Goal: Task Accomplishment & Management: Manage account settings

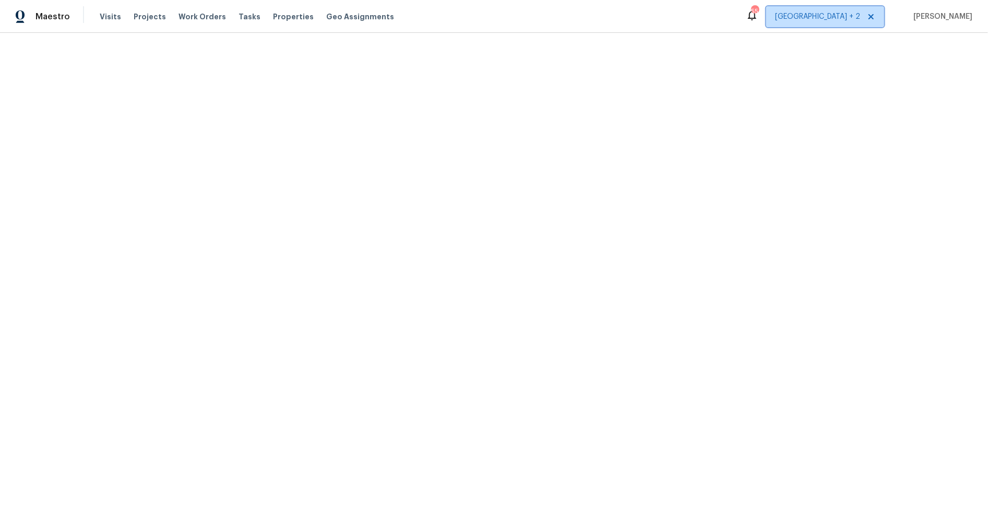
click at [860, 18] on span "[GEOGRAPHIC_DATA] + 2" at bounding box center [817, 16] width 85 height 10
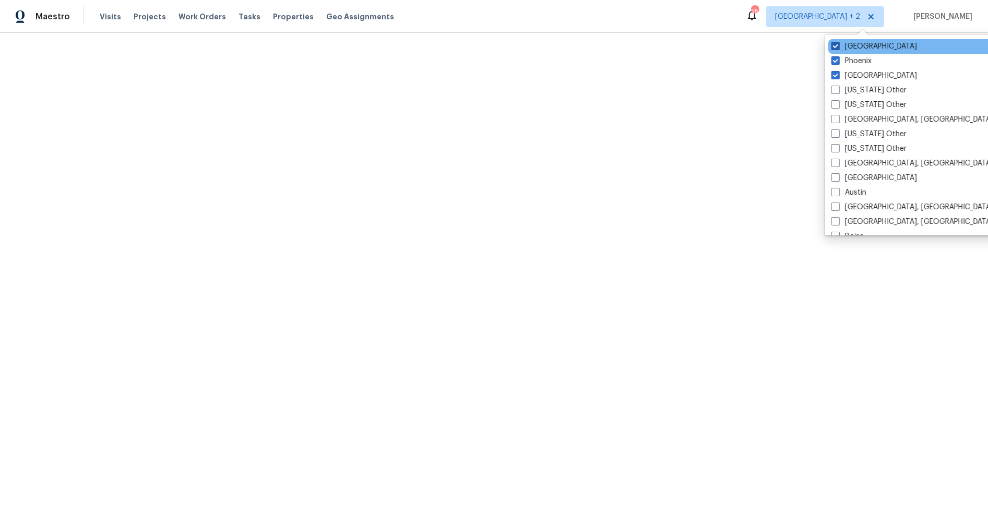
click at [836, 45] on span at bounding box center [836, 46] width 8 height 8
click at [836, 45] on input "[GEOGRAPHIC_DATA]" at bounding box center [835, 44] width 7 height 7
checkbox input "false"
click at [836, 58] on span at bounding box center [837, 60] width 8 height 8
click at [836, 58] on input "Phoenix" at bounding box center [836, 59] width 7 height 7
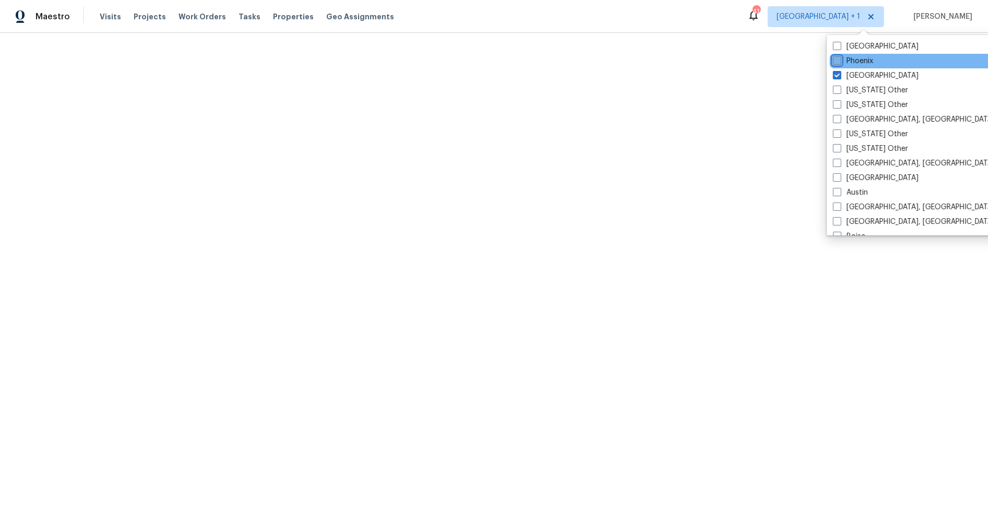
checkbox input "false"
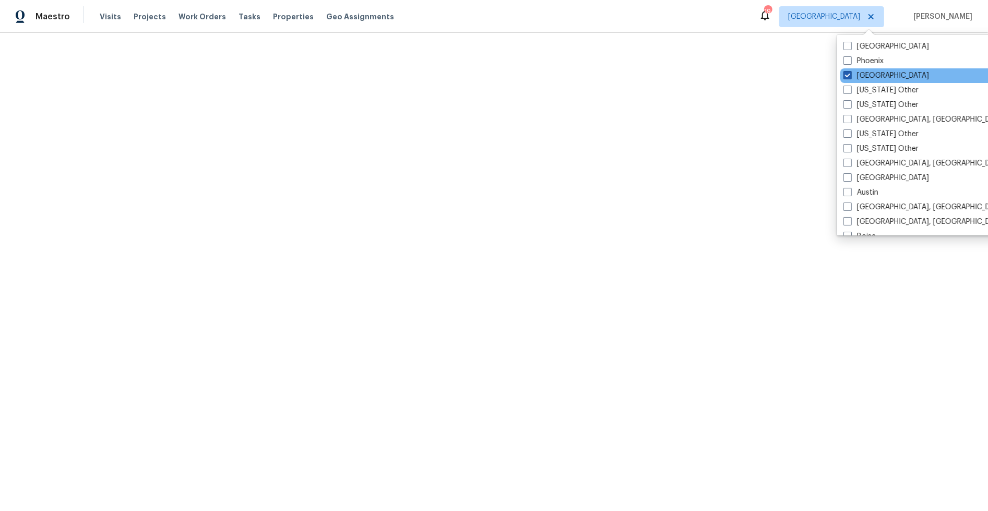
click at [850, 73] on span at bounding box center [848, 75] width 8 height 8
click at [850, 73] on input "[GEOGRAPHIC_DATA]" at bounding box center [847, 73] width 7 height 7
checkbox input "false"
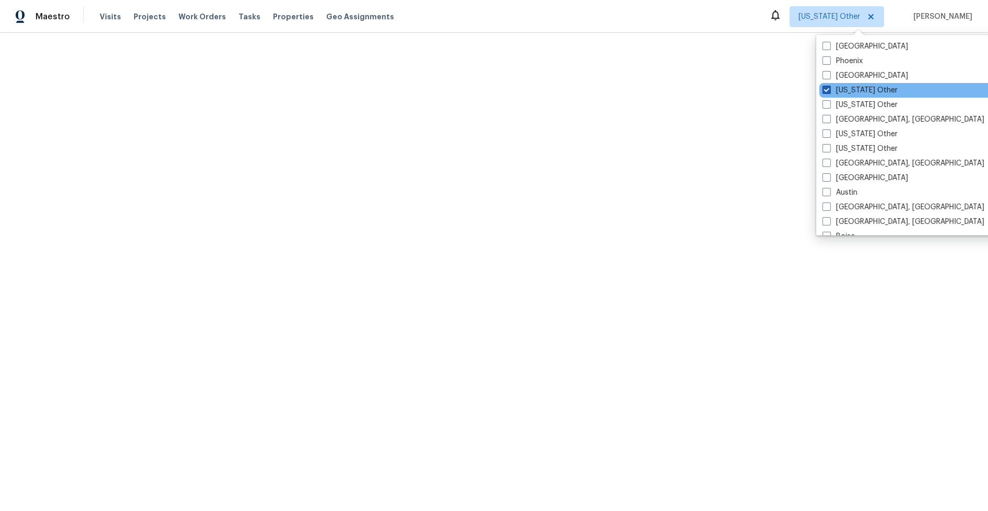
click at [831, 92] on span at bounding box center [827, 90] width 8 height 8
click at [829, 92] on input "[US_STATE] Other" at bounding box center [826, 88] width 7 height 7
click at [825, 91] on span at bounding box center [827, 90] width 8 height 8
click at [825, 91] on input "[US_STATE] Other" at bounding box center [826, 88] width 7 height 7
checkbox input "true"
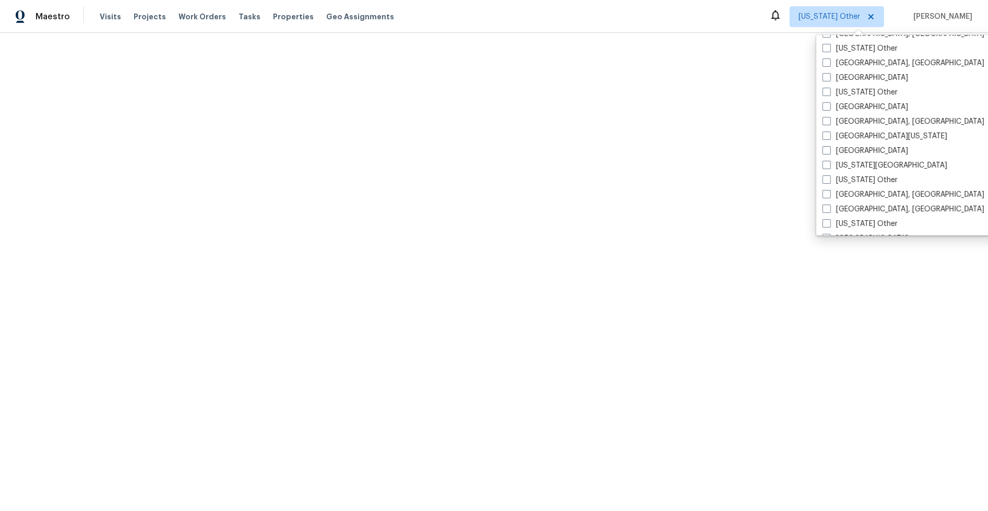
scroll to position [374, 0]
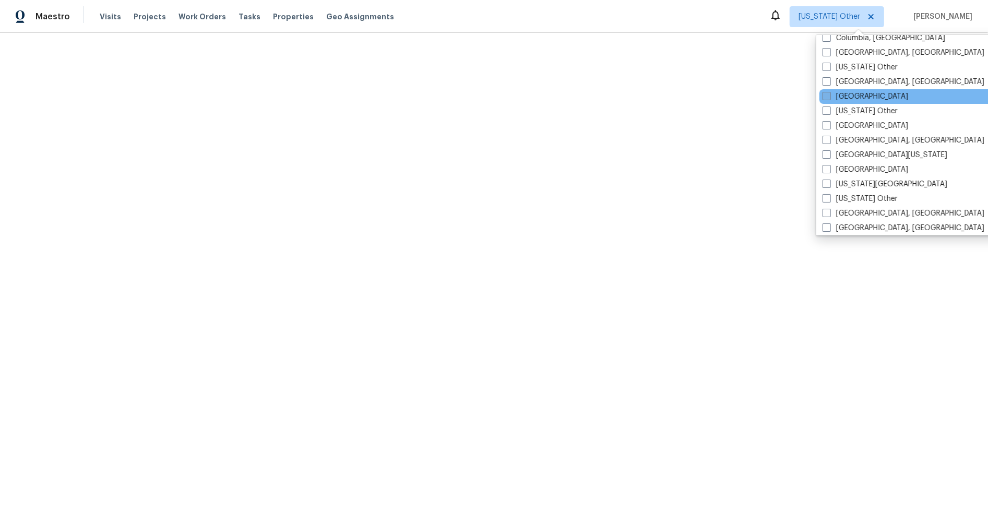
click at [827, 98] on span at bounding box center [827, 96] width 8 height 8
click at [827, 98] on input "[GEOGRAPHIC_DATA]" at bounding box center [826, 94] width 7 height 7
checkbox input "true"
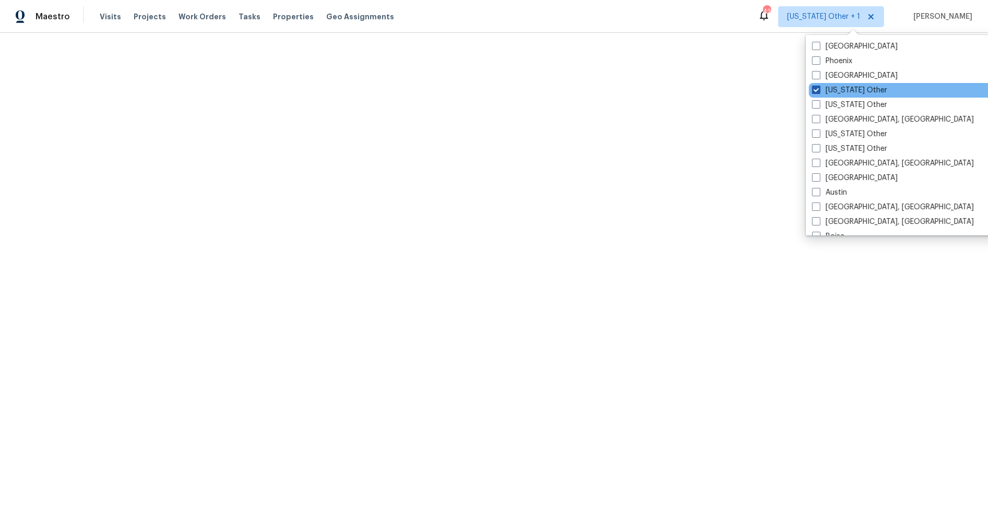
click at [816, 88] on span at bounding box center [816, 90] width 8 height 8
click at [816, 88] on input "[US_STATE] Other" at bounding box center [815, 88] width 7 height 7
checkbox input "false"
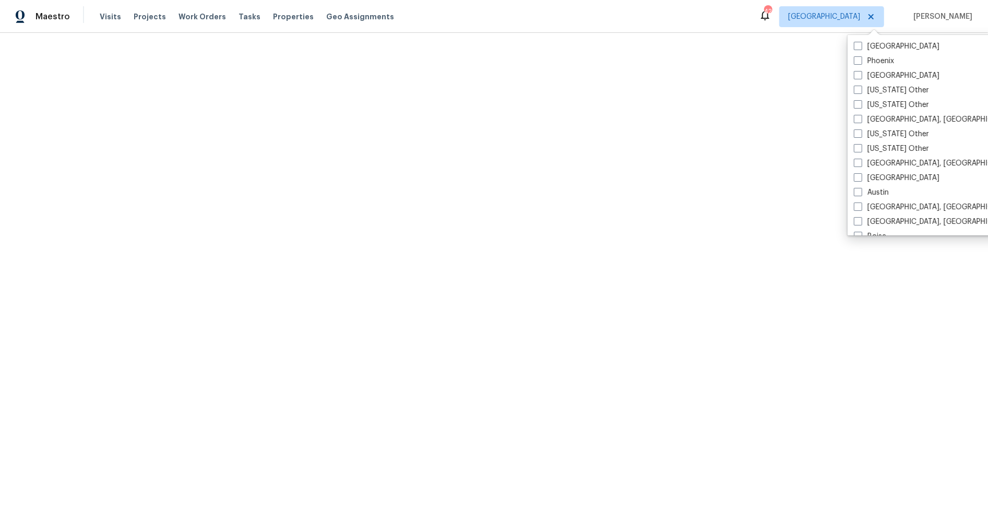
click at [506, 33] on html "Maestro Visits Projects Work Orders Tasks Properties Geo Assignments 42 [GEOGRA…" at bounding box center [494, 16] width 988 height 33
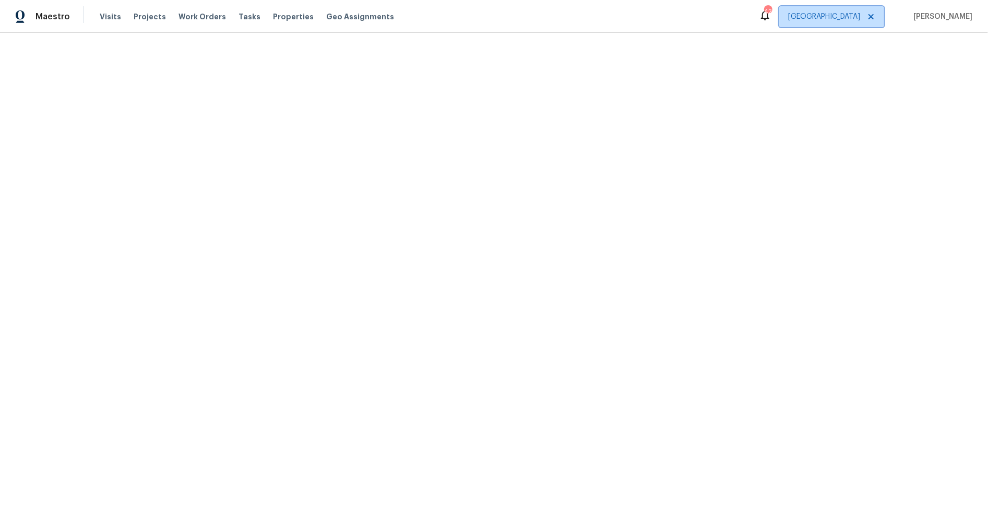
click at [860, 11] on span "[GEOGRAPHIC_DATA]" at bounding box center [824, 16] width 72 height 10
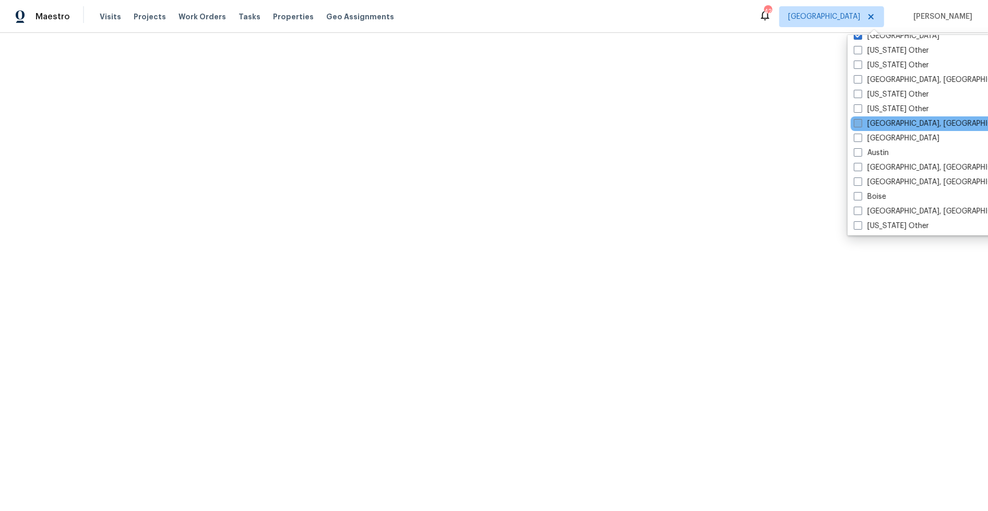
scroll to position [9, 0]
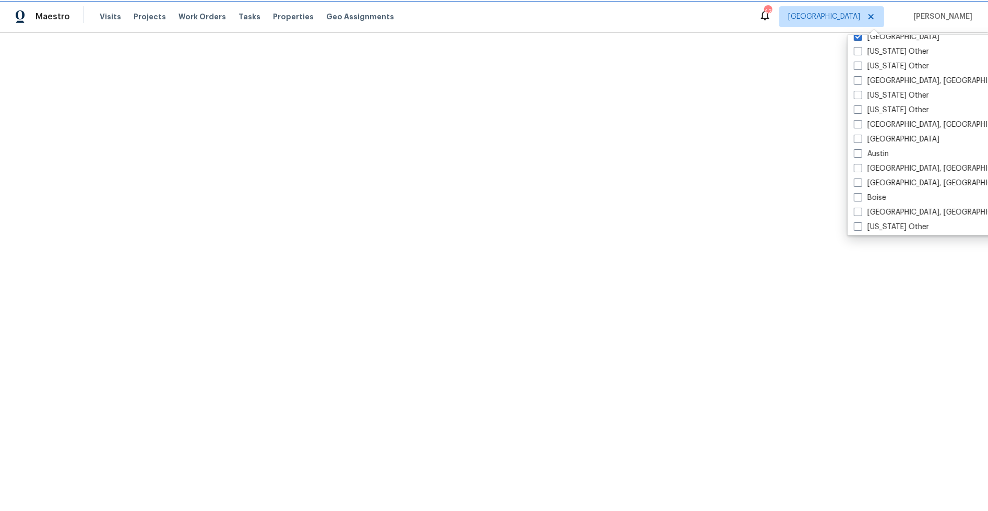
click at [875, 16] on icon at bounding box center [871, 17] width 8 height 8
checkbox input "false"
checkbox input "true"
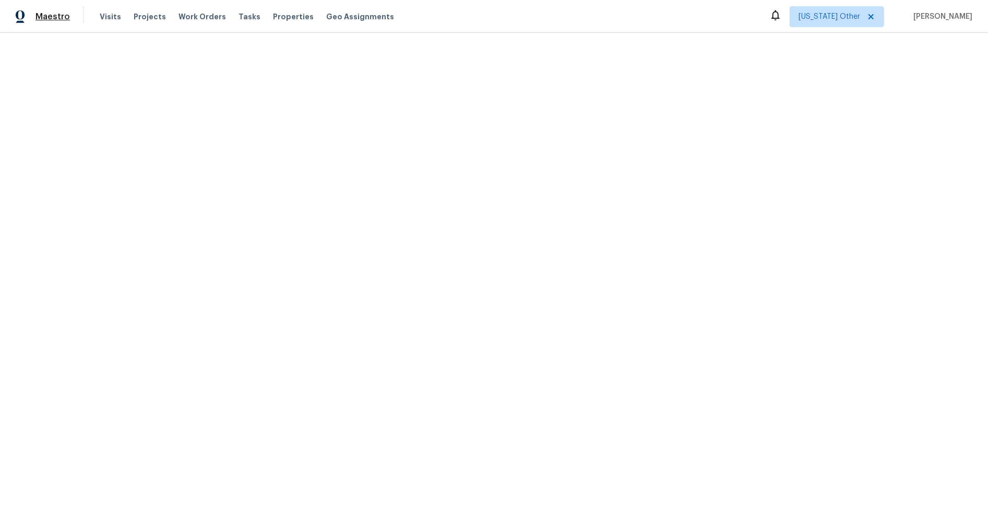
click at [59, 12] on span "Maestro" at bounding box center [52, 16] width 34 height 10
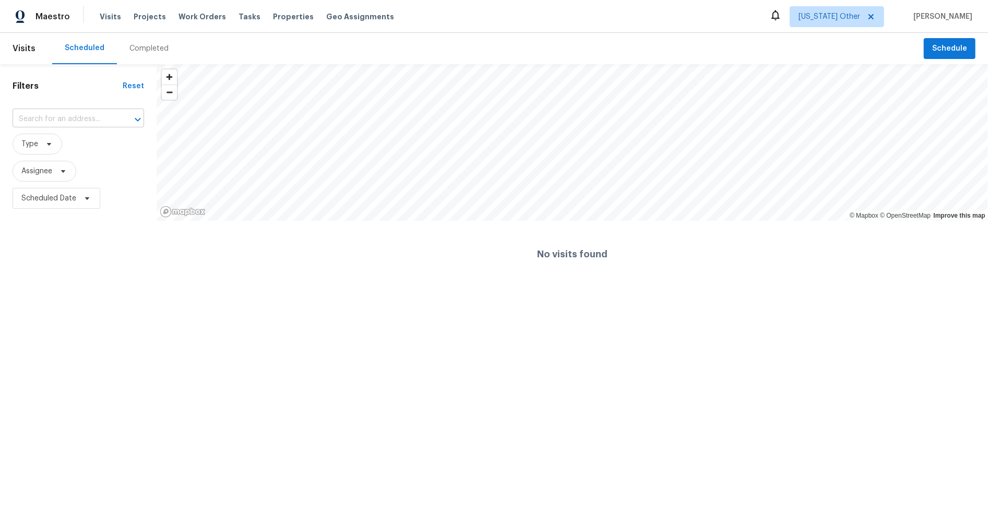
click at [73, 115] on input "text" at bounding box center [64, 119] width 102 height 16
click at [100, 123] on input "text" at bounding box center [64, 119] width 102 height 16
click at [875, 17] on icon at bounding box center [871, 17] width 8 height 8
click at [835, 19] on span "[US_STATE] Other" at bounding box center [830, 16] width 62 height 10
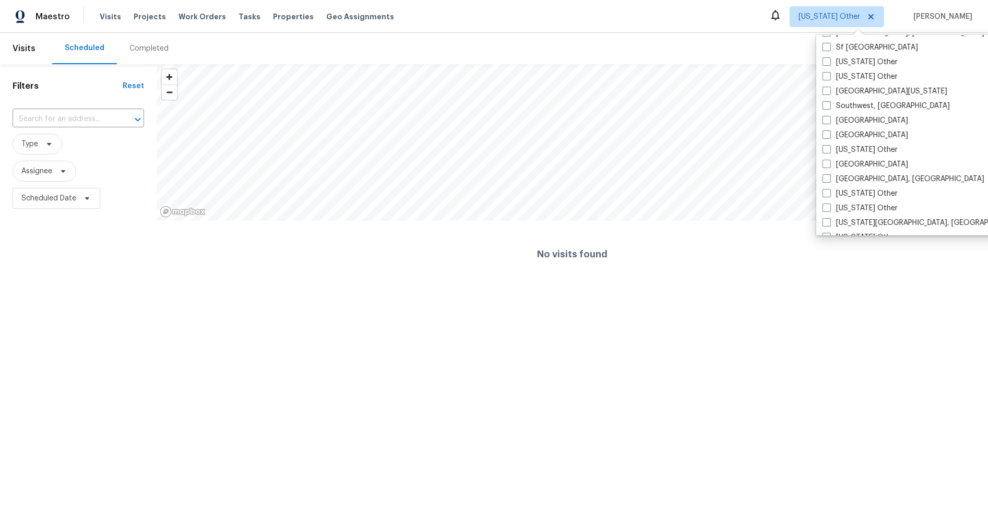
scroll to position [1576, 0]
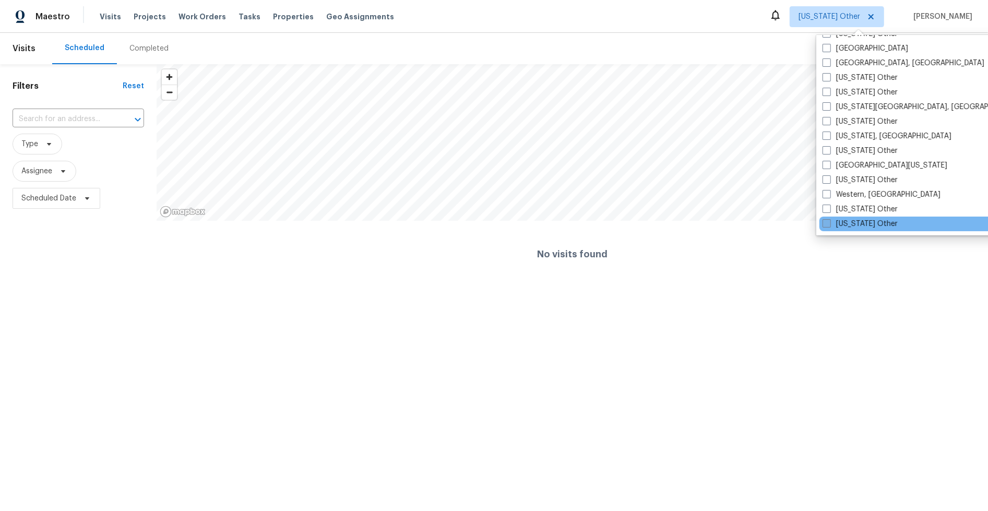
click at [830, 223] on span at bounding box center [827, 223] width 8 height 8
click at [829, 223] on input "[US_STATE] Other" at bounding box center [826, 222] width 7 height 7
checkbox input "true"
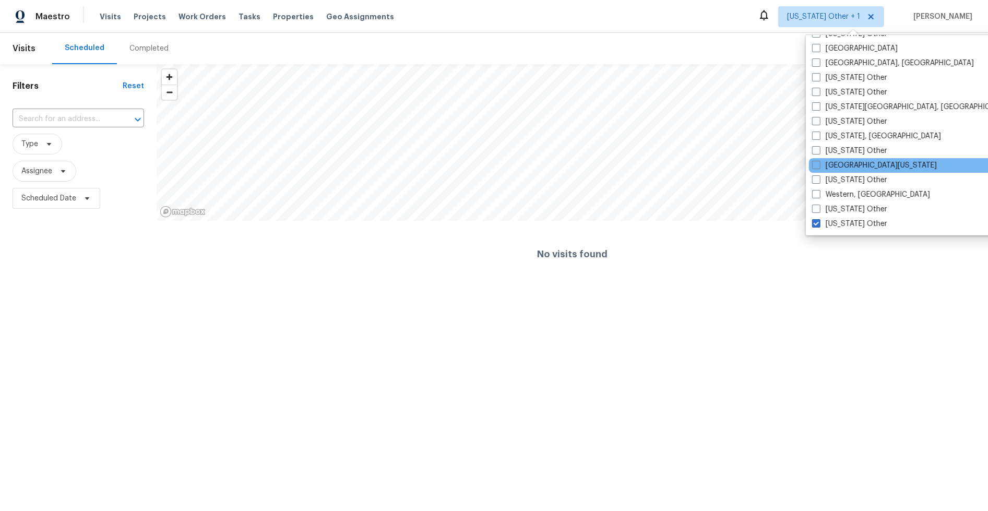
click at [819, 159] on div "[GEOGRAPHIC_DATA][US_STATE]" at bounding box center [914, 165] width 210 height 15
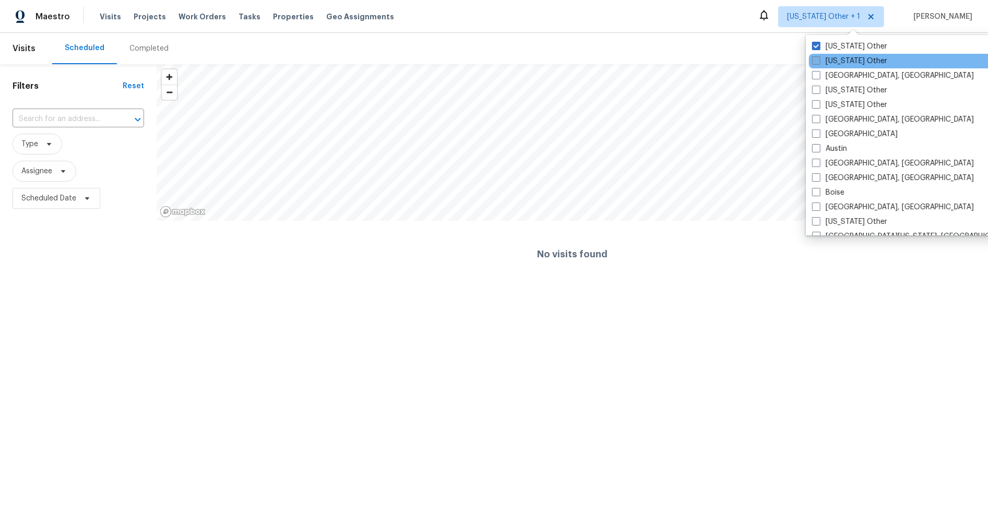
click at [816, 63] on span at bounding box center [816, 60] width 8 height 8
click at [816, 63] on input "[US_STATE] Other" at bounding box center [815, 59] width 7 height 7
checkbox input "true"
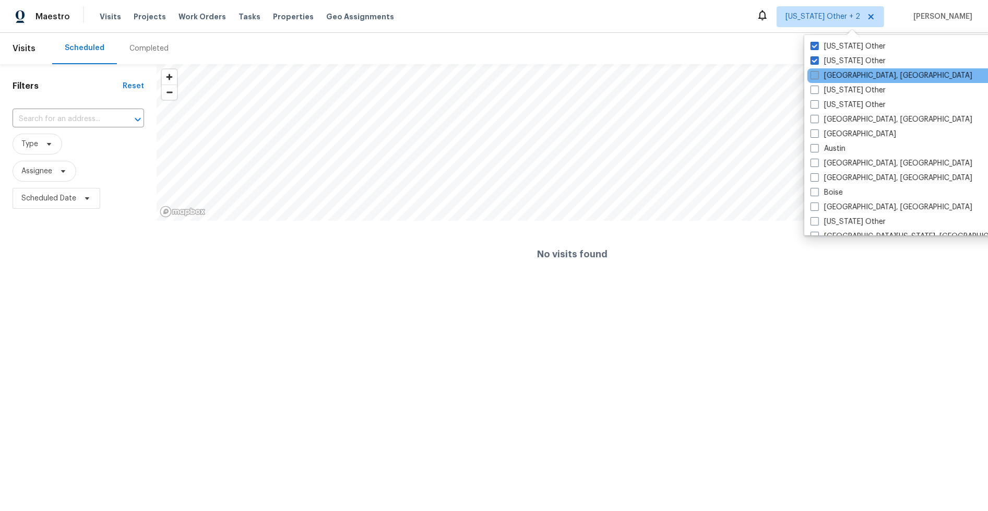
click at [817, 77] on span at bounding box center [815, 75] width 8 height 8
click at [817, 77] on input "[GEOGRAPHIC_DATA], [GEOGRAPHIC_DATA]" at bounding box center [814, 73] width 7 height 7
checkbox input "true"
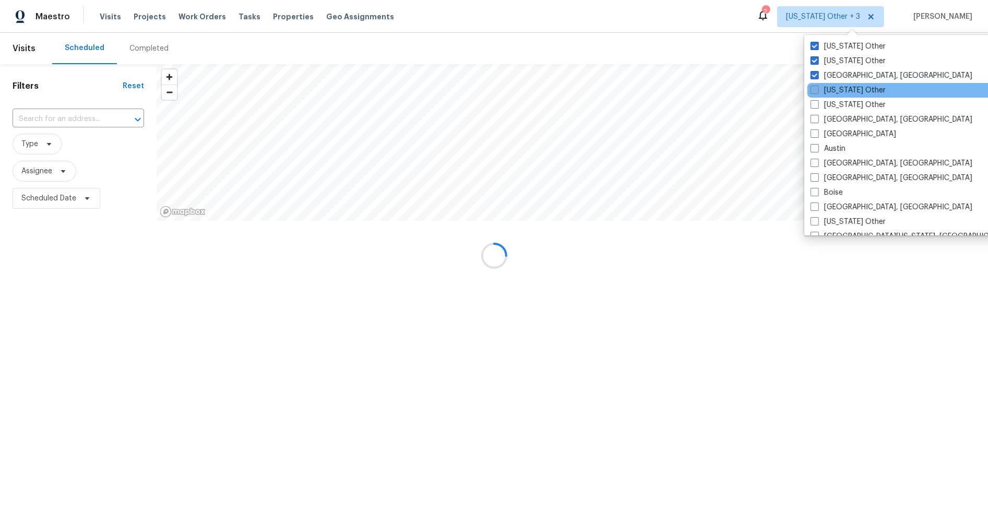
click at [817, 93] on span at bounding box center [815, 90] width 8 height 8
click at [817, 92] on input "[US_STATE] Other" at bounding box center [814, 88] width 7 height 7
checkbox input "true"
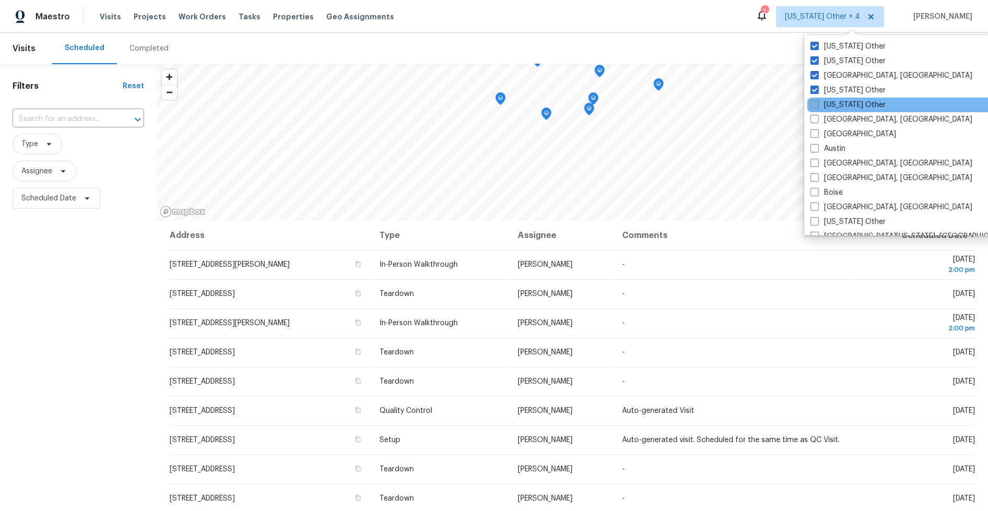
click at [816, 104] on span at bounding box center [815, 104] width 8 height 8
click at [816, 104] on input "[US_STATE] Other" at bounding box center [814, 103] width 7 height 7
checkbox input "true"
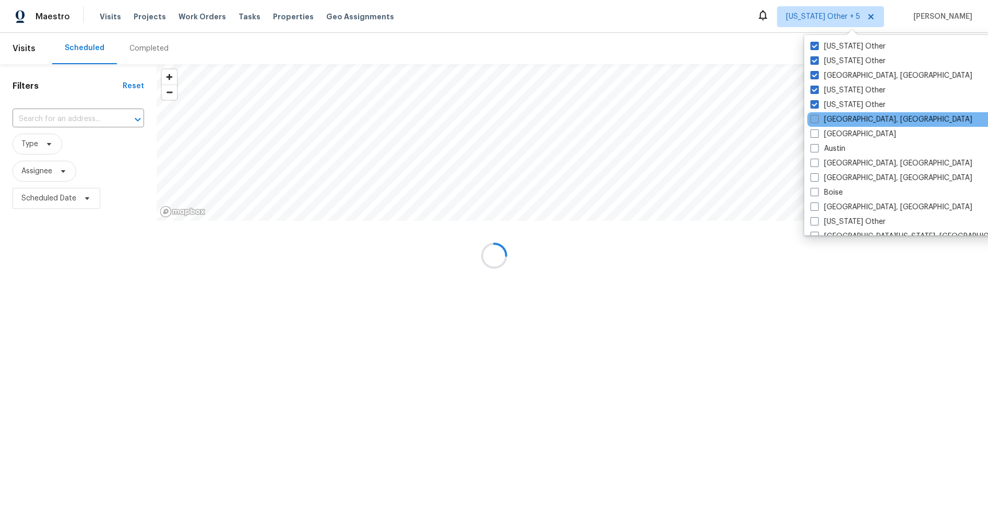
click at [815, 116] on span at bounding box center [815, 119] width 8 height 8
click at [815, 116] on input "[GEOGRAPHIC_DATA], [GEOGRAPHIC_DATA]" at bounding box center [814, 117] width 7 height 7
checkbox input "true"
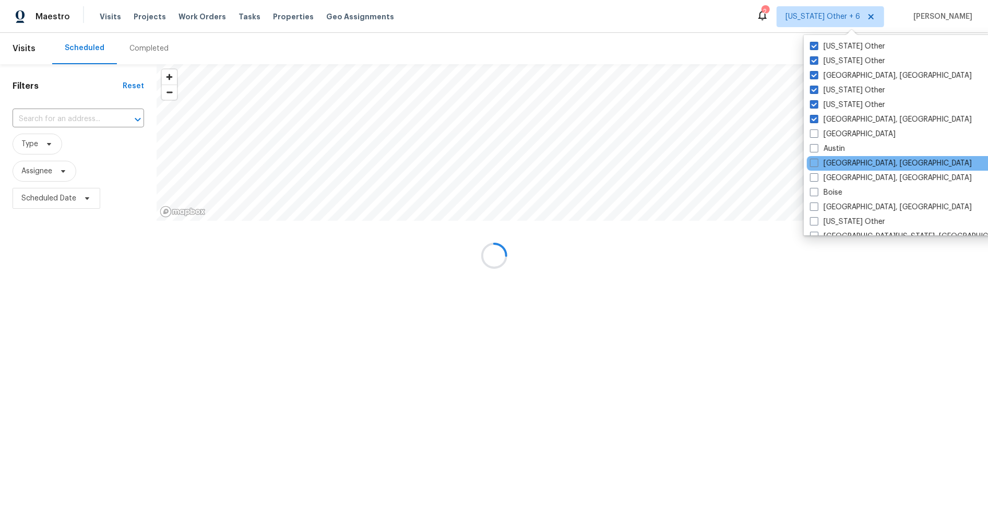
click at [815, 131] on span at bounding box center [814, 133] width 8 height 8
click at [815, 131] on input "[GEOGRAPHIC_DATA]" at bounding box center [813, 132] width 7 height 7
checkbox input "true"
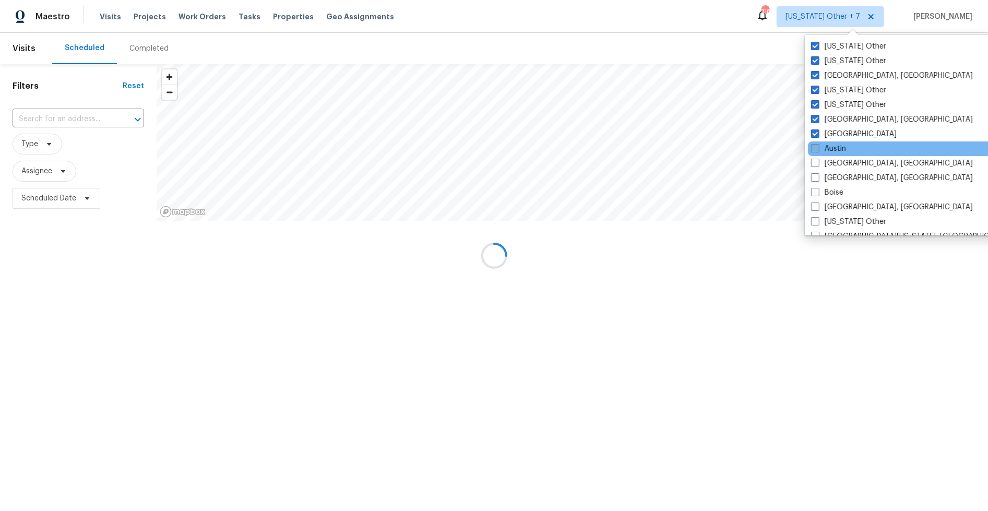
click at [816, 152] on span at bounding box center [815, 148] width 8 height 8
click at [816, 150] on input "Austin" at bounding box center [814, 147] width 7 height 7
checkbox input "true"
click at [816, 160] on span at bounding box center [815, 163] width 8 height 8
click at [816, 160] on input "[GEOGRAPHIC_DATA], [GEOGRAPHIC_DATA]" at bounding box center [814, 161] width 7 height 7
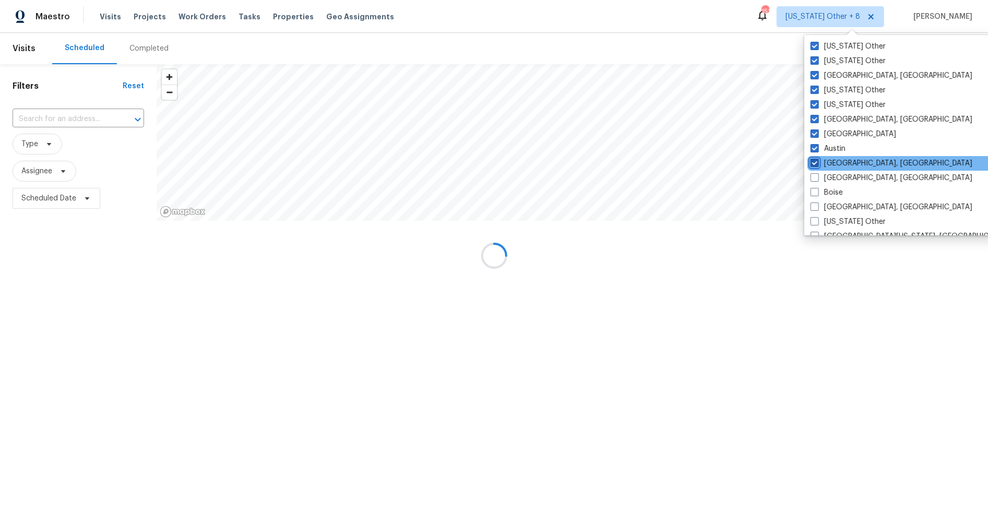
checkbox input "true"
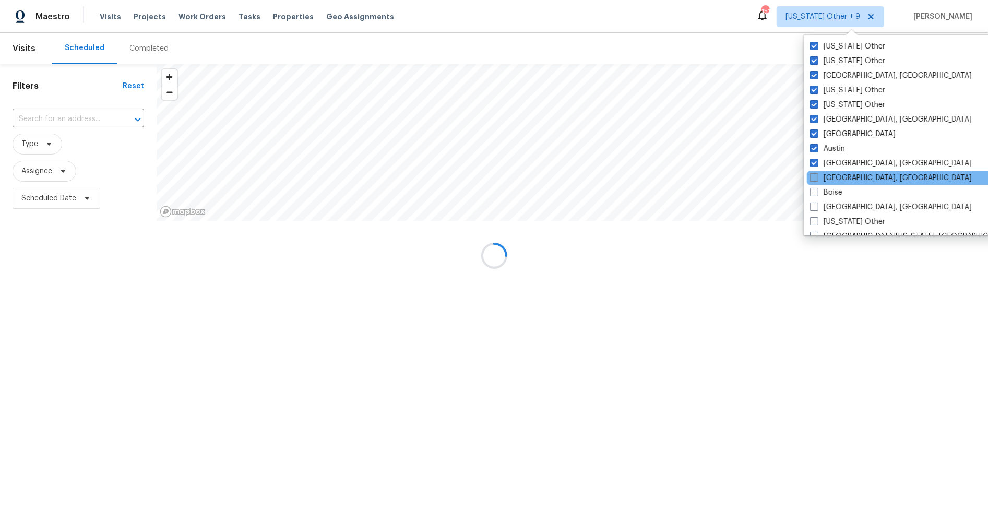
click at [817, 177] on span at bounding box center [814, 177] width 8 height 8
click at [817, 177] on input "[GEOGRAPHIC_DATA], [GEOGRAPHIC_DATA]" at bounding box center [813, 176] width 7 height 7
checkbox input "true"
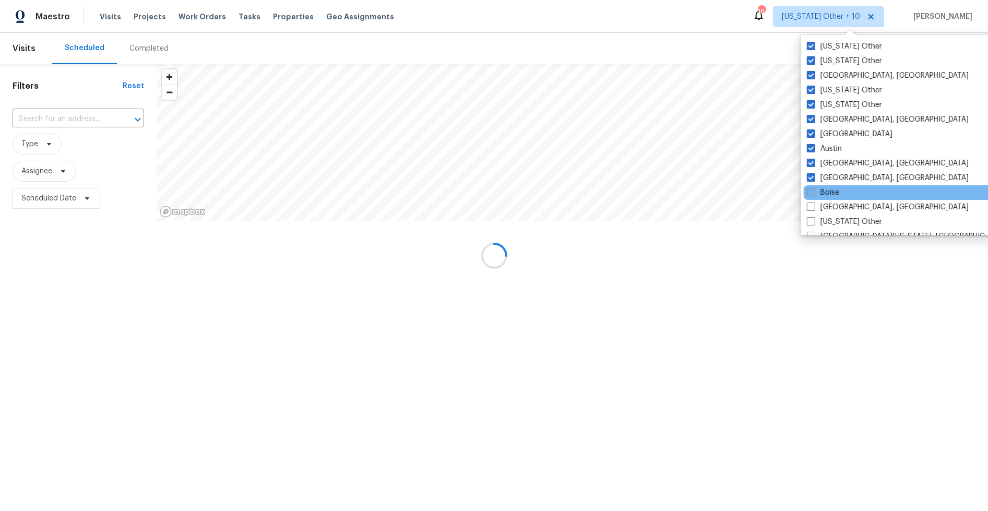
click at [814, 192] on span at bounding box center [811, 192] width 8 height 8
click at [814, 192] on input "Boise" at bounding box center [810, 190] width 7 height 7
checkbox input "true"
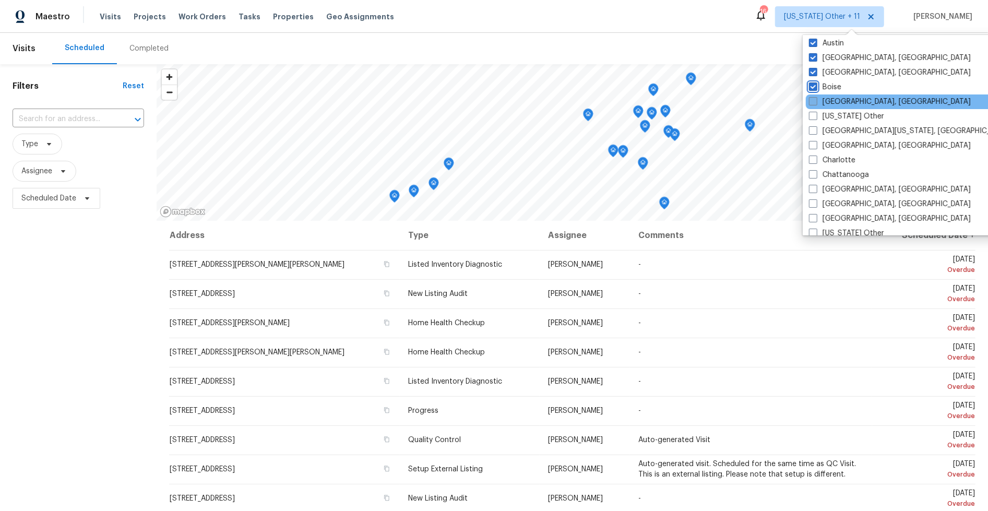
scroll to position [107, 0]
click at [809, 100] on span at bounding box center [813, 100] width 8 height 8
click at [809, 100] on input "[GEOGRAPHIC_DATA], [GEOGRAPHIC_DATA]" at bounding box center [812, 98] width 7 height 7
checkbox input "true"
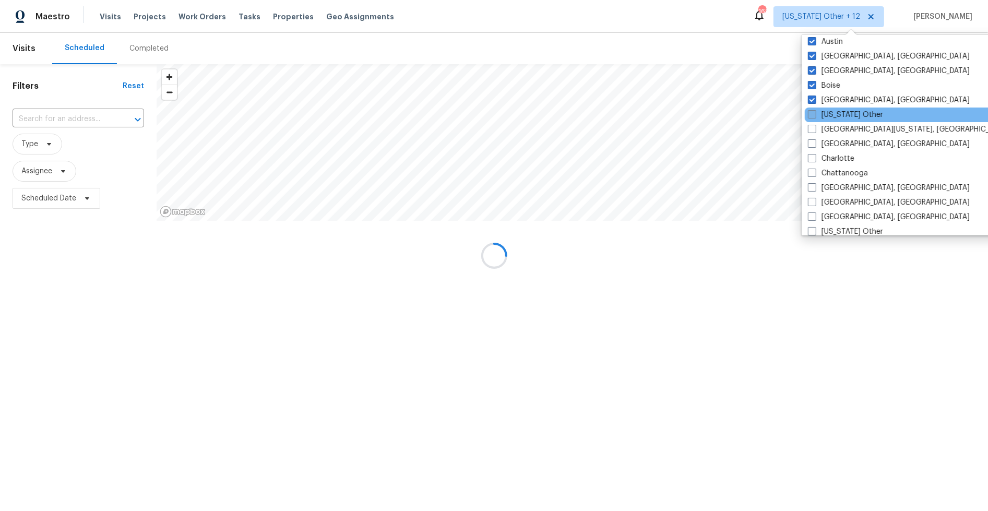
click at [819, 117] on label "[US_STATE] Other" at bounding box center [845, 115] width 75 height 10
click at [815, 116] on input "[US_STATE] Other" at bounding box center [811, 113] width 7 height 7
checkbox input "true"
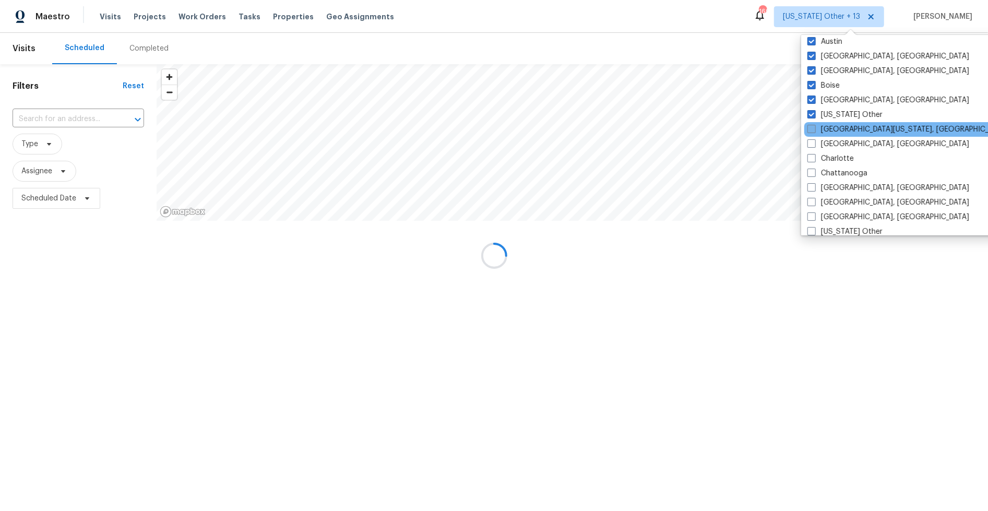
click at [815, 130] on span at bounding box center [812, 129] width 8 height 8
click at [814, 130] on input "[GEOGRAPHIC_DATA][US_STATE], [GEOGRAPHIC_DATA]" at bounding box center [811, 127] width 7 height 7
checkbox input "true"
click at [813, 145] on span at bounding box center [812, 143] width 8 height 8
click at [813, 145] on input "[GEOGRAPHIC_DATA], [GEOGRAPHIC_DATA]" at bounding box center [811, 142] width 7 height 7
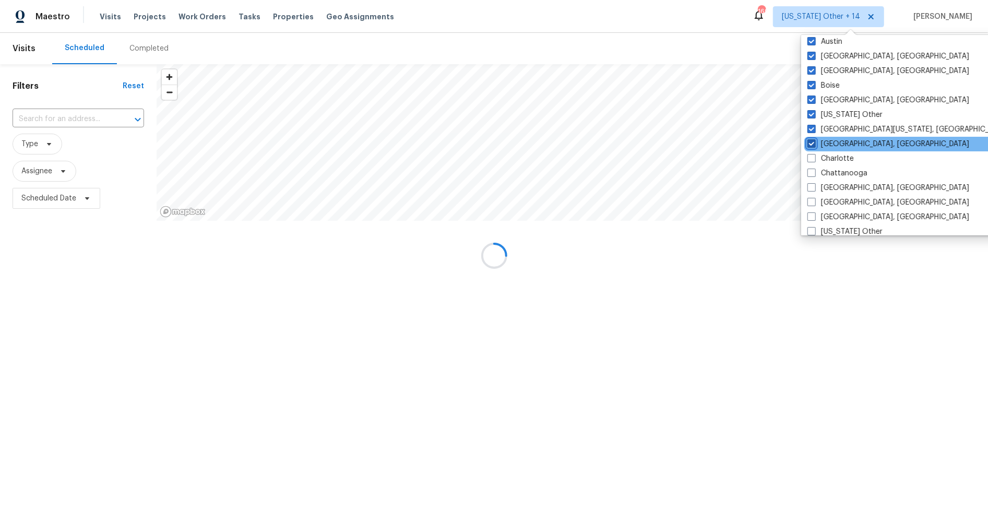
checkbox input "true"
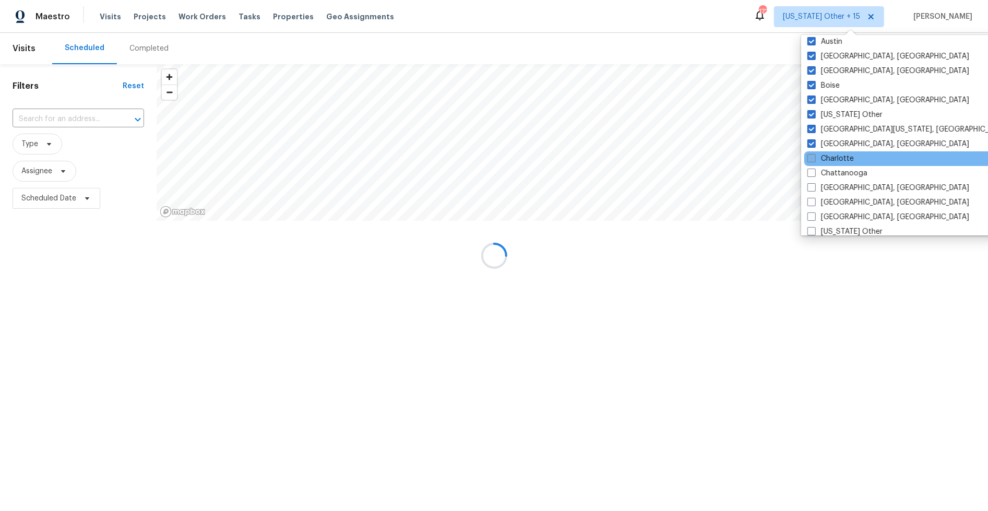
click at [811, 157] on span at bounding box center [812, 158] width 8 height 8
click at [811, 157] on input "Charlotte" at bounding box center [811, 156] width 7 height 7
checkbox input "true"
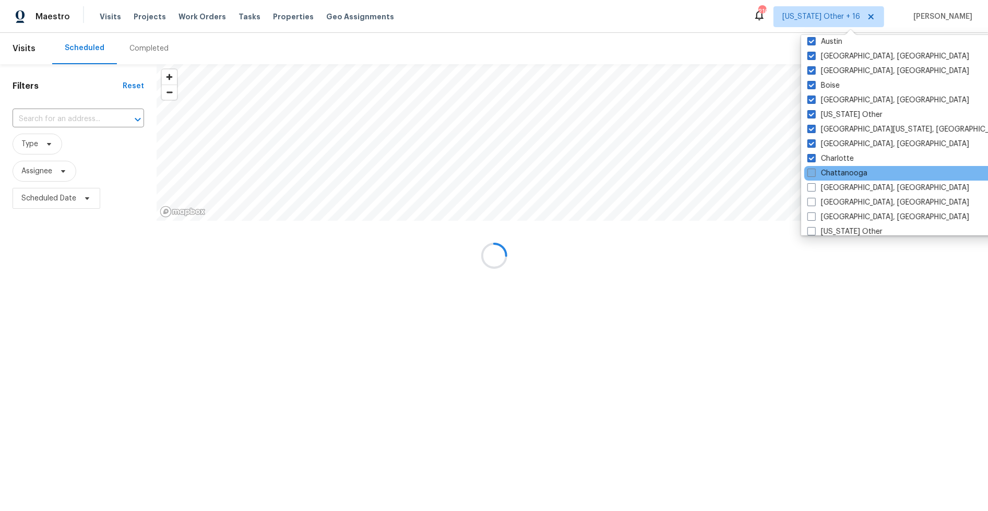
click at [812, 175] on span at bounding box center [812, 173] width 8 height 8
click at [812, 175] on input "Chattanooga" at bounding box center [811, 171] width 7 height 7
checkbox input "true"
click at [810, 189] on span at bounding box center [812, 187] width 8 height 8
click at [810, 189] on input "[GEOGRAPHIC_DATA], [GEOGRAPHIC_DATA]" at bounding box center [811, 186] width 7 height 7
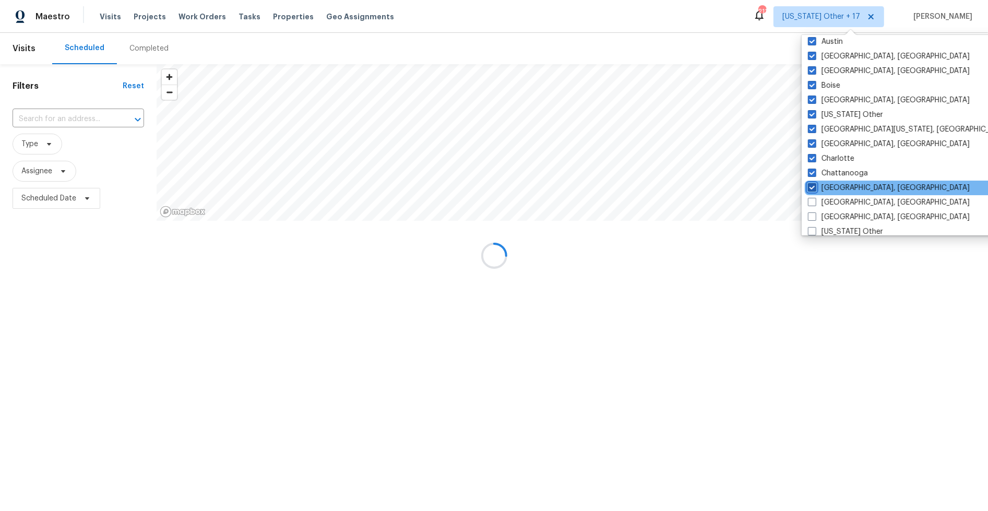
checkbox input "true"
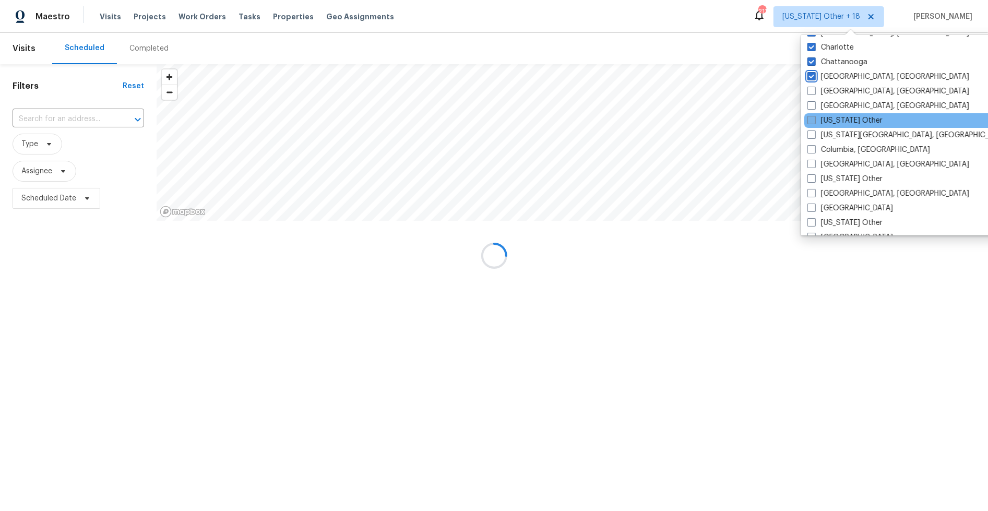
scroll to position [221, 0]
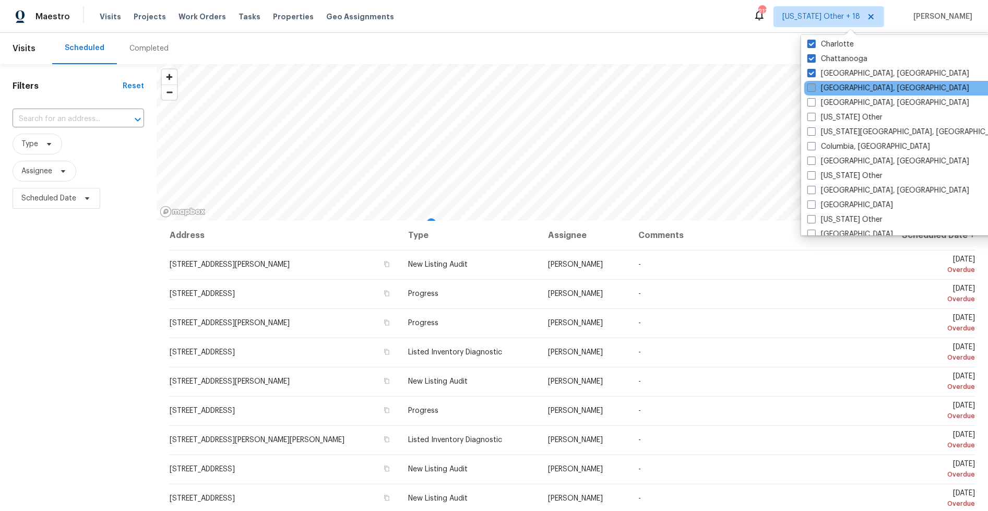
click at [813, 90] on span at bounding box center [812, 88] width 8 height 8
click at [813, 90] on input "[GEOGRAPHIC_DATA], [GEOGRAPHIC_DATA]" at bounding box center [811, 86] width 7 height 7
checkbox input "true"
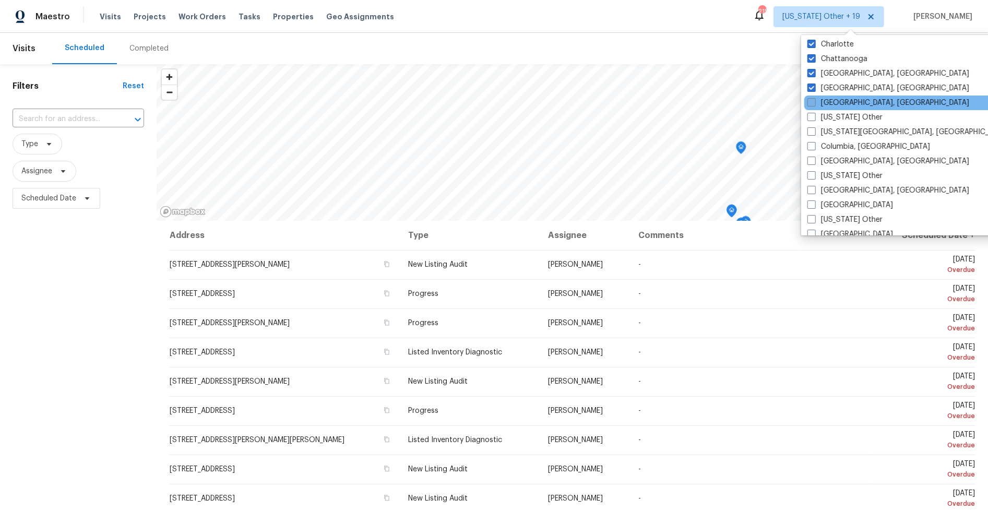
click at [810, 105] on span at bounding box center [812, 102] width 8 height 8
click at [810, 104] on input "[GEOGRAPHIC_DATA], [GEOGRAPHIC_DATA]" at bounding box center [811, 101] width 7 height 7
checkbox input "true"
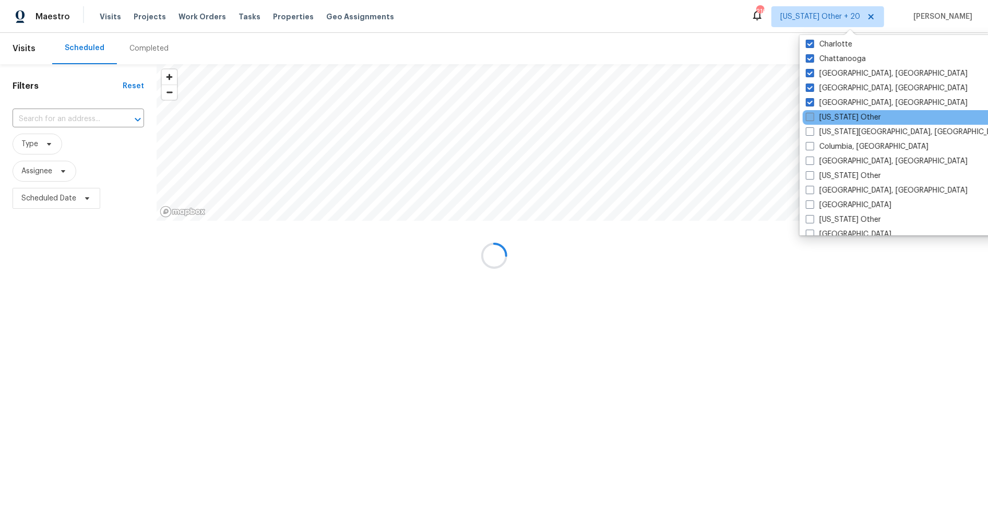
click at [810, 118] on span at bounding box center [810, 117] width 8 height 8
click at [810, 118] on input "[US_STATE] Other" at bounding box center [809, 115] width 7 height 7
checkbox input "true"
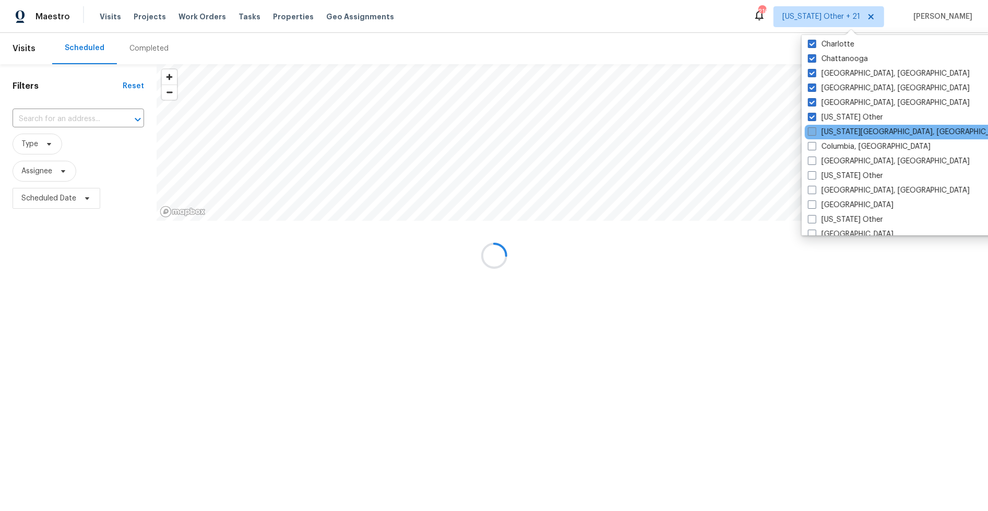
click at [812, 135] on span at bounding box center [812, 131] width 8 height 8
click at [812, 134] on input "[US_STATE][GEOGRAPHIC_DATA], [GEOGRAPHIC_DATA]" at bounding box center [811, 130] width 7 height 7
checkbox input "true"
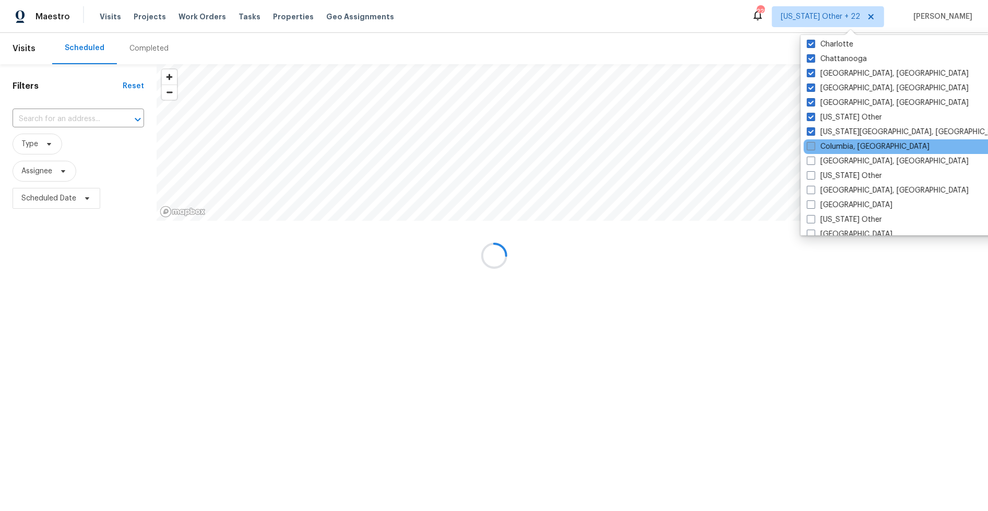
click at [812, 146] on span at bounding box center [811, 146] width 8 height 8
click at [812, 146] on input "Columbia, [GEOGRAPHIC_DATA]" at bounding box center [810, 144] width 7 height 7
checkbox input "true"
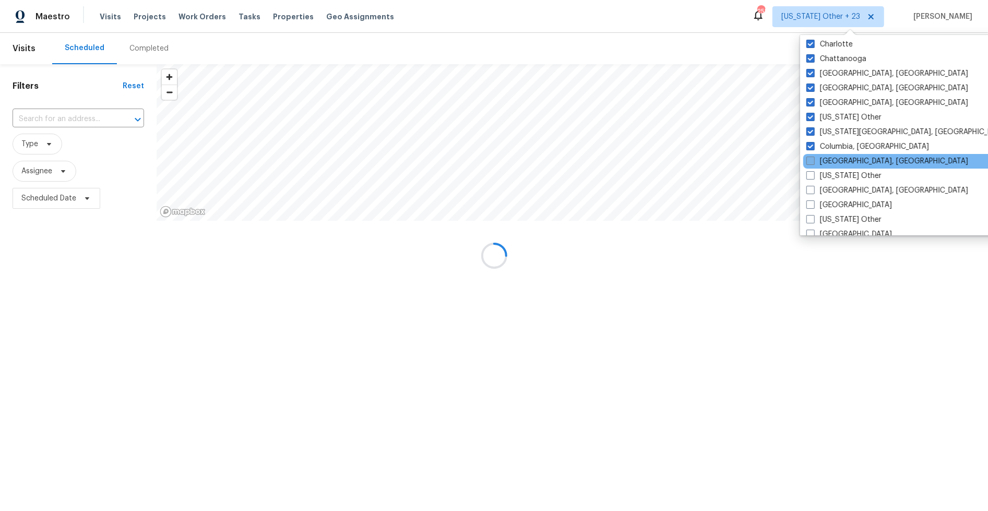
click at [812, 160] on span at bounding box center [810, 161] width 8 height 8
click at [812, 160] on input "[GEOGRAPHIC_DATA], [GEOGRAPHIC_DATA]" at bounding box center [809, 159] width 7 height 7
checkbox input "true"
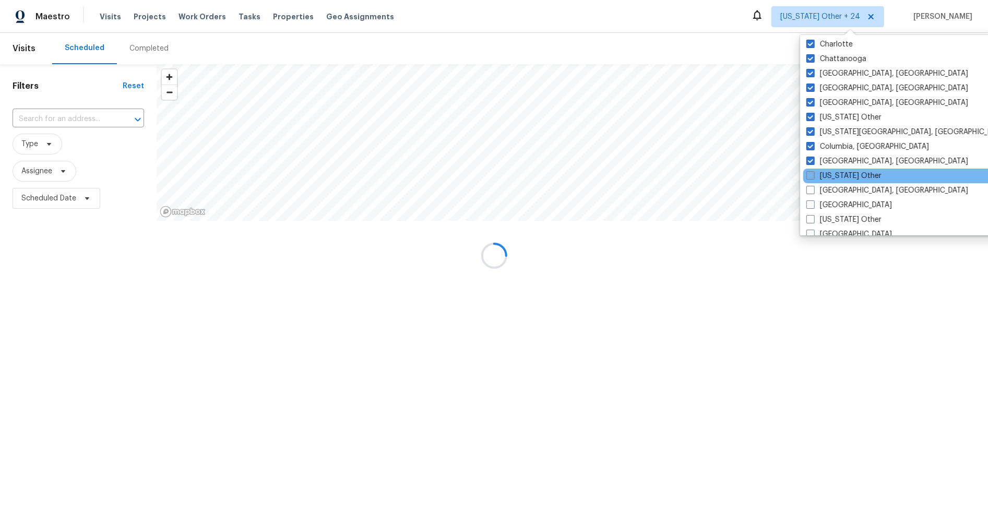
click at [812, 177] on span at bounding box center [810, 175] width 8 height 8
click at [812, 177] on input "[US_STATE] Other" at bounding box center [809, 174] width 7 height 7
checkbox input "true"
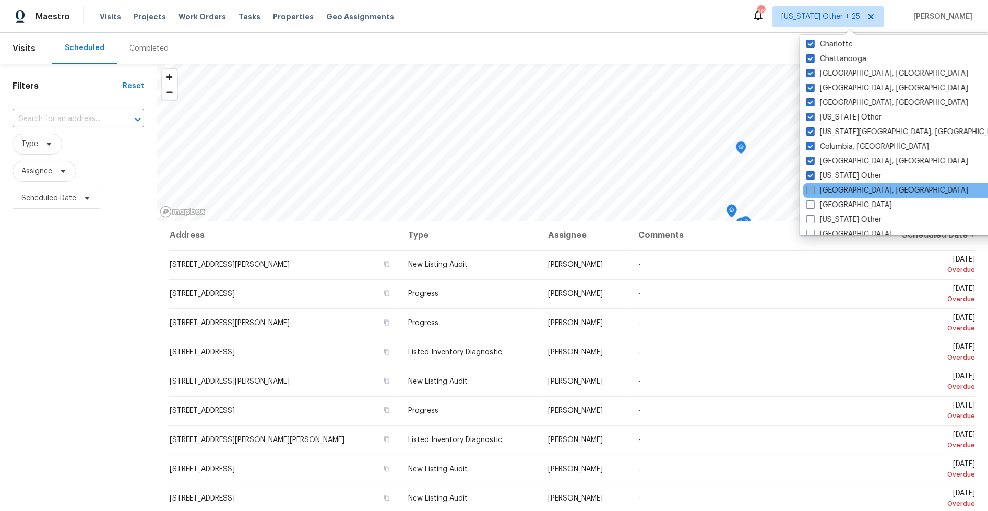
click at [811, 194] on span at bounding box center [810, 190] width 8 height 8
click at [811, 192] on input "[GEOGRAPHIC_DATA], [GEOGRAPHIC_DATA]" at bounding box center [809, 188] width 7 height 7
checkbox input "true"
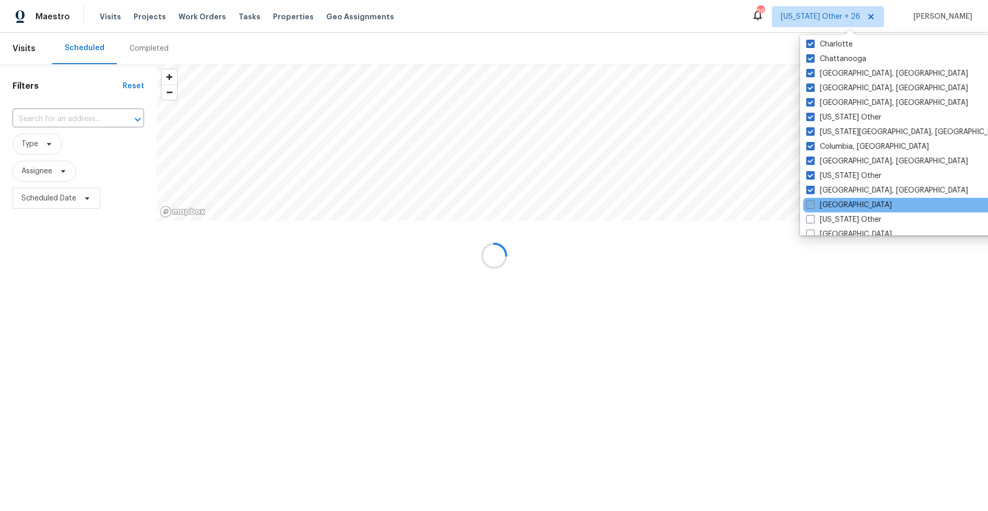
click at [811, 202] on span at bounding box center [810, 204] width 8 height 8
click at [811, 202] on input "[GEOGRAPHIC_DATA]" at bounding box center [809, 203] width 7 height 7
checkbox input "true"
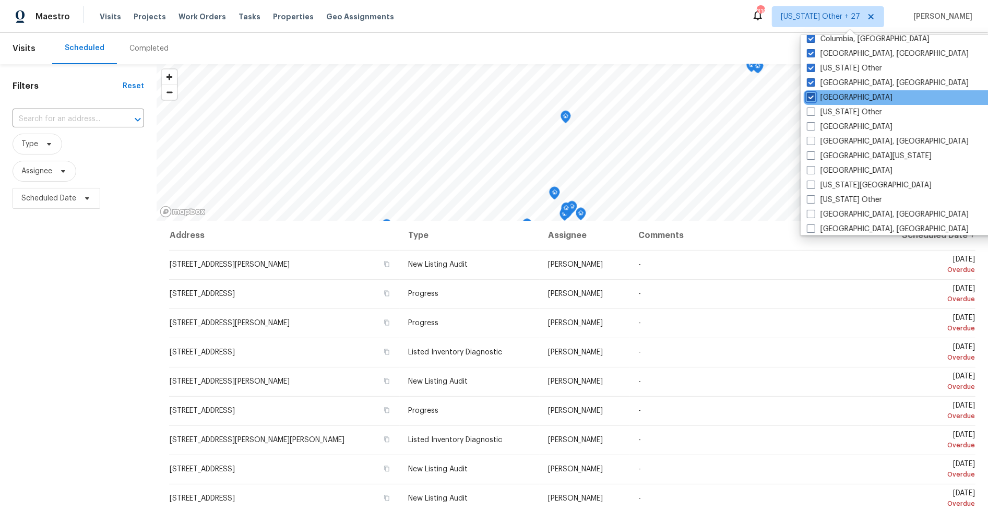
scroll to position [347, 0]
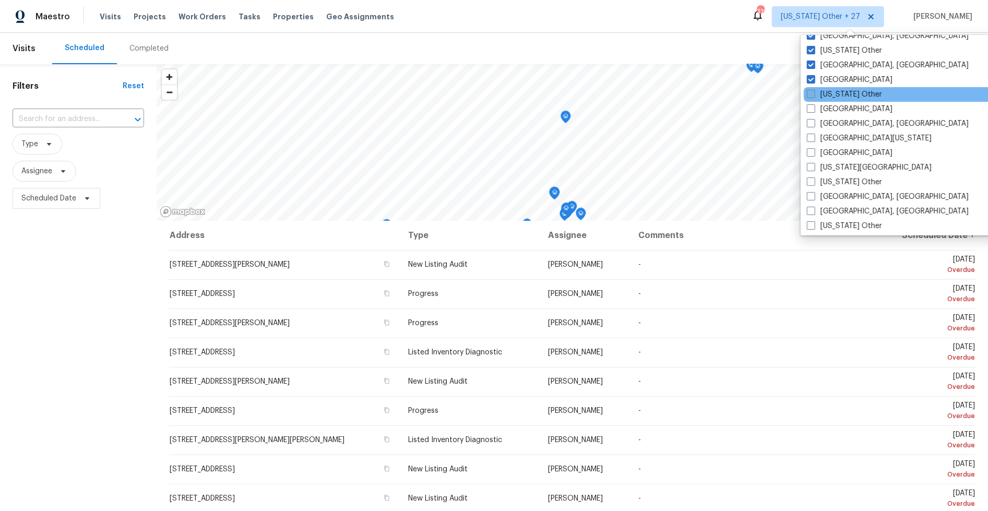
click at [815, 94] on span at bounding box center [811, 94] width 8 height 8
click at [814, 94] on input "[US_STATE] Other" at bounding box center [810, 92] width 7 height 7
checkbox input "true"
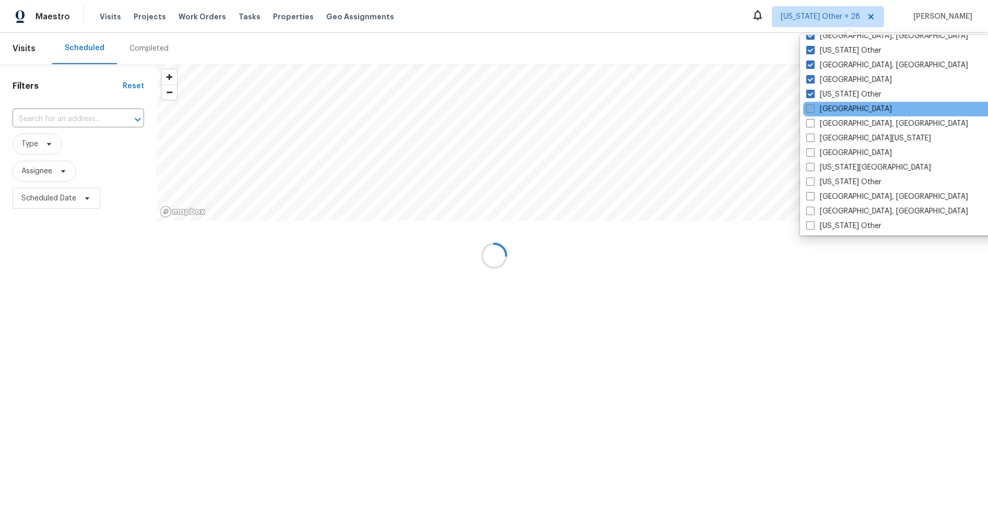
click at [814, 105] on span at bounding box center [810, 108] width 8 height 8
click at [813, 105] on input "[GEOGRAPHIC_DATA]" at bounding box center [809, 107] width 7 height 7
checkbox input "true"
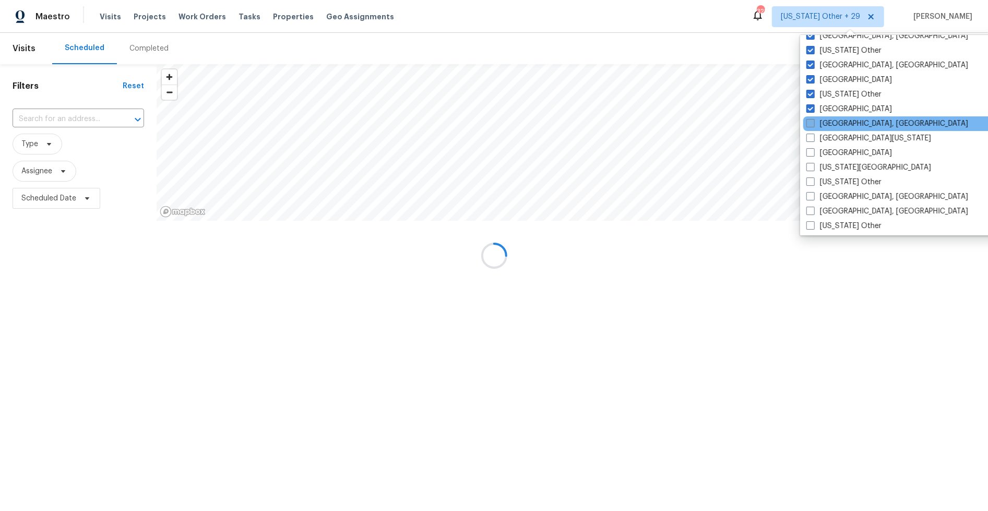
click at [812, 121] on span at bounding box center [810, 123] width 8 height 8
click at [812, 121] on input "[GEOGRAPHIC_DATA], [GEOGRAPHIC_DATA]" at bounding box center [809, 121] width 7 height 7
checkbox input "true"
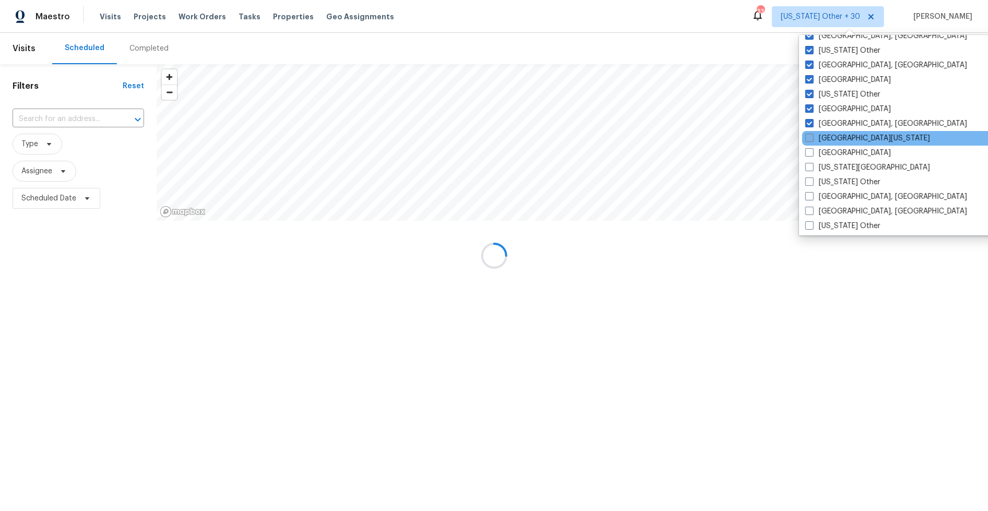
click at [816, 138] on label "[GEOGRAPHIC_DATA][US_STATE]" at bounding box center [867, 138] width 125 height 10
click at [812, 138] on input "[GEOGRAPHIC_DATA][US_STATE]" at bounding box center [808, 136] width 7 height 7
checkbox input "true"
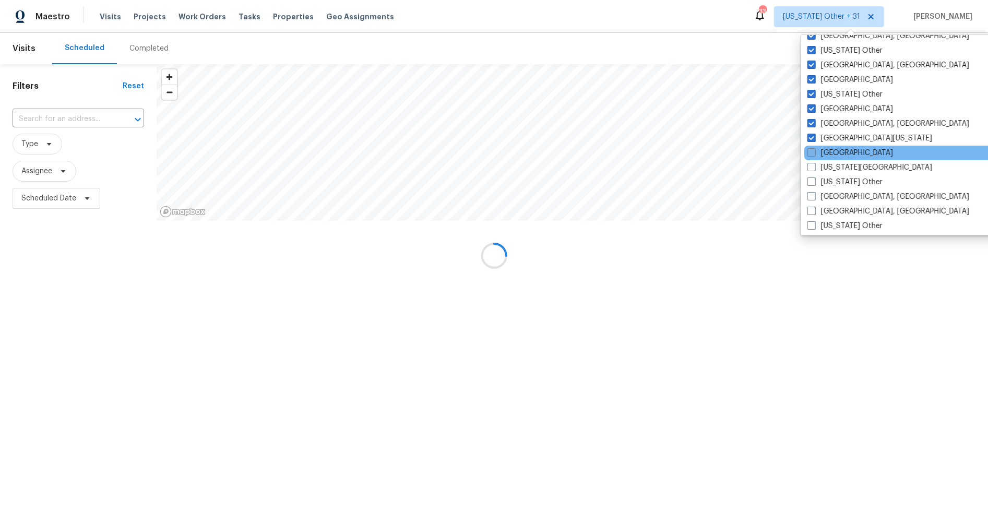
click at [814, 153] on span at bounding box center [812, 152] width 8 height 8
click at [814, 153] on input "[GEOGRAPHIC_DATA]" at bounding box center [811, 151] width 7 height 7
checkbox input "true"
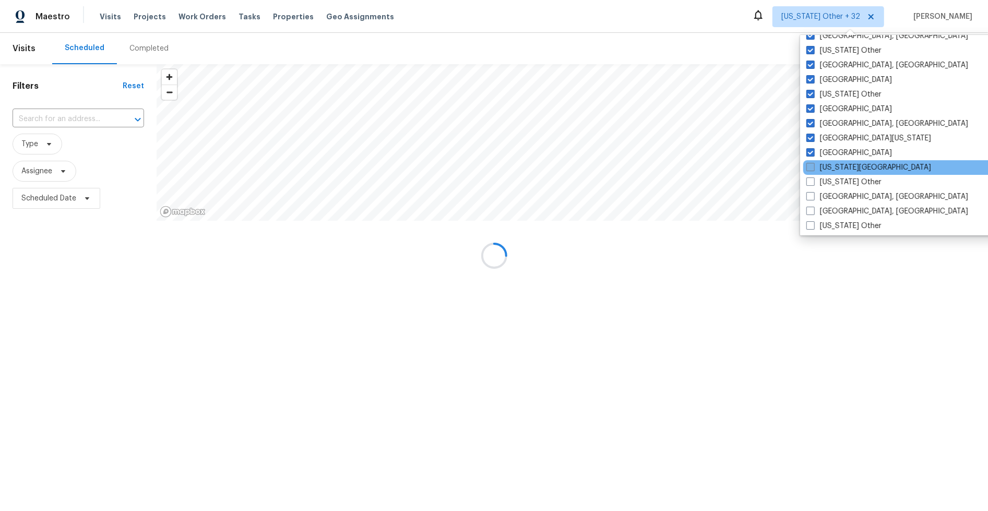
click at [815, 171] on label "[US_STATE][GEOGRAPHIC_DATA]" at bounding box center [868, 167] width 125 height 10
click at [813, 169] on input "[US_STATE][GEOGRAPHIC_DATA]" at bounding box center [809, 165] width 7 height 7
checkbox input "true"
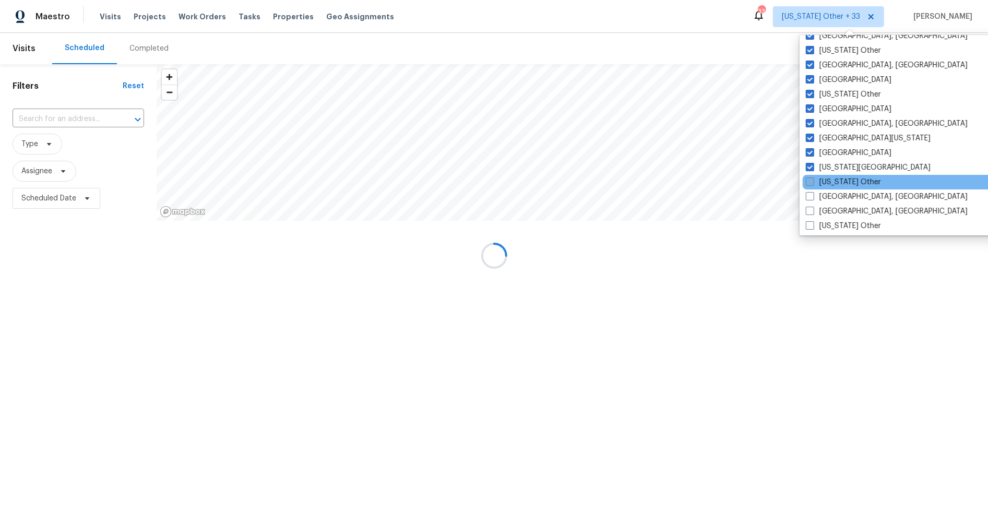
click at [809, 179] on span at bounding box center [810, 181] width 8 height 8
click at [809, 179] on input "[US_STATE] Other" at bounding box center [809, 180] width 7 height 7
checkbox input "true"
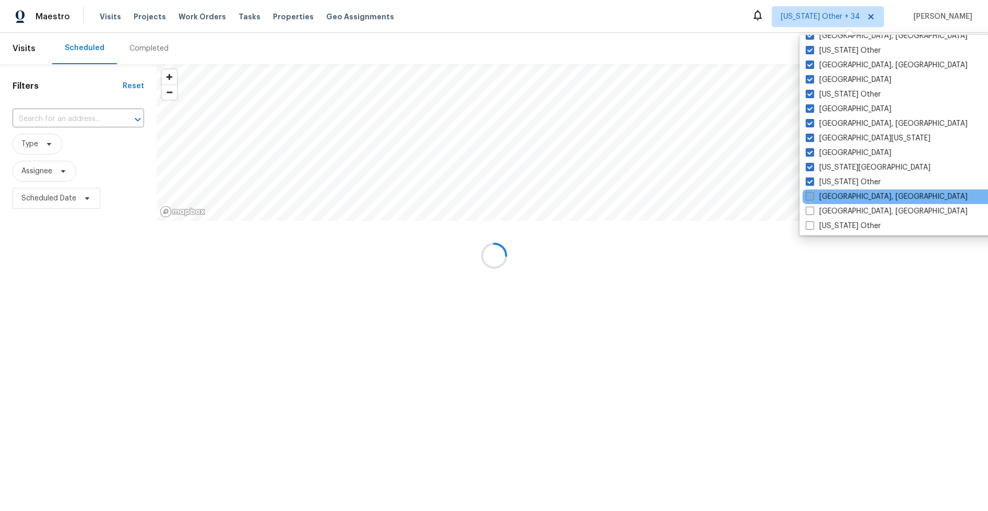
click at [811, 195] on span at bounding box center [810, 196] width 8 height 8
click at [811, 195] on input "[GEOGRAPHIC_DATA], [GEOGRAPHIC_DATA]" at bounding box center [809, 195] width 7 height 7
checkbox input "true"
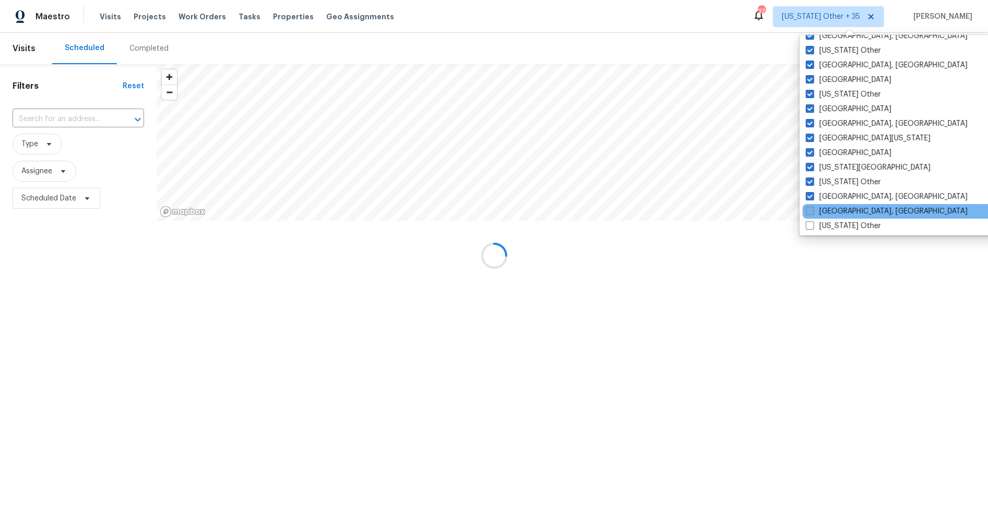
click at [810, 210] on span at bounding box center [810, 211] width 8 height 8
click at [810, 210] on input "[GEOGRAPHIC_DATA], [GEOGRAPHIC_DATA]" at bounding box center [809, 209] width 7 height 7
checkbox input "true"
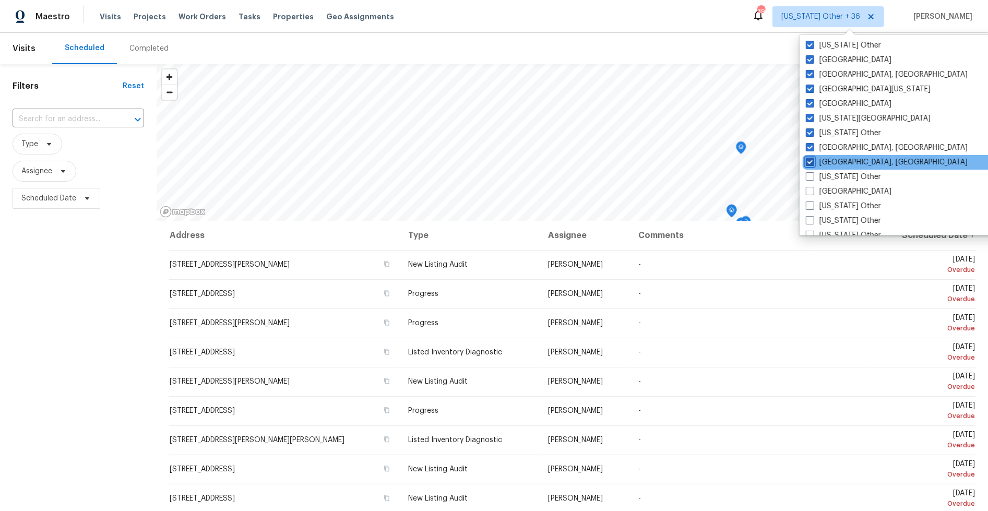
scroll to position [449, 0]
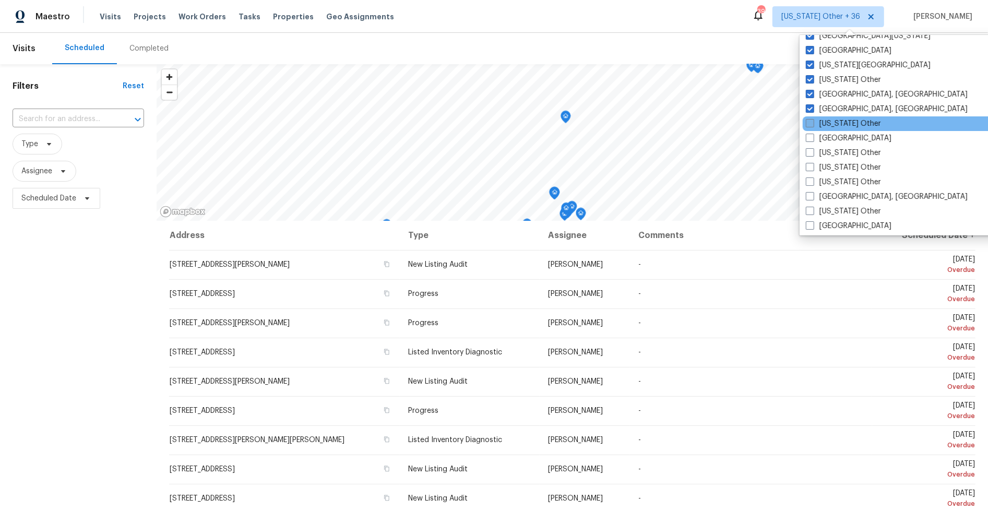
click at [814, 119] on label "[US_STATE] Other" at bounding box center [843, 123] width 75 height 10
click at [813, 119] on input "[US_STATE] Other" at bounding box center [809, 121] width 7 height 7
checkbox input "true"
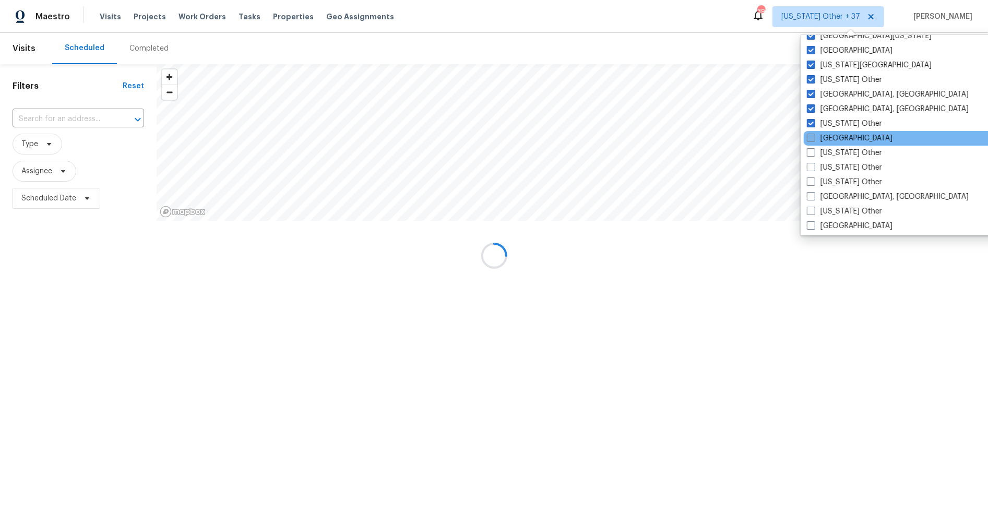
click at [812, 136] on span at bounding box center [811, 138] width 8 height 8
click at [812, 136] on input "[GEOGRAPHIC_DATA]" at bounding box center [810, 136] width 7 height 7
checkbox input "true"
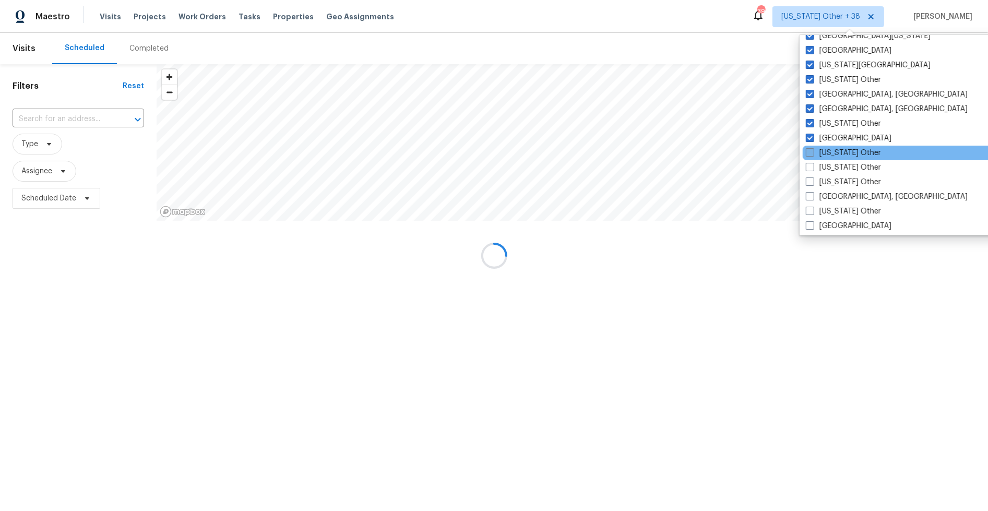
click at [812, 148] on span at bounding box center [810, 152] width 8 height 8
click at [812, 148] on input "[US_STATE] Other" at bounding box center [809, 151] width 7 height 7
checkbox input "true"
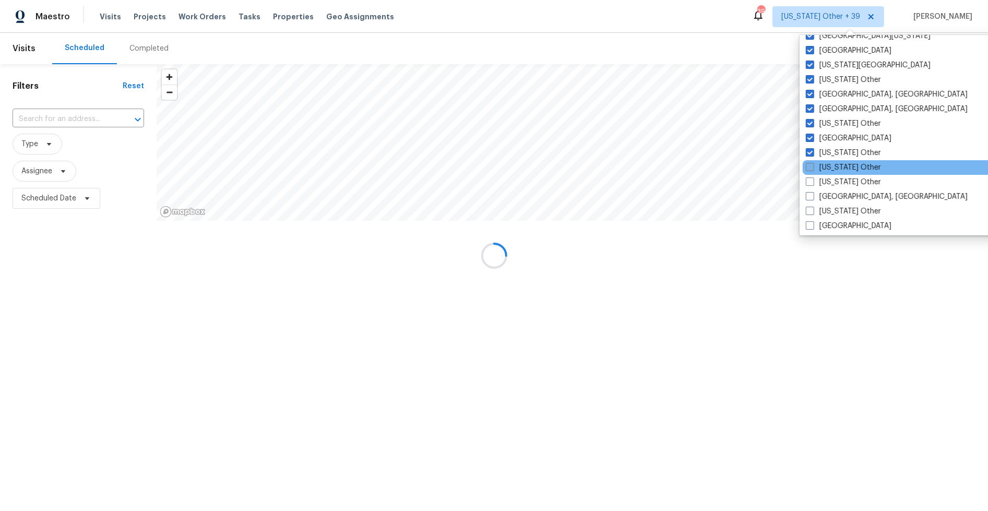
click at [811, 165] on span at bounding box center [810, 167] width 8 height 8
click at [811, 165] on input "[US_STATE] Other" at bounding box center [809, 165] width 7 height 7
checkbox input "true"
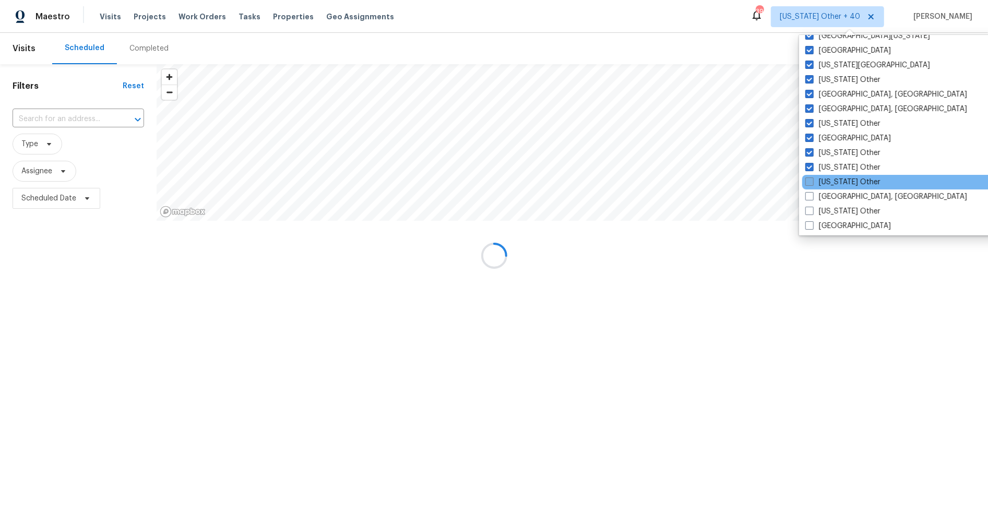
click at [811, 180] on span at bounding box center [809, 181] width 8 height 8
click at [811, 180] on input "[US_STATE] Other" at bounding box center [808, 180] width 7 height 7
checkbox input "true"
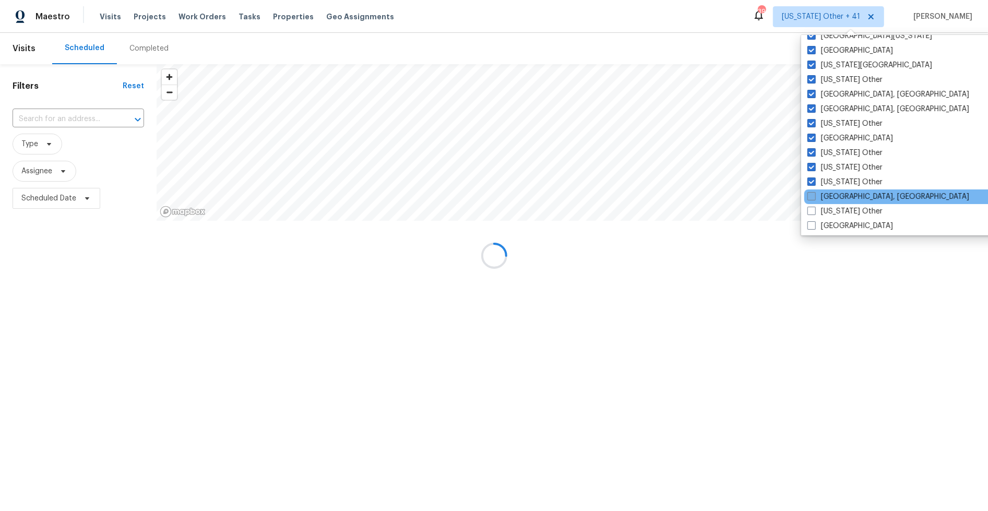
click at [811, 193] on span at bounding box center [812, 196] width 8 height 8
click at [811, 193] on input "[GEOGRAPHIC_DATA], [GEOGRAPHIC_DATA]" at bounding box center [811, 195] width 7 height 7
checkbox input "true"
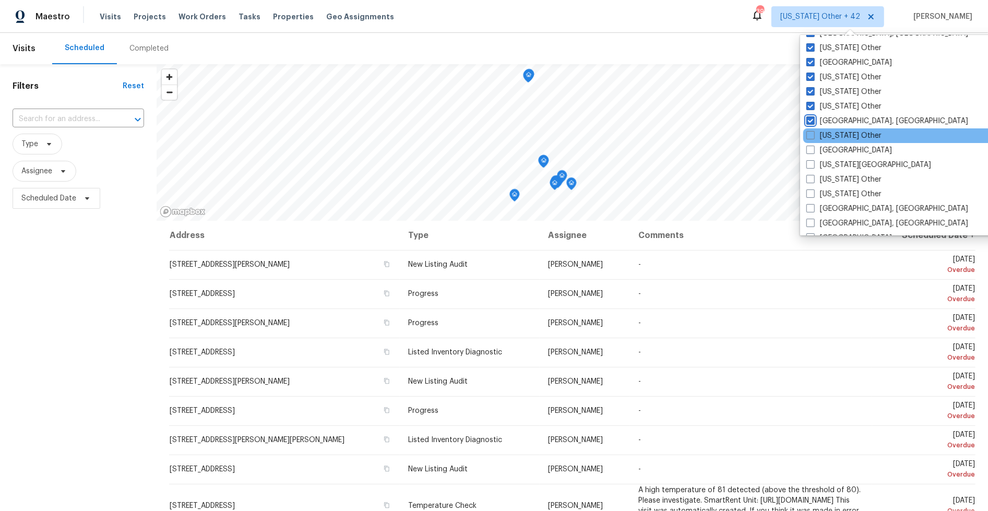
scroll to position [579, 0]
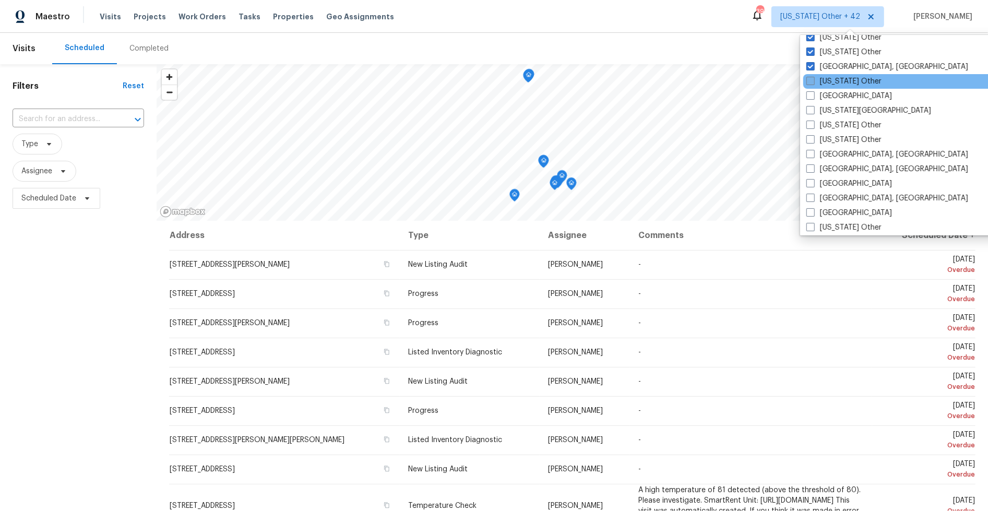
click at [812, 82] on span at bounding box center [810, 81] width 8 height 8
click at [812, 82] on input "[US_STATE] Other" at bounding box center [809, 79] width 7 height 7
checkbox input "true"
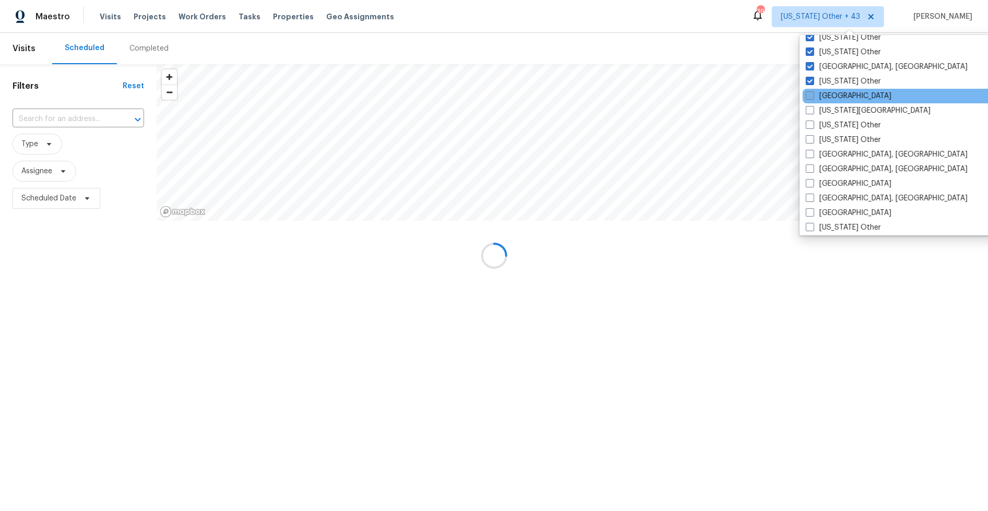
click at [811, 94] on span at bounding box center [810, 95] width 8 height 8
click at [811, 94] on input "[GEOGRAPHIC_DATA]" at bounding box center [809, 94] width 7 height 7
checkbox input "true"
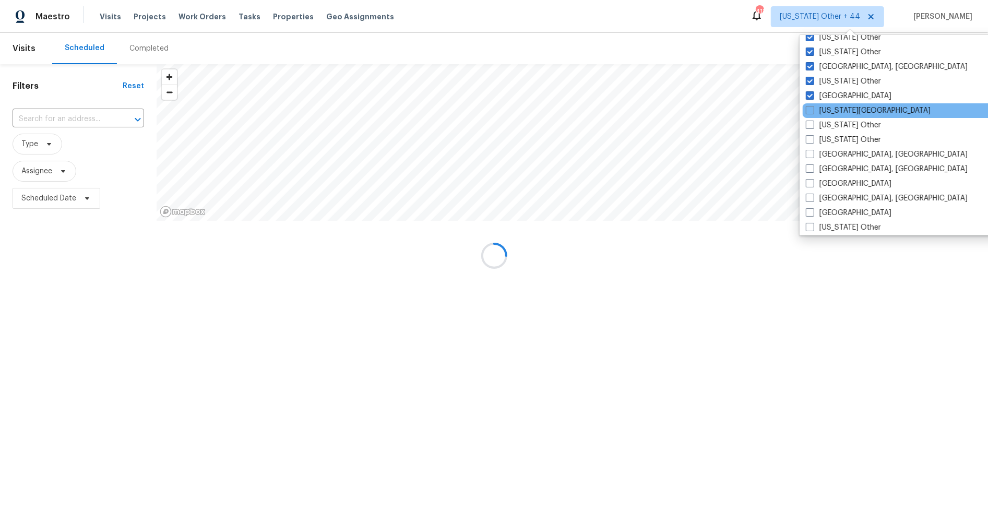
click at [811, 104] on div "[US_STATE][GEOGRAPHIC_DATA]" at bounding box center [908, 110] width 210 height 15
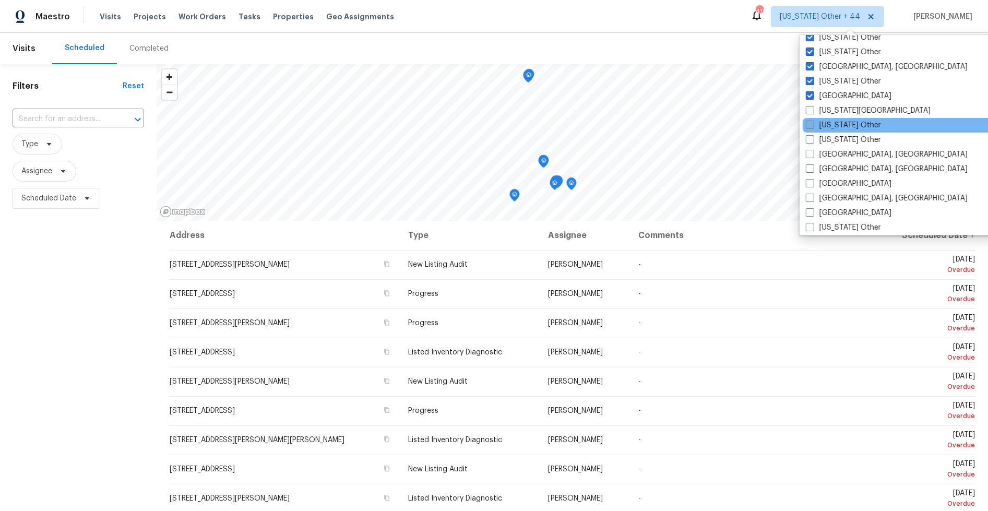
click at [809, 122] on span at bounding box center [810, 125] width 8 height 8
click at [809, 122] on input "[US_STATE] Other" at bounding box center [809, 123] width 7 height 7
checkbox input "true"
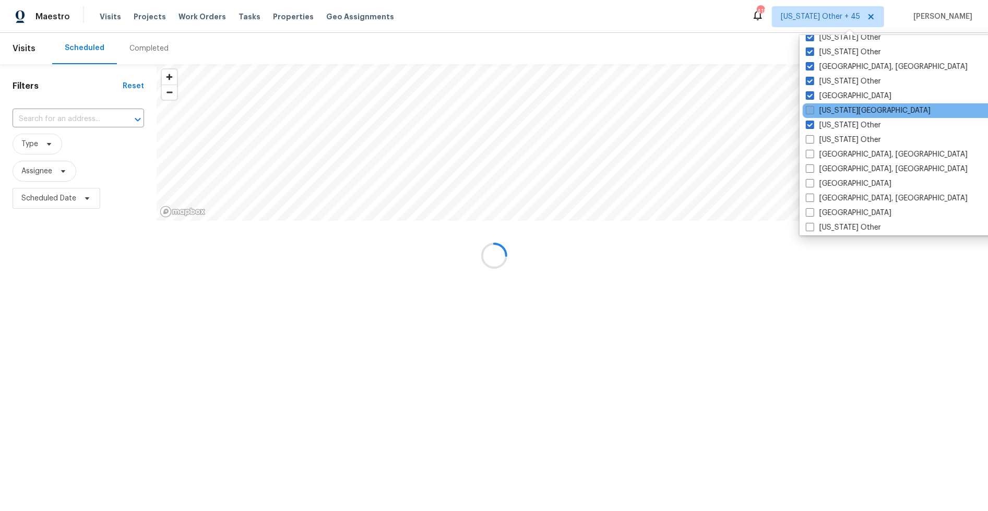
click at [811, 111] on span at bounding box center [810, 110] width 8 height 8
click at [811, 111] on input "[US_STATE][GEOGRAPHIC_DATA]" at bounding box center [809, 108] width 7 height 7
checkbox input "true"
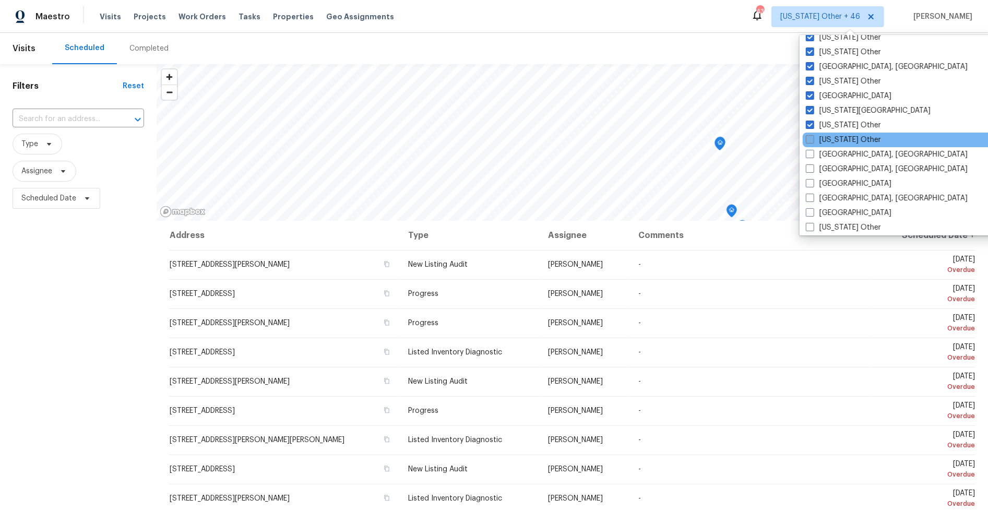
click at [811, 140] on span at bounding box center [810, 139] width 8 height 8
click at [811, 140] on input "[US_STATE] Other" at bounding box center [809, 138] width 7 height 7
checkbox input "true"
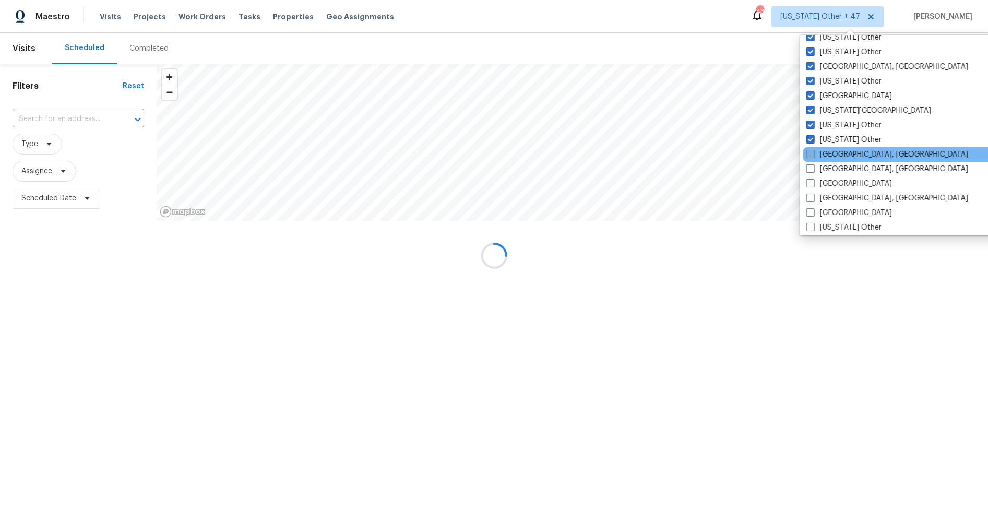
click at [812, 151] on span at bounding box center [810, 154] width 8 height 8
click at [812, 151] on input "[GEOGRAPHIC_DATA], [GEOGRAPHIC_DATA]" at bounding box center [809, 152] width 7 height 7
checkbox input "true"
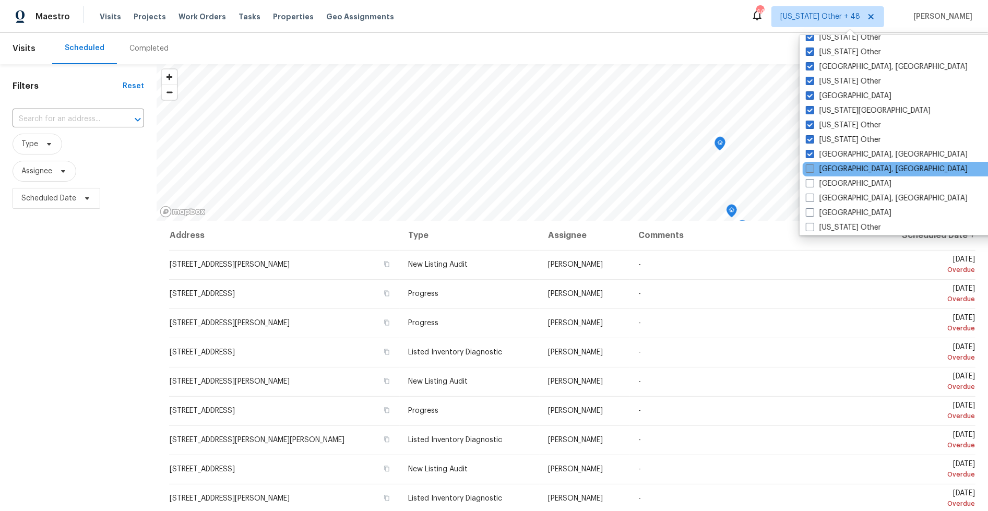
click at [813, 165] on span at bounding box center [810, 168] width 8 height 8
click at [813, 165] on input "[GEOGRAPHIC_DATA], [GEOGRAPHIC_DATA]" at bounding box center [809, 167] width 7 height 7
checkbox input "true"
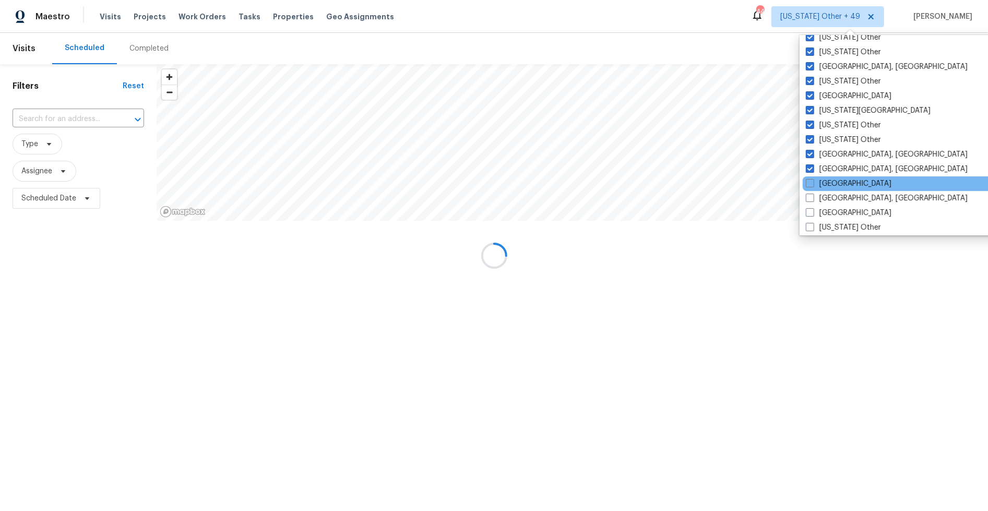
click at [813, 177] on div "[GEOGRAPHIC_DATA]" at bounding box center [908, 183] width 210 height 15
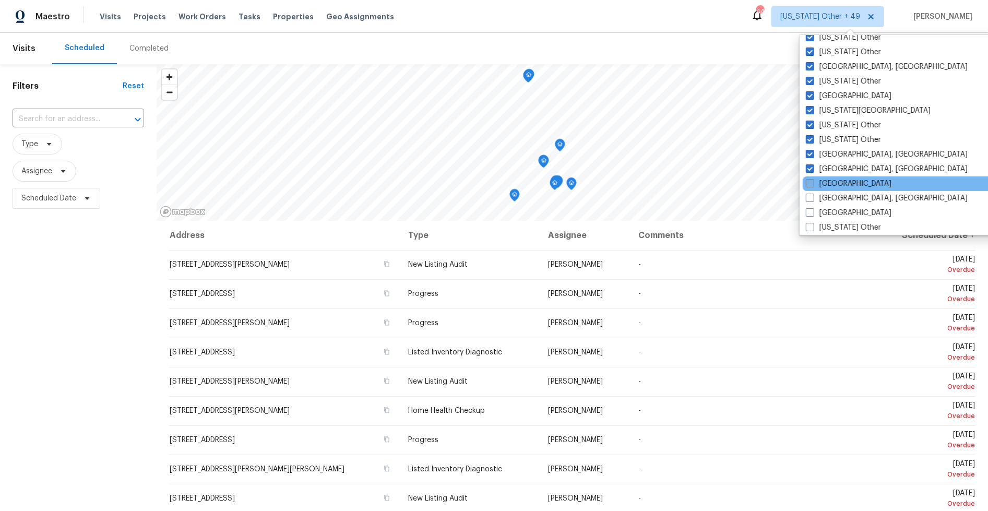
click at [813, 181] on span at bounding box center [810, 183] width 8 height 8
click at [813, 181] on input "[GEOGRAPHIC_DATA]" at bounding box center [809, 182] width 7 height 7
checkbox input "true"
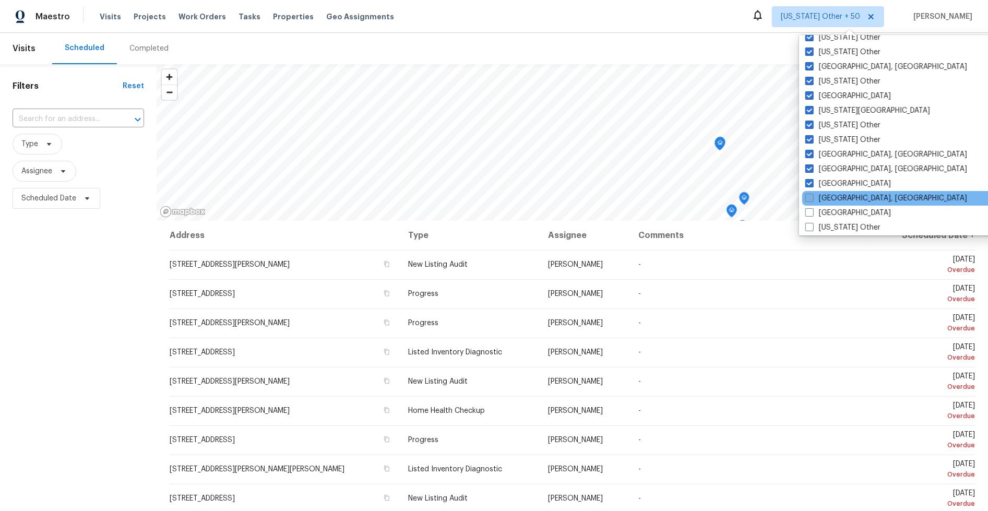
click at [813, 194] on span at bounding box center [809, 198] width 8 height 8
click at [812, 194] on input "[GEOGRAPHIC_DATA], [GEOGRAPHIC_DATA]" at bounding box center [808, 196] width 7 height 7
checkbox input "true"
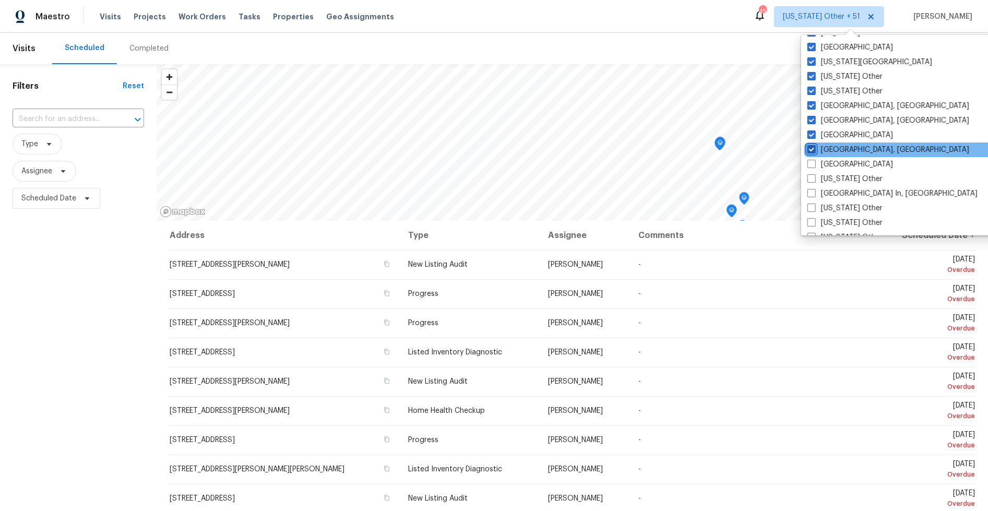
scroll to position [656, 0]
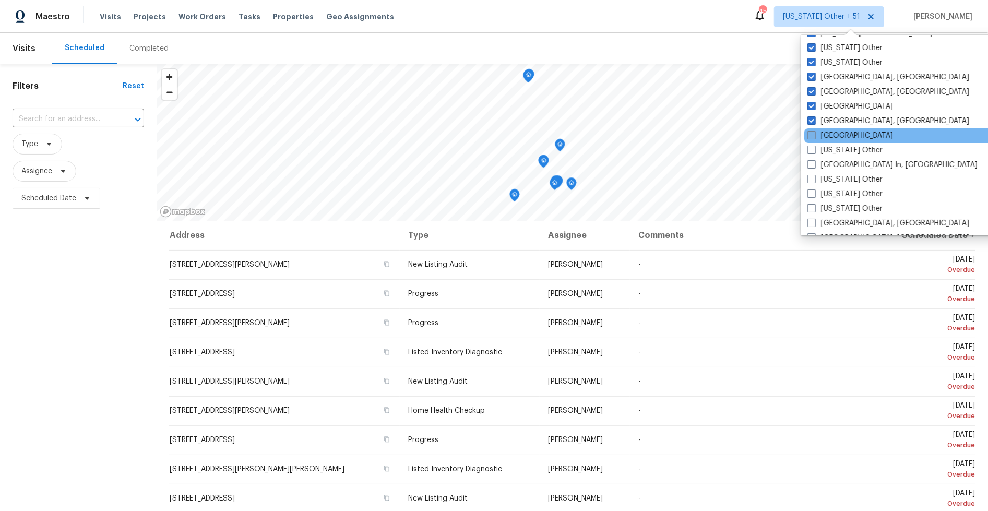
click at [817, 134] on label "[GEOGRAPHIC_DATA]" at bounding box center [851, 136] width 86 height 10
click at [814, 134] on input "[GEOGRAPHIC_DATA]" at bounding box center [811, 134] width 7 height 7
checkbox input "true"
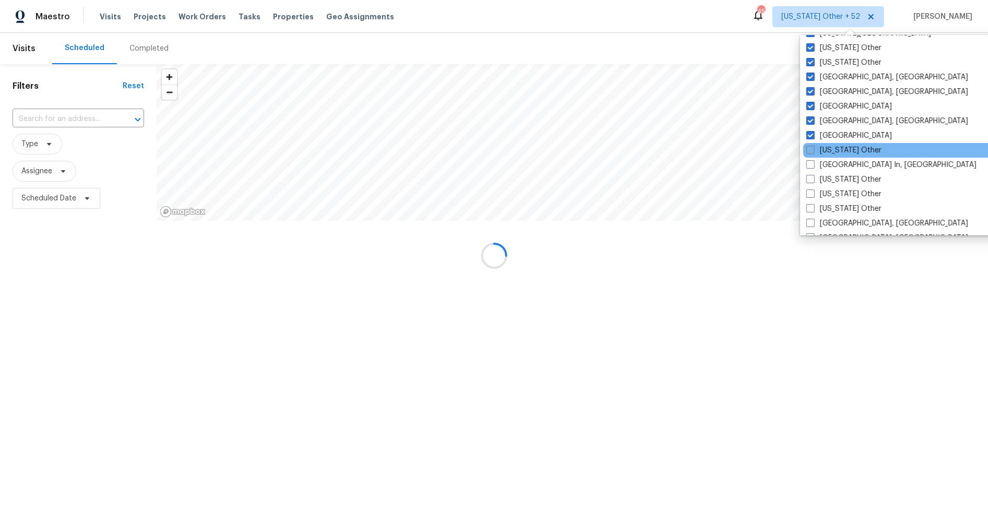
click at [815, 148] on label "[US_STATE] Other" at bounding box center [843, 150] width 75 height 10
click at [813, 148] on input "[US_STATE] Other" at bounding box center [809, 148] width 7 height 7
checkbox input "true"
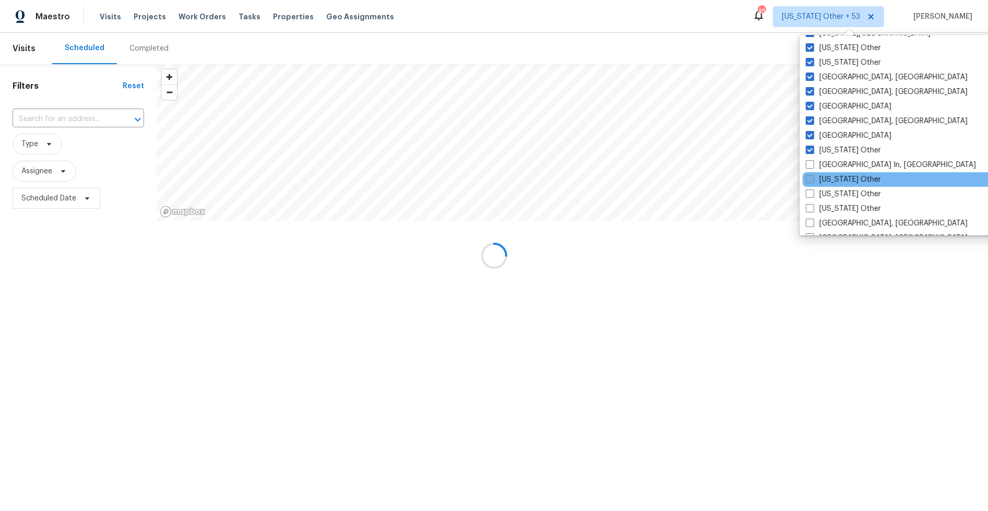
click at [811, 164] on span at bounding box center [810, 164] width 8 height 8
click at [811, 164] on input "[GEOGRAPHIC_DATA] In, [GEOGRAPHIC_DATA]" at bounding box center [809, 163] width 7 height 7
checkbox input "true"
click at [811, 177] on span at bounding box center [810, 179] width 8 height 8
click at [811, 177] on input "[US_STATE] Other" at bounding box center [809, 177] width 7 height 7
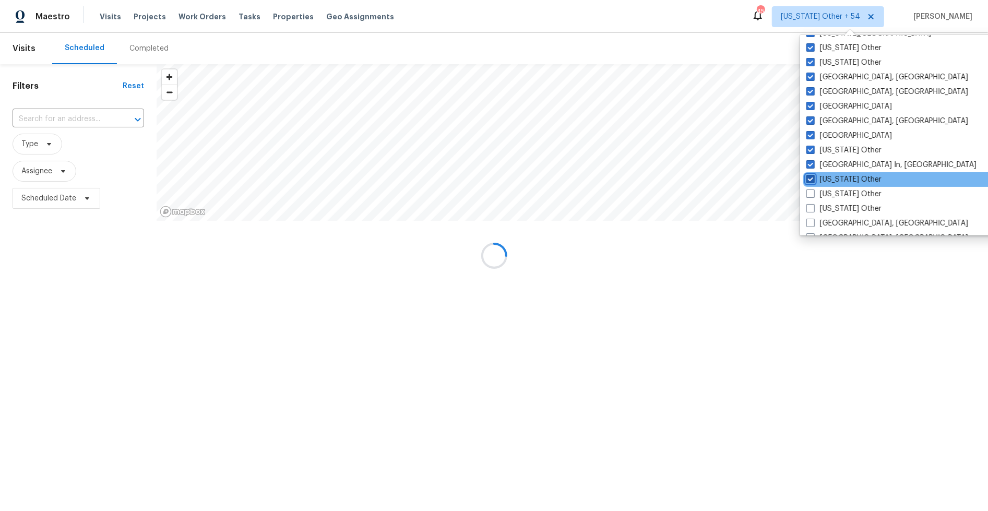
checkbox input "true"
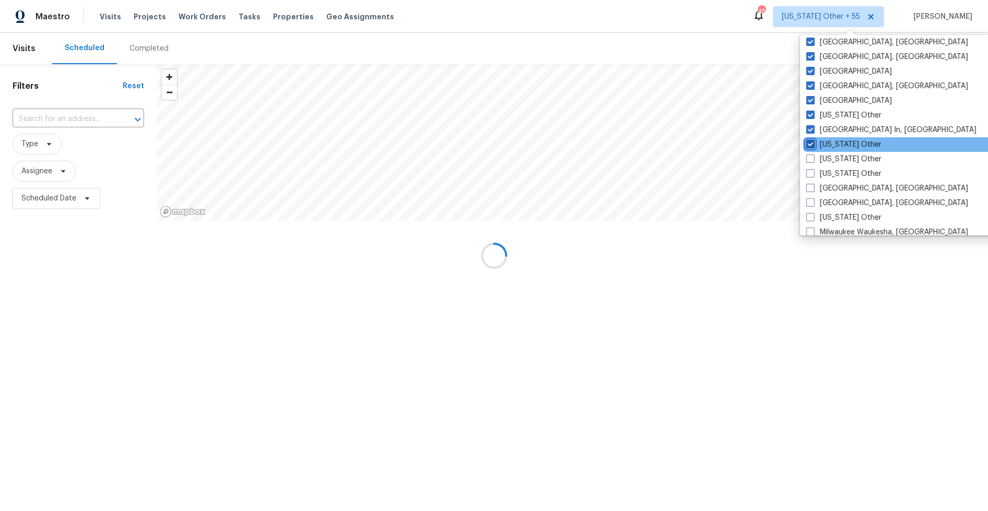
scroll to position [710, 0]
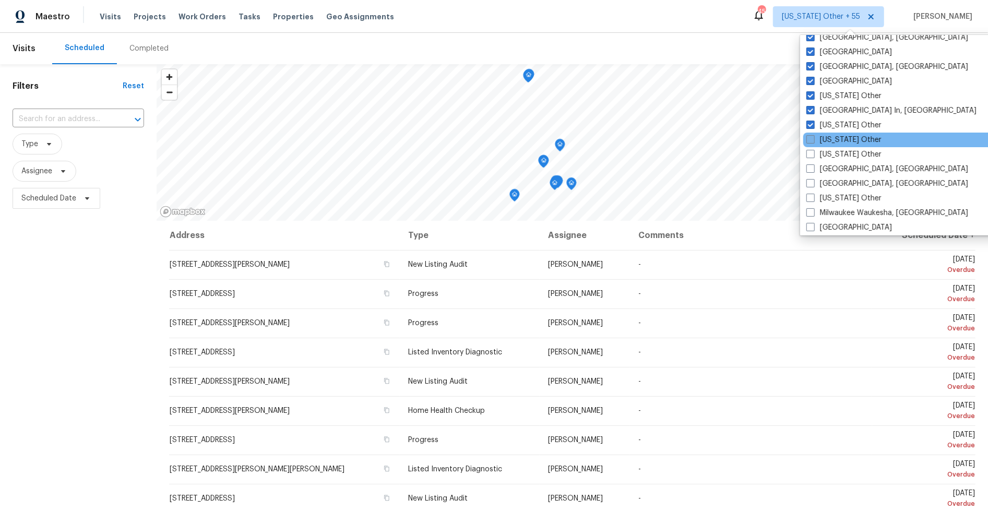
click at [814, 137] on span at bounding box center [810, 139] width 8 height 8
click at [813, 137] on input "[US_STATE] Other" at bounding box center [809, 138] width 7 height 7
checkbox input "true"
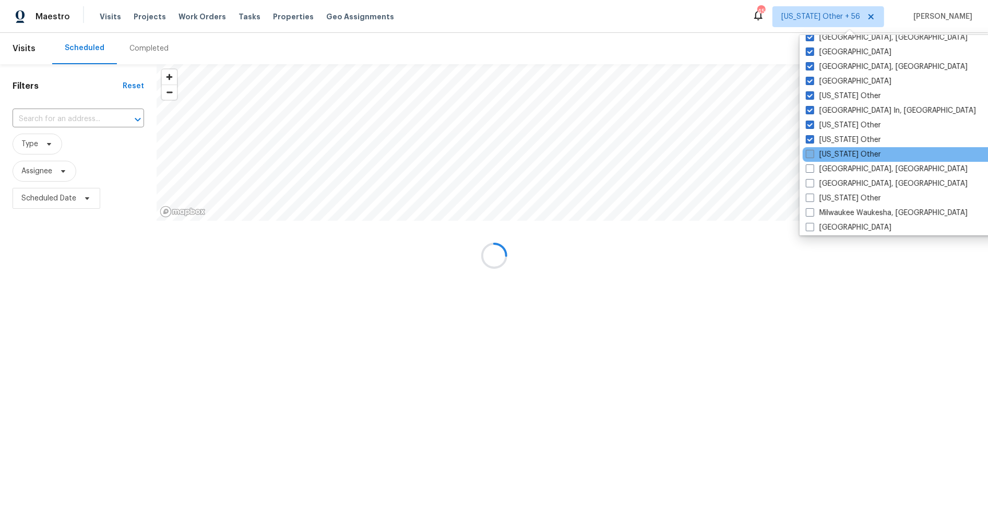
click at [812, 154] on span at bounding box center [810, 154] width 8 height 8
click at [812, 154] on input "[US_STATE] Other" at bounding box center [809, 152] width 7 height 7
checkbox input "true"
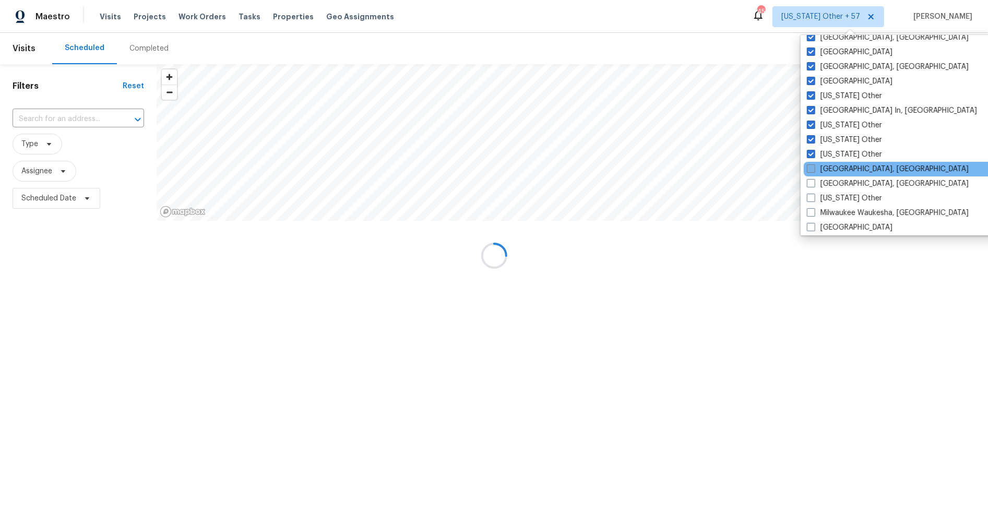
click at [810, 169] on span at bounding box center [811, 168] width 8 height 8
click at [810, 169] on input "[GEOGRAPHIC_DATA], [GEOGRAPHIC_DATA]" at bounding box center [810, 167] width 7 height 7
checkbox input "true"
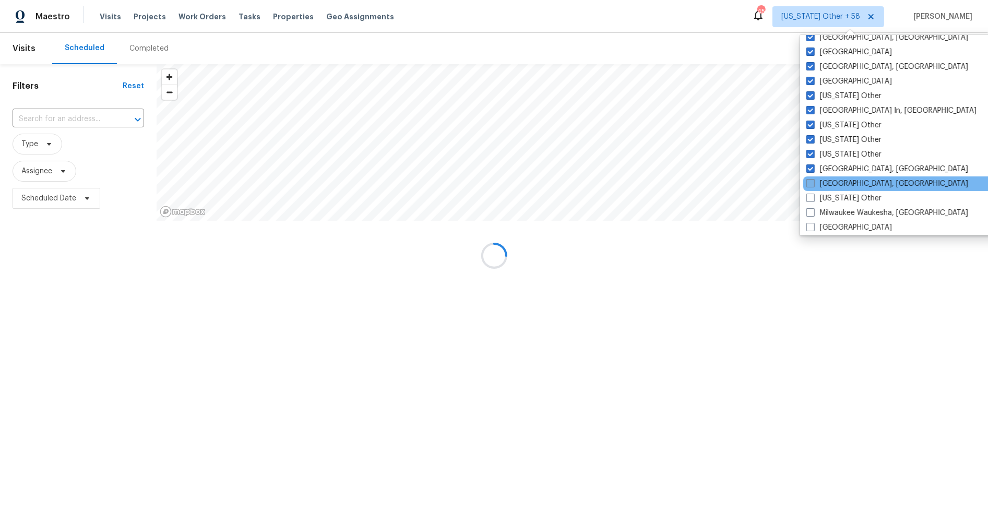
click at [810, 180] on span at bounding box center [810, 183] width 8 height 8
click at [810, 180] on input "[GEOGRAPHIC_DATA], [GEOGRAPHIC_DATA]" at bounding box center [809, 182] width 7 height 7
checkbox input "true"
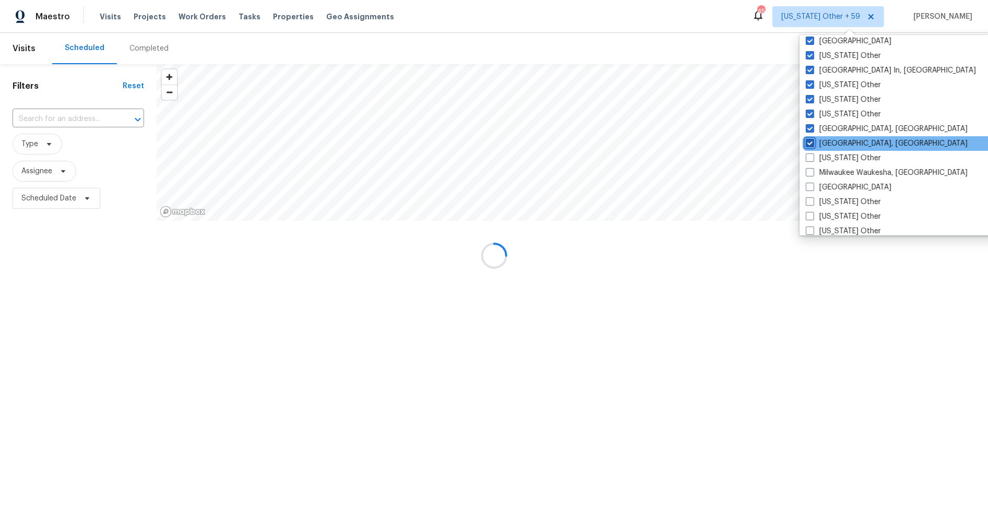
scroll to position [772, 0]
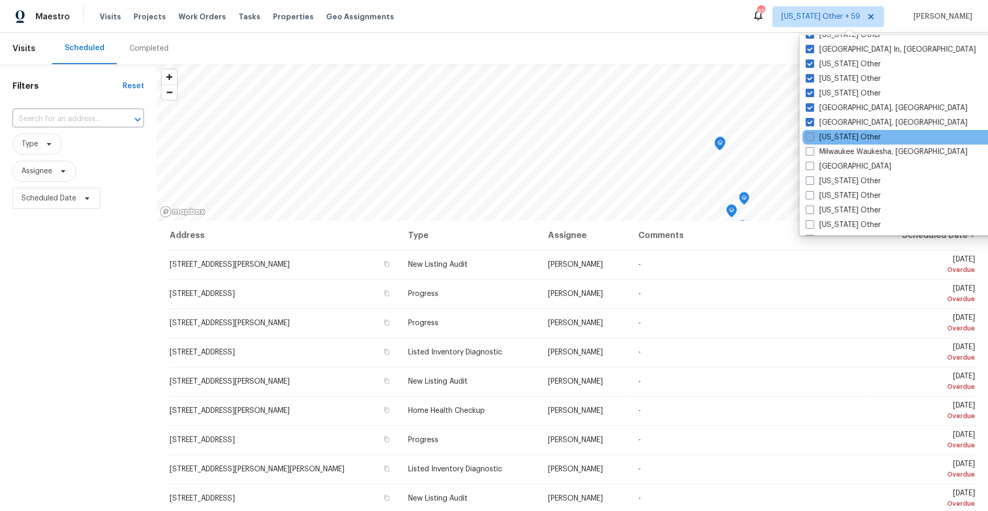
click at [812, 133] on span at bounding box center [810, 137] width 8 height 8
click at [812, 132] on input "[US_STATE] Other" at bounding box center [809, 135] width 7 height 7
checkbox input "true"
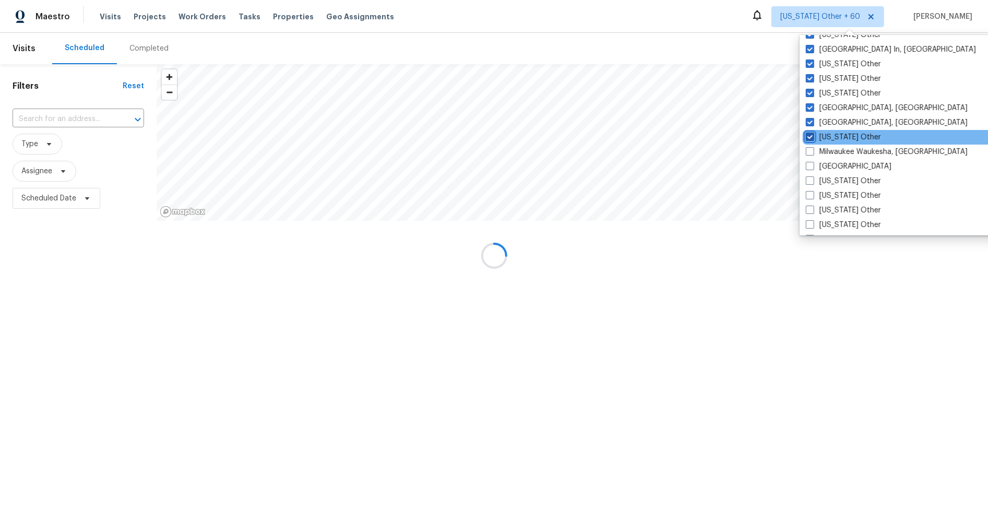
scroll to position [779, 0]
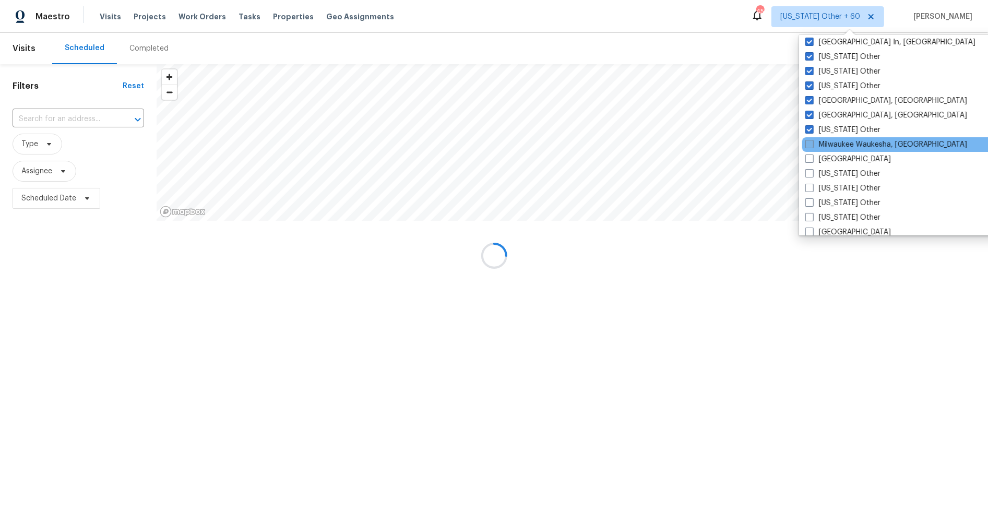
click at [812, 143] on span at bounding box center [809, 144] width 8 height 8
click at [812, 143] on input "Milwaukee Waukesha, [GEOGRAPHIC_DATA]" at bounding box center [808, 142] width 7 height 7
checkbox input "true"
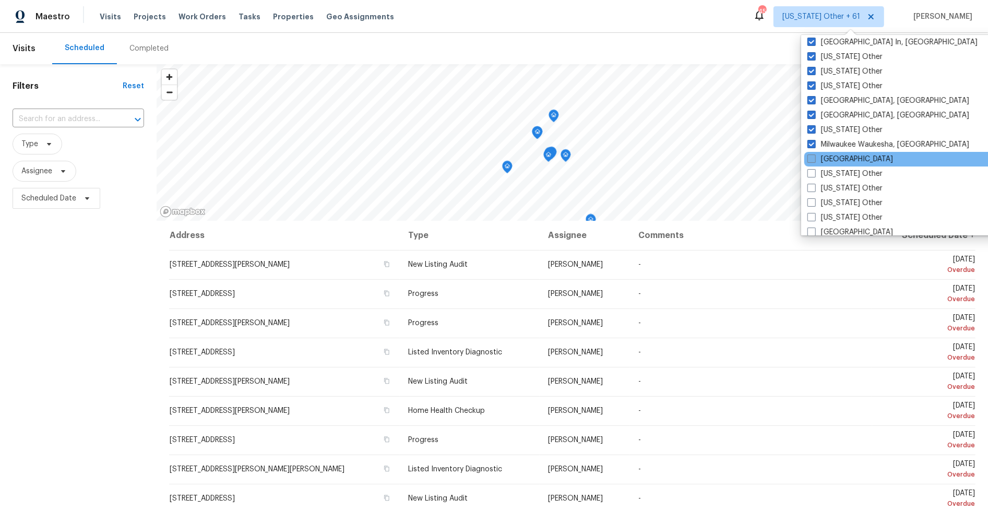
click at [813, 157] on span at bounding box center [812, 159] width 8 height 8
click at [813, 157] on input "[GEOGRAPHIC_DATA]" at bounding box center [811, 157] width 7 height 7
checkbox input "true"
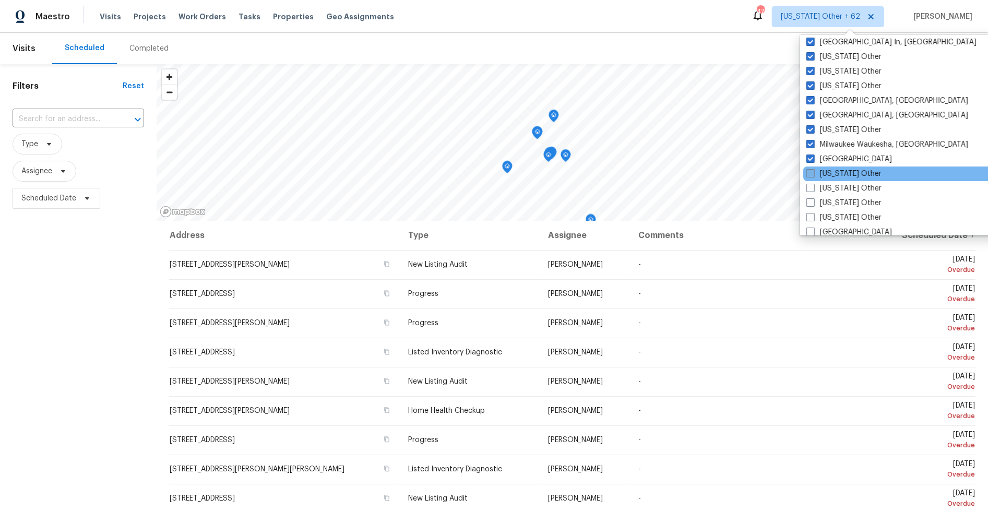
click at [811, 172] on span at bounding box center [810, 173] width 8 height 8
click at [811, 172] on input "[US_STATE] Other" at bounding box center [809, 172] width 7 height 7
checkbox input "true"
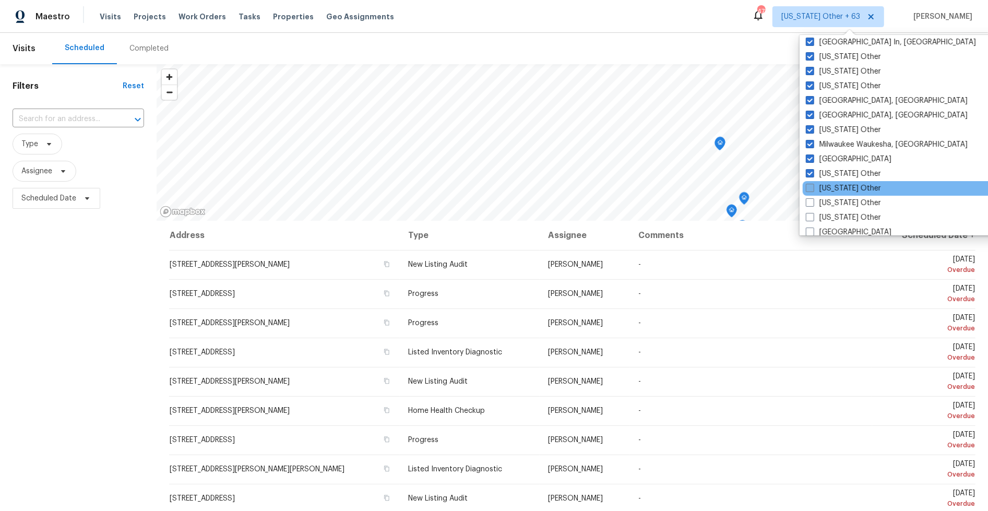
click at [811, 191] on span at bounding box center [810, 188] width 8 height 8
click at [811, 190] on input "[US_STATE] Other" at bounding box center [809, 186] width 7 height 7
checkbox input "true"
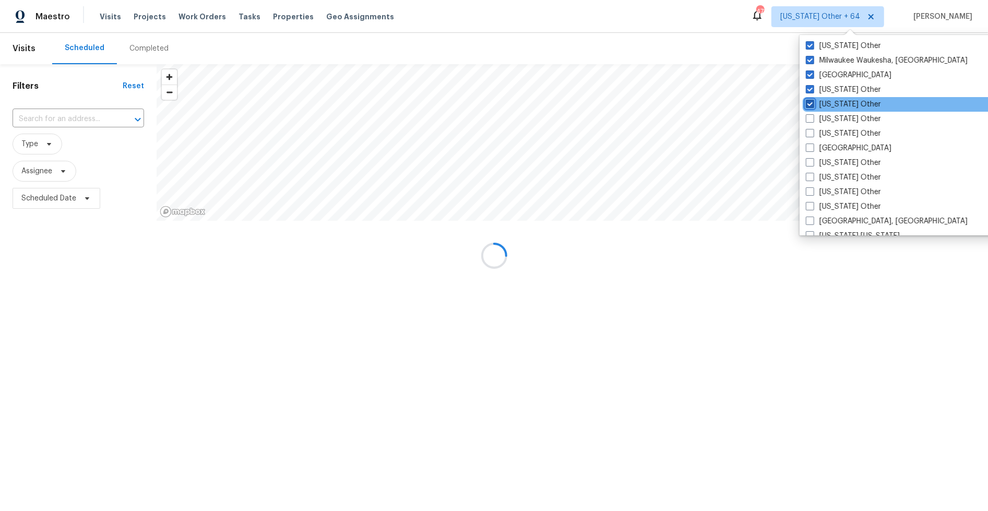
scroll to position [865, 0]
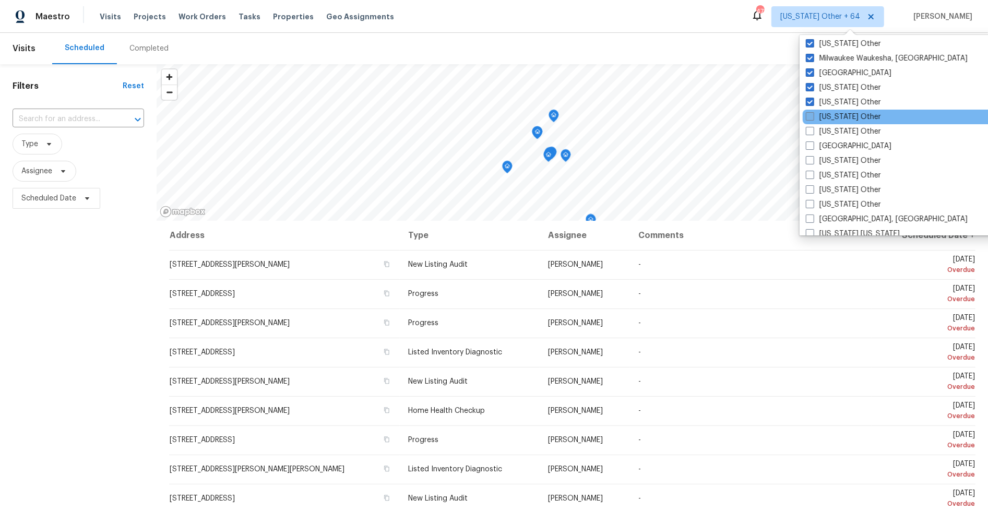
click at [811, 115] on span at bounding box center [810, 116] width 8 height 8
click at [811, 115] on input "[US_STATE] Other" at bounding box center [809, 115] width 7 height 7
checkbox input "true"
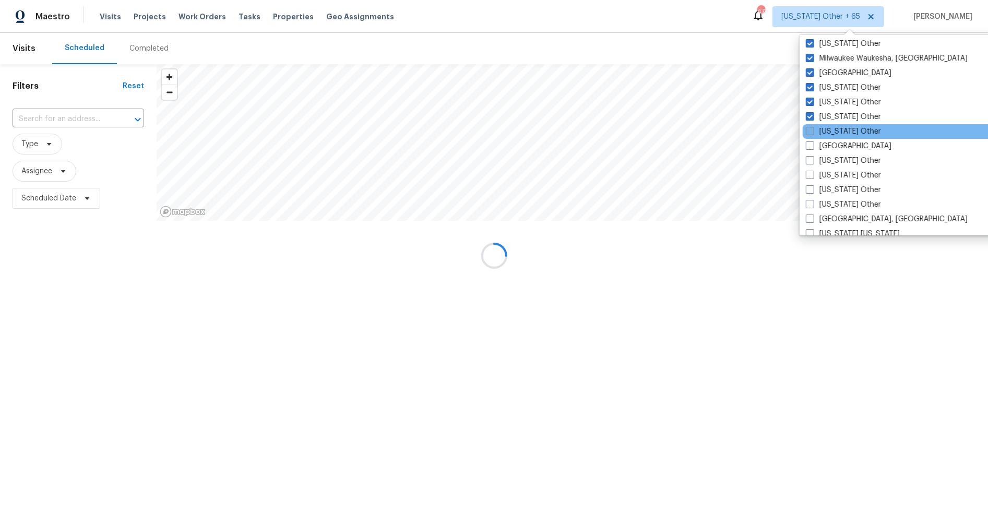
click at [811, 126] on div "[US_STATE] Other" at bounding box center [908, 131] width 210 height 15
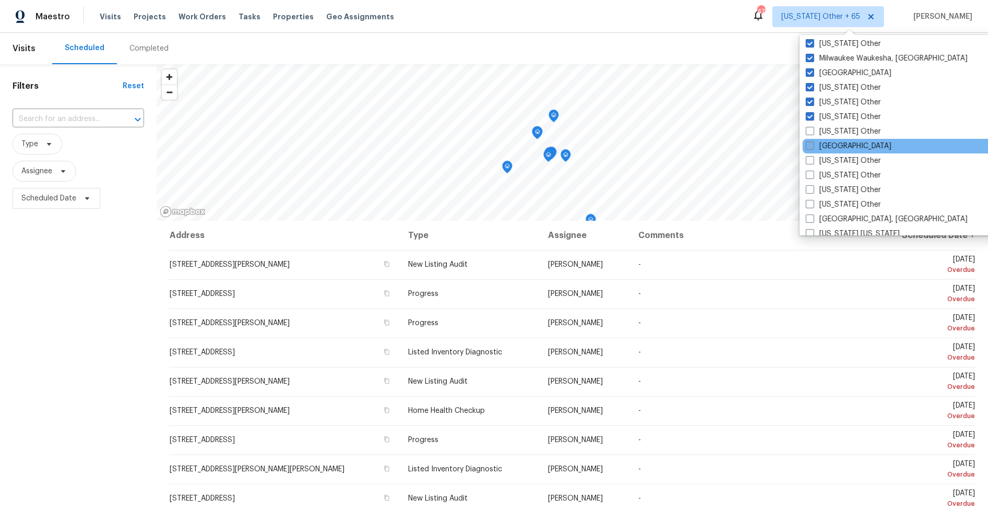
click at [811, 144] on span at bounding box center [810, 145] width 8 height 8
click at [811, 144] on input "[GEOGRAPHIC_DATA]" at bounding box center [809, 144] width 7 height 7
checkbox input "true"
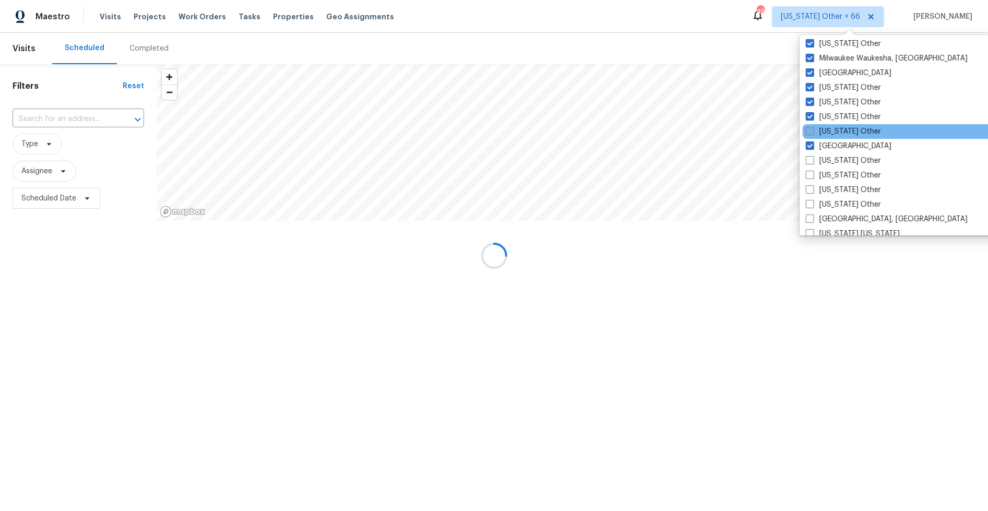
click at [811, 128] on span at bounding box center [810, 131] width 8 height 8
click at [811, 128] on input "[US_STATE] Other" at bounding box center [809, 129] width 7 height 7
checkbox input "true"
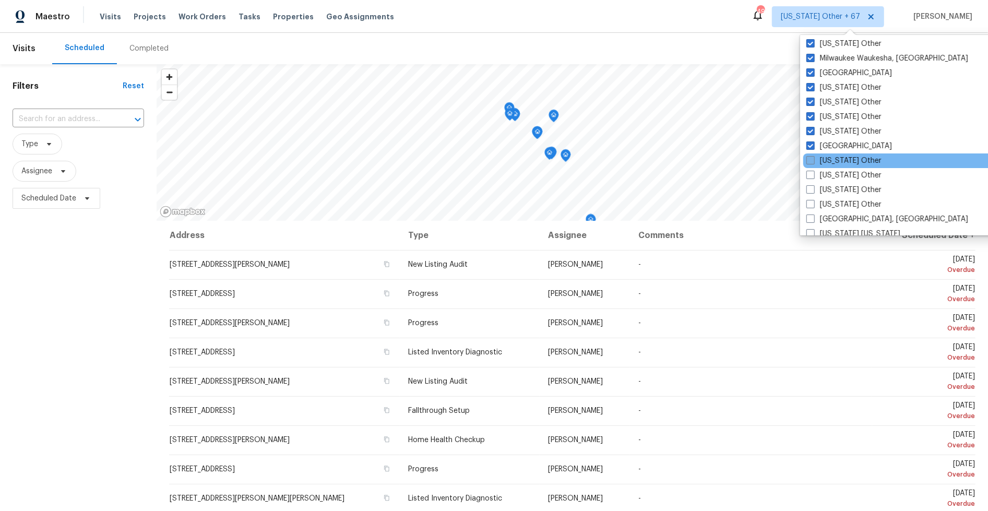
click at [811, 158] on span at bounding box center [810, 160] width 8 height 8
click at [811, 158] on input "[US_STATE] Other" at bounding box center [809, 159] width 7 height 7
checkbox input "true"
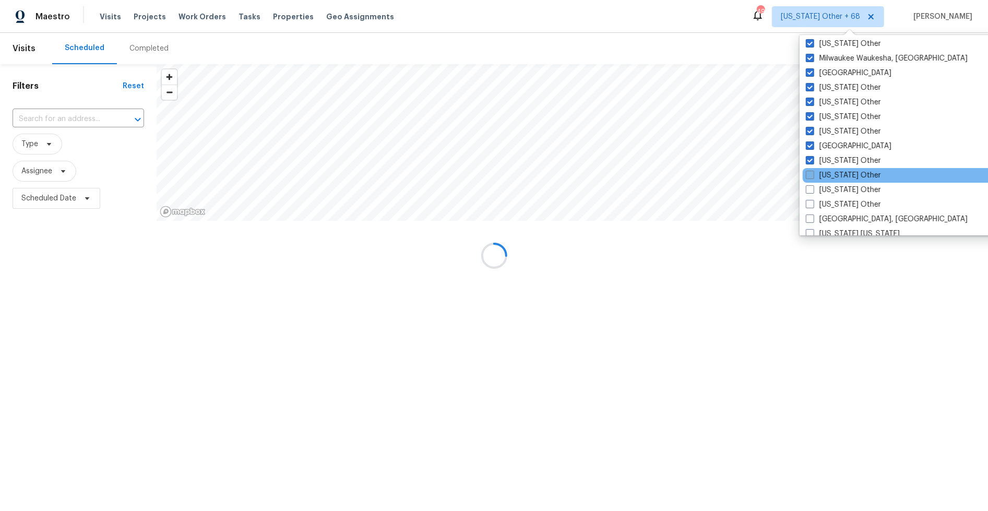
click at [813, 171] on span at bounding box center [810, 175] width 8 height 8
click at [813, 171] on input "[US_STATE] Other" at bounding box center [809, 173] width 7 height 7
checkbox input "true"
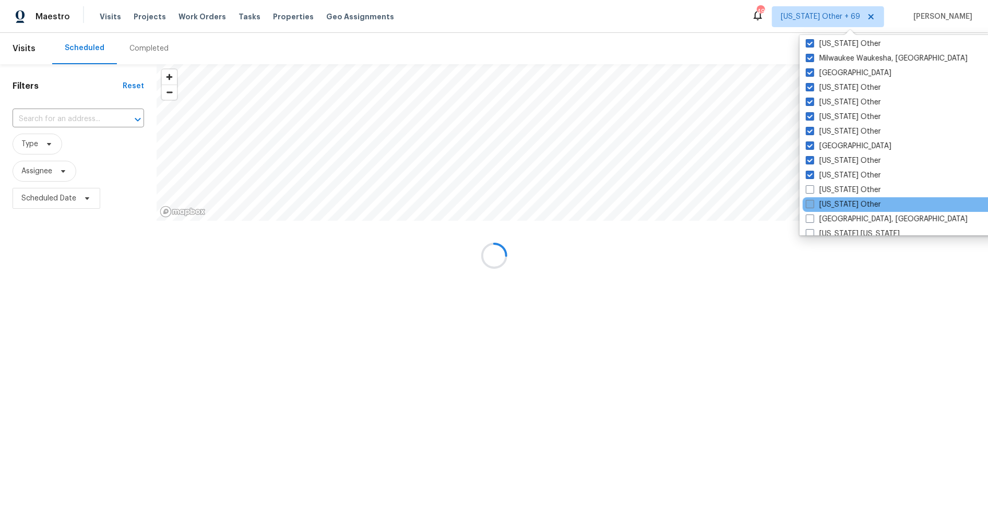
drag, startPoint x: 812, startPoint y: 190, endPoint x: 812, endPoint y: 200, distance: 9.9
click at [812, 190] on span at bounding box center [810, 189] width 8 height 8
click at [812, 190] on input "[US_STATE] Other" at bounding box center [809, 188] width 7 height 7
checkbox input "true"
click at [812, 204] on span at bounding box center [810, 204] width 8 height 8
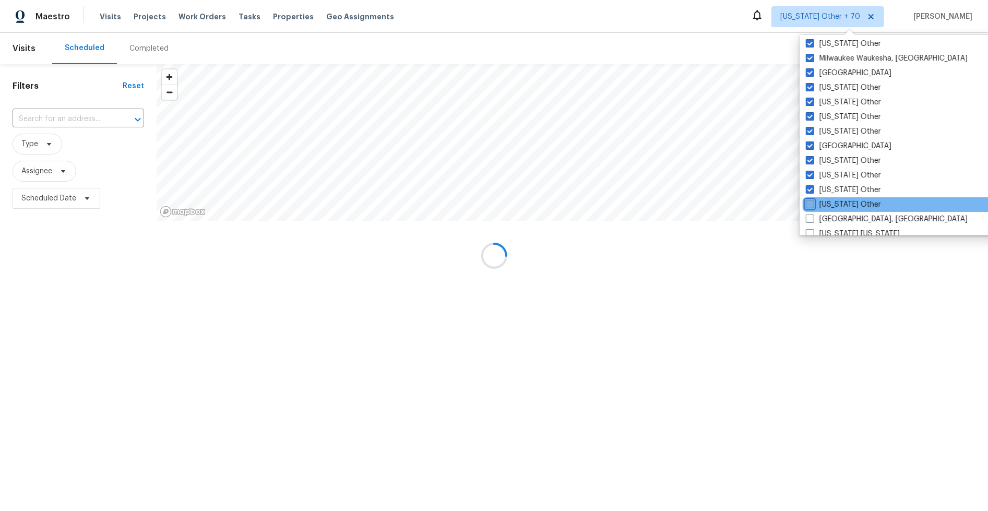
click at [812, 204] on input "[US_STATE] Other" at bounding box center [809, 202] width 7 height 7
checkbox input "true"
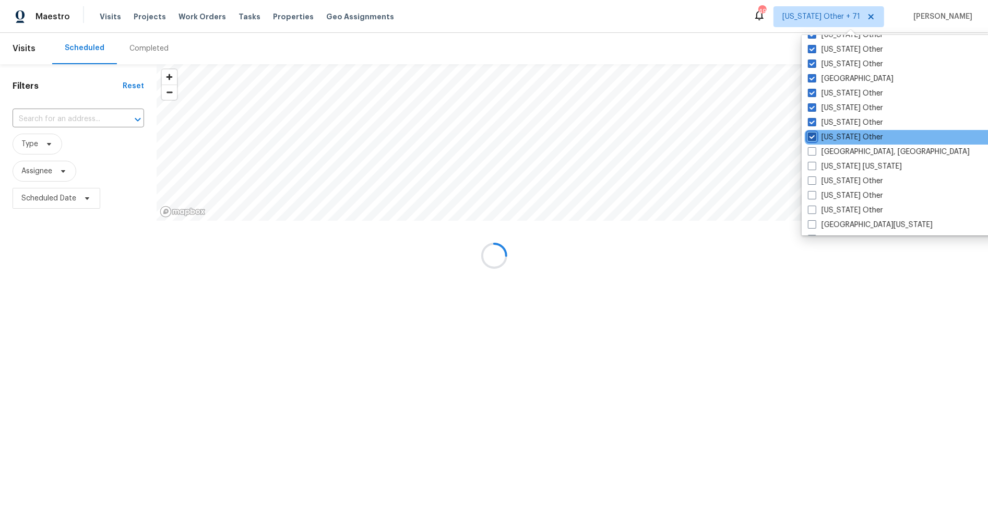
scroll to position [945, 0]
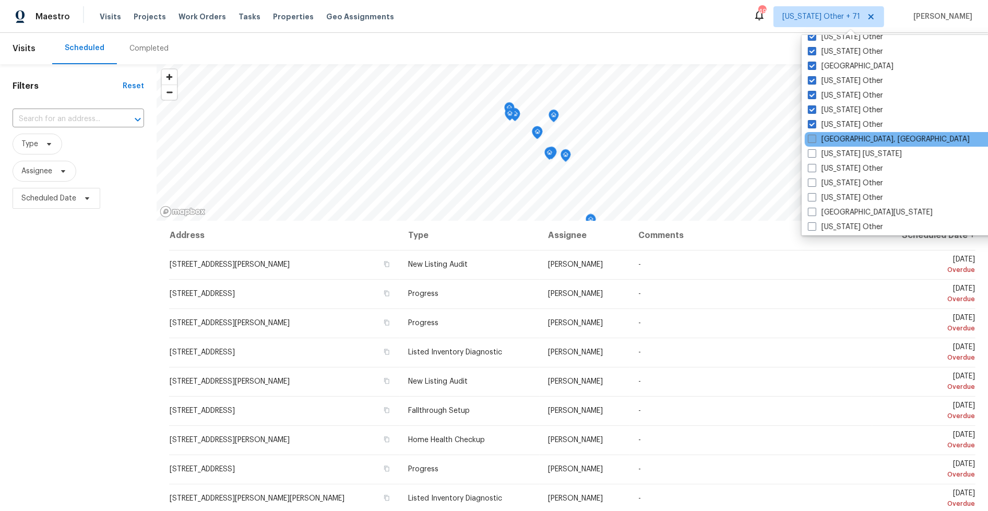
click at [813, 141] on span at bounding box center [812, 139] width 8 height 8
click at [813, 141] on input "[GEOGRAPHIC_DATA], [GEOGRAPHIC_DATA]" at bounding box center [811, 137] width 7 height 7
checkbox input "true"
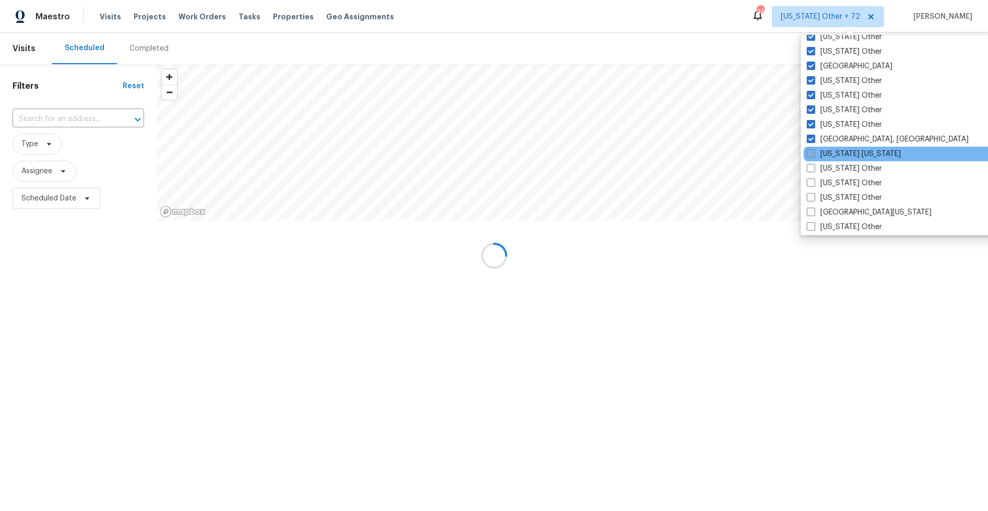
click at [814, 149] on label "[US_STATE] [US_STATE]" at bounding box center [854, 154] width 94 height 10
click at [814, 149] on input "[US_STATE] [US_STATE]" at bounding box center [810, 152] width 7 height 7
checkbox input "true"
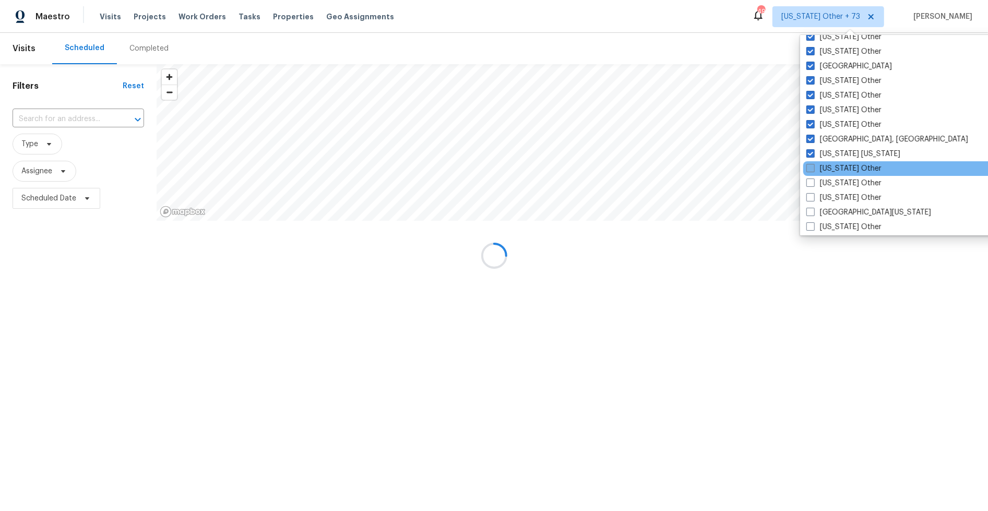
click at [812, 167] on span at bounding box center [810, 168] width 8 height 8
click at [812, 167] on input "[US_STATE] Other" at bounding box center [809, 166] width 7 height 7
checkbox input "true"
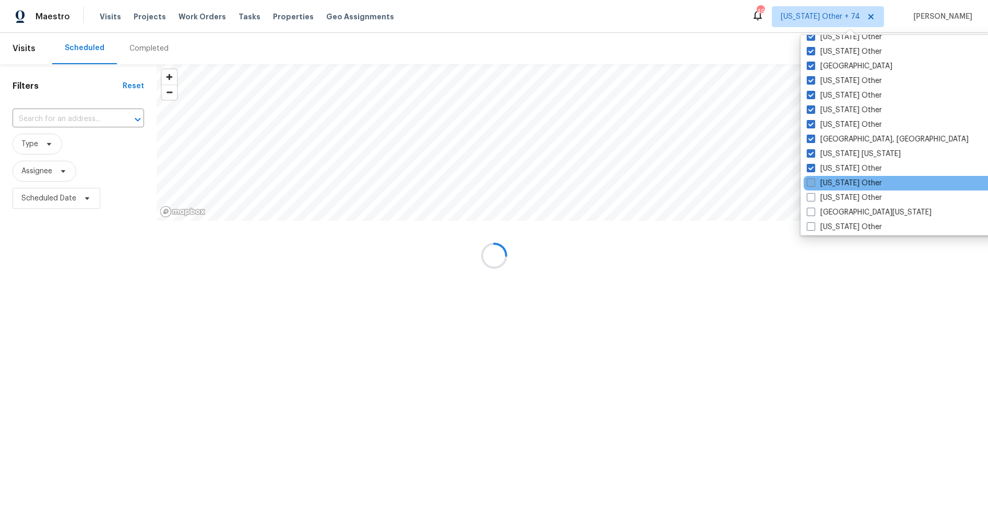
click at [812, 180] on span at bounding box center [811, 183] width 8 height 8
click at [812, 180] on input "[US_STATE] Other" at bounding box center [810, 181] width 7 height 7
checkbox input "true"
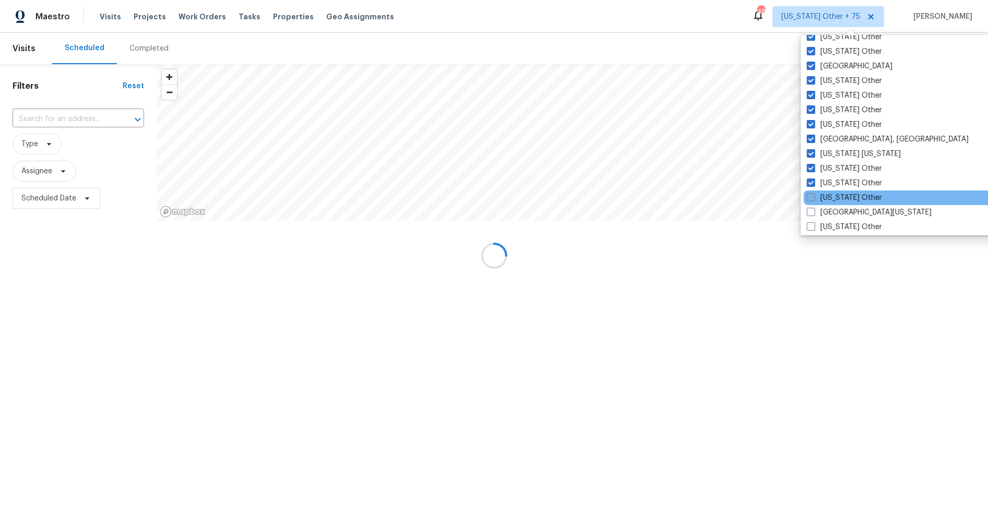
click at [811, 197] on span at bounding box center [811, 197] width 8 height 8
click at [811, 197] on input "[US_STATE] Other" at bounding box center [810, 196] width 7 height 7
checkbox input "true"
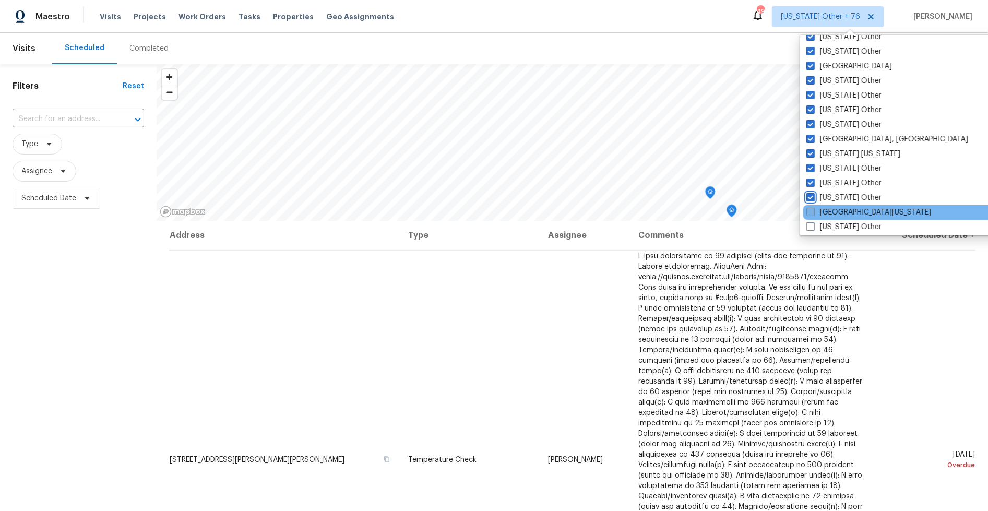
scroll to position [1027, 0]
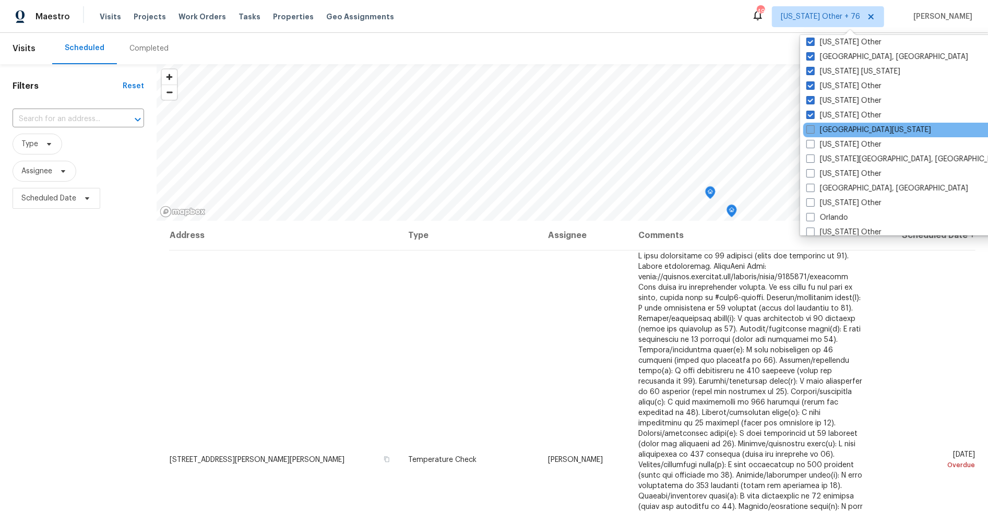
click at [812, 128] on span at bounding box center [810, 129] width 8 height 8
click at [812, 128] on input "[GEOGRAPHIC_DATA][US_STATE]" at bounding box center [809, 128] width 7 height 7
checkbox input "true"
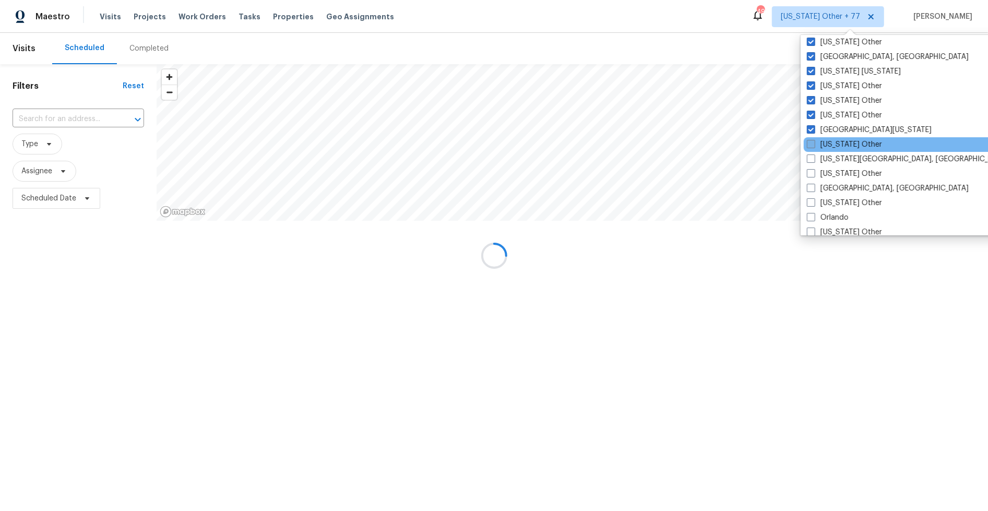
click at [812, 140] on span at bounding box center [811, 144] width 8 height 8
click at [812, 139] on input "[US_STATE] Other" at bounding box center [810, 142] width 7 height 7
checkbox input "true"
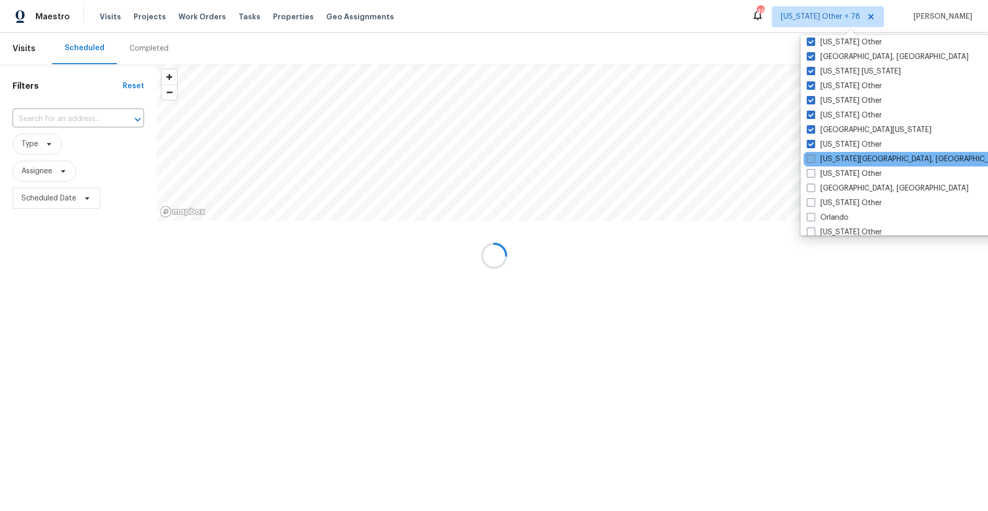
click at [812, 159] on span at bounding box center [811, 159] width 8 height 8
click at [812, 159] on input "[US_STATE][GEOGRAPHIC_DATA], [GEOGRAPHIC_DATA]" at bounding box center [810, 157] width 7 height 7
checkbox input "true"
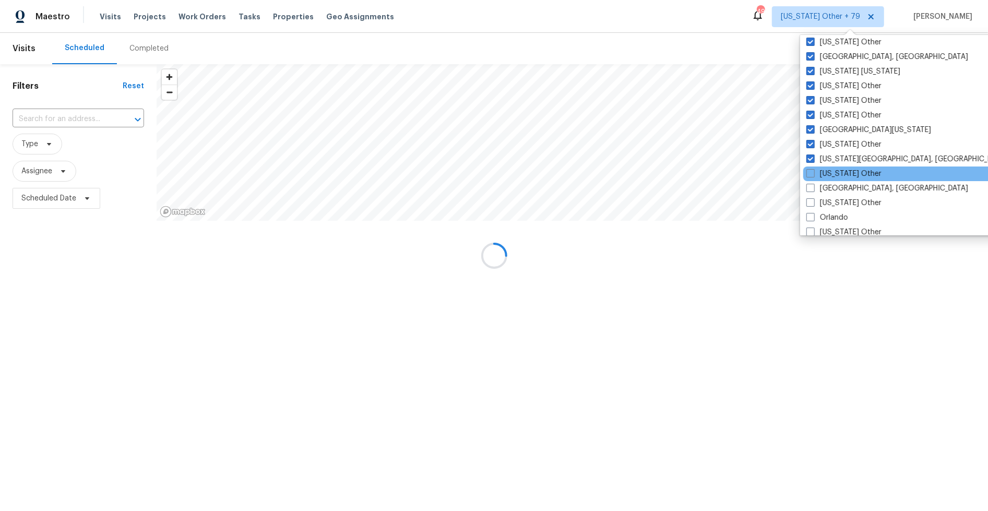
click at [811, 180] on div "[US_STATE] Other" at bounding box center [908, 174] width 210 height 15
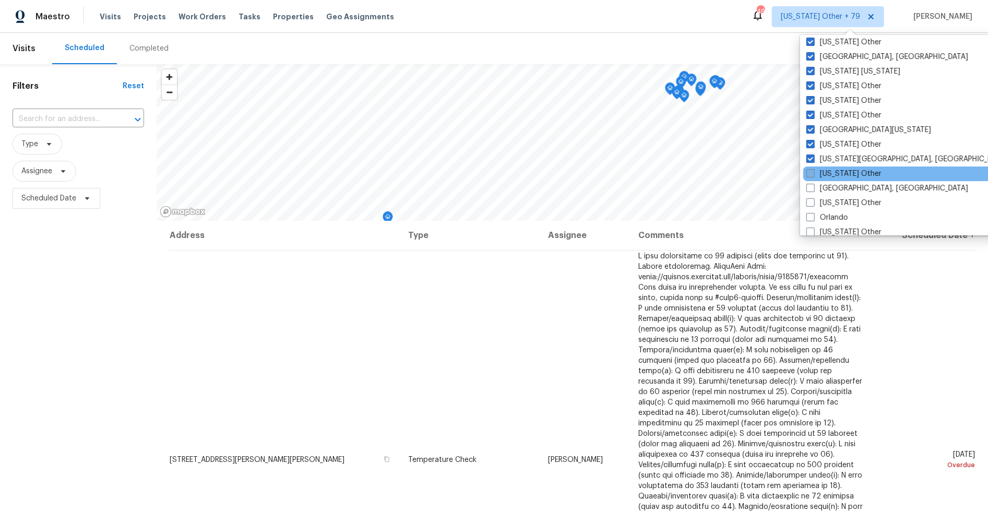
click at [811, 172] on span at bounding box center [810, 173] width 8 height 8
click at [811, 172] on input "[US_STATE] Other" at bounding box center [809, 172] width 7 height 7
checkbox input "true"
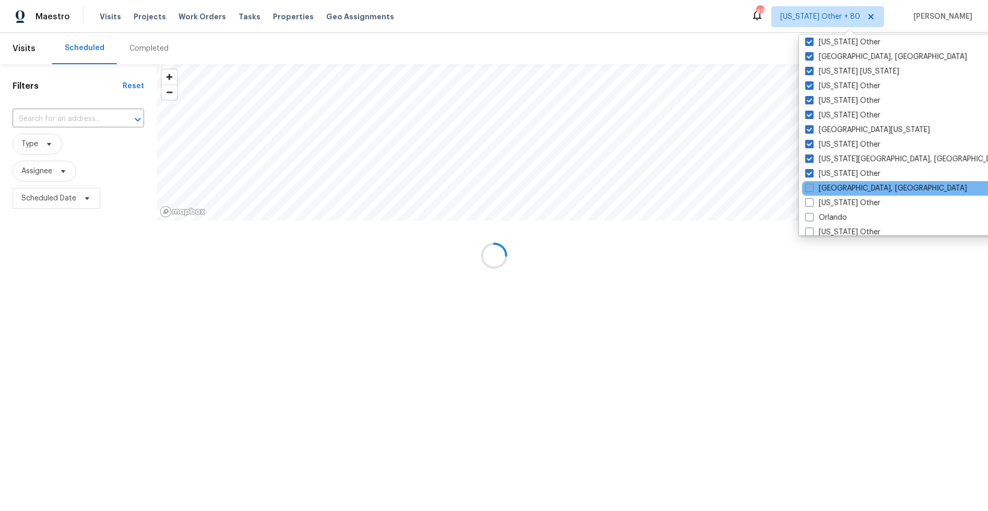
click at [811, 187] on span at bounding box center [809, 188] width 8 height 8
click at [811, 187] on input "[GEOGRAPHIC_DATA], [GEOGRAPHIC_DATA]" at bounding box center [808, 186] width 7 height 7
checkbox input "true"
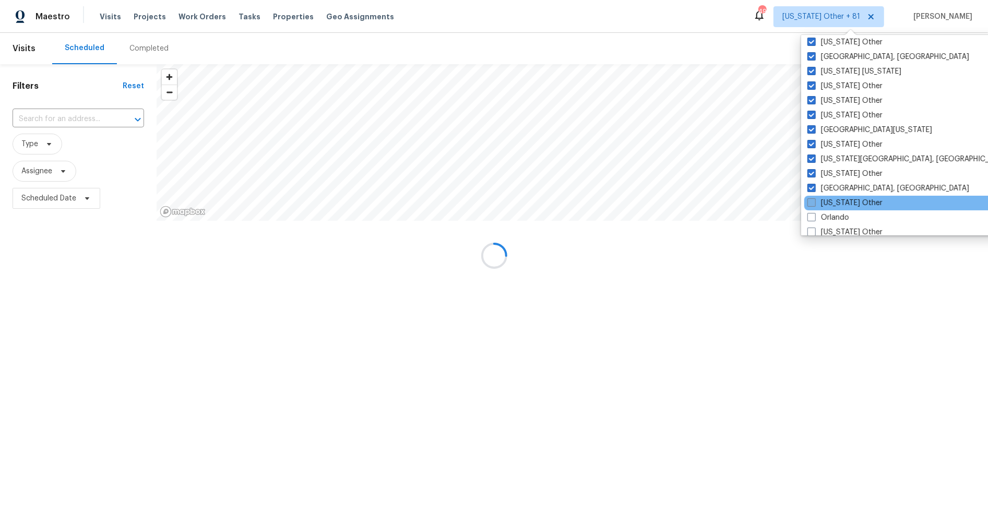
click at [810, 198] on span at bounding box center [812, 202] width 8 height 8
click at [810, 198] on input "[US_STATE] Other" at bounding box center [811, 201] width 7 height 7
checkbox input "true"
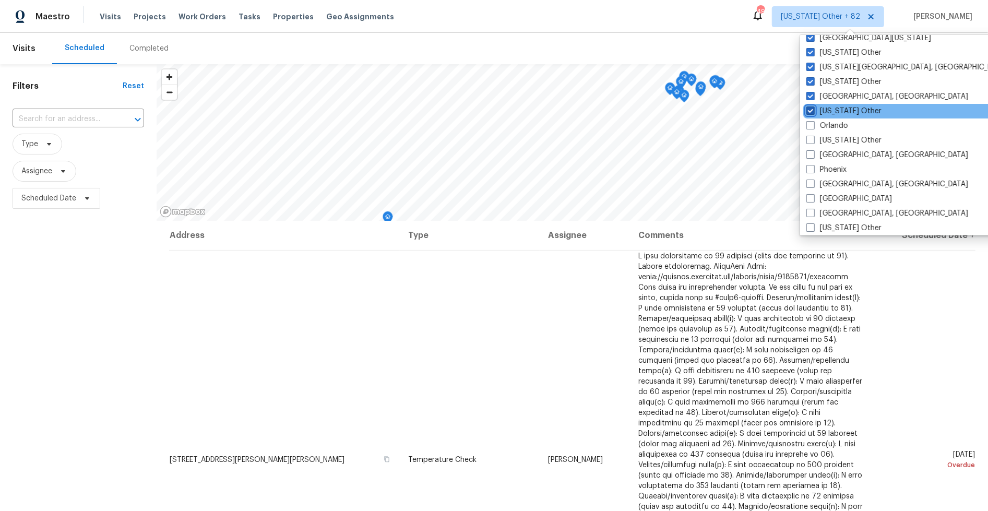
scroll to position [1157, 0]
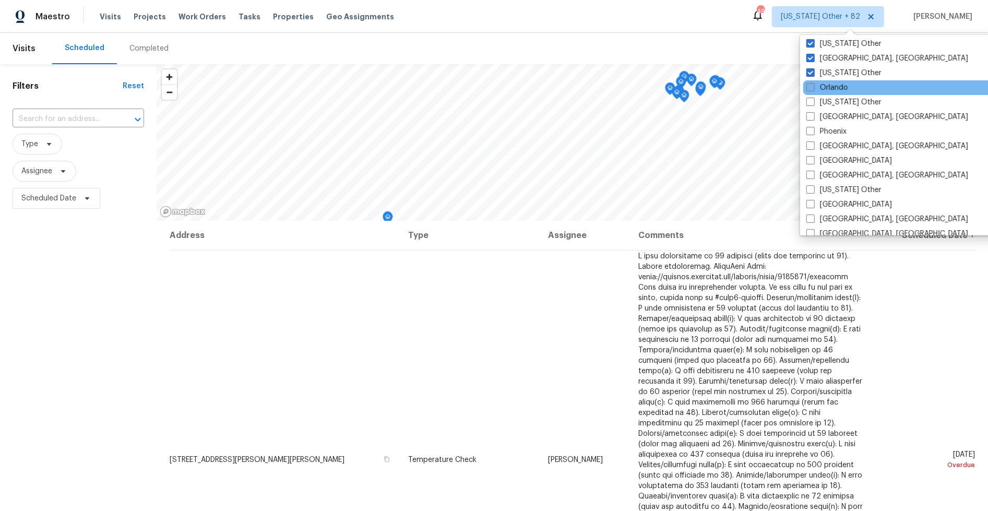
click at [813, 89] on span at bounding box center [810, 87] width 8 height 8
click at [813, 89] on input "Orlando" at bounding box center [809, 85] width 7 height 7
checkbox input "true"
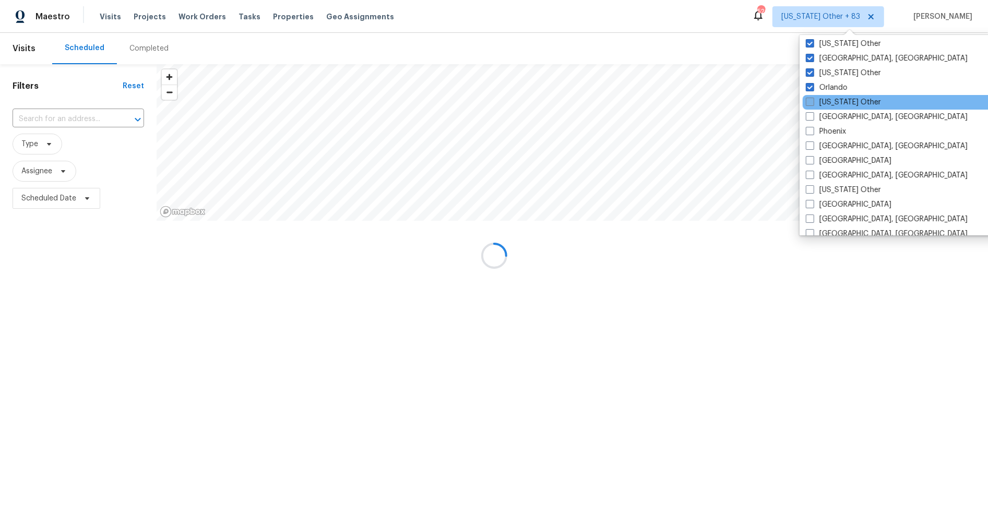
click at [812, 100] on span at bounding box center [810, 102] width 8 height 8
click at [812, 100] on input "[US_STATE] Other" at bounding box center [809, 100] width 7 height 7
checkbox input "true"
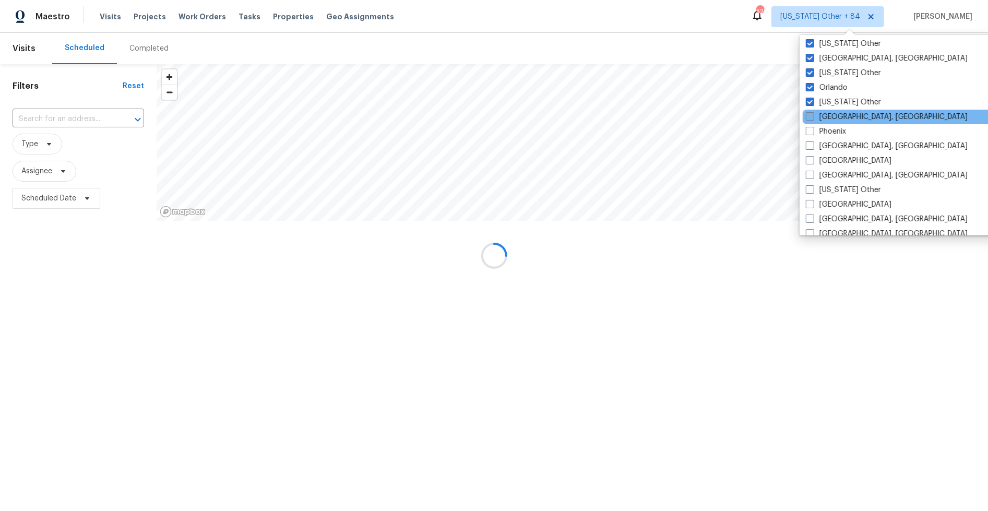
click at [812, 112] on span at bounding box center [810, 116] width 8 height 8
click at [812, 112] on input "[GEOGRAPHIC_DATA], [GEOGRAPHIC_DATA]" at bounding box center [809, 115] width 7 height 7
checkbox input "true"
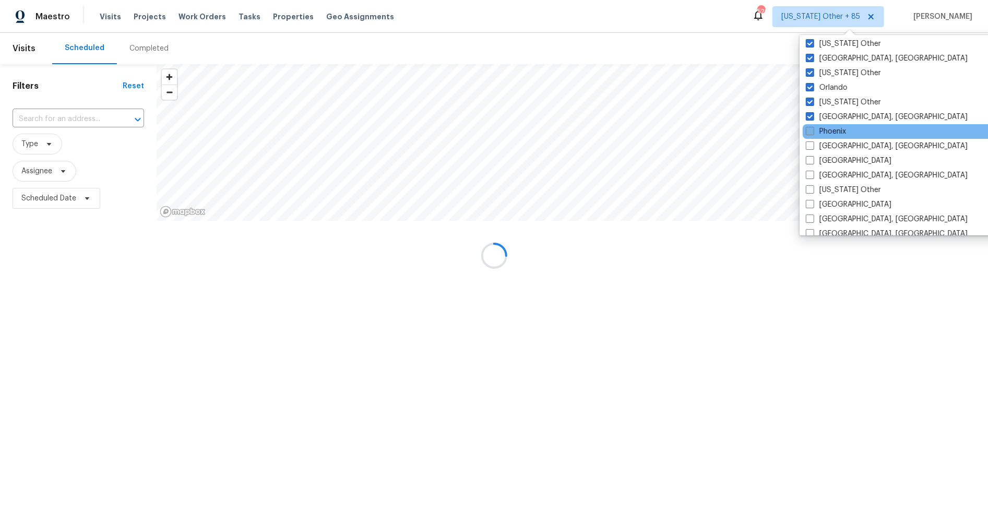
click at [811, 127] on span at bounding box center [810, 131] width 8 height 8
click at [811, 127] on input "Phoenix" at bounding box center [809, 129] width 7 height 7
checkbox input "true"
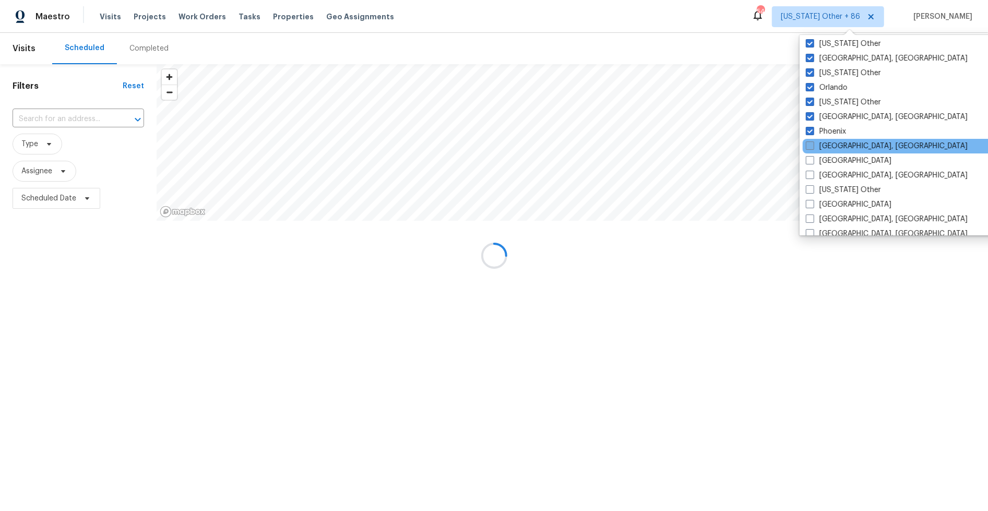
click at [810, 147] on span at bounding box center [810, 145] width 8 height 8
click at [810, 147] on input "[GEOGRAPHIC_DATA], [GEOGRAPHIC_DATA]" at bounding box center [809, 144] width 7 height 7
checkbox input "true"
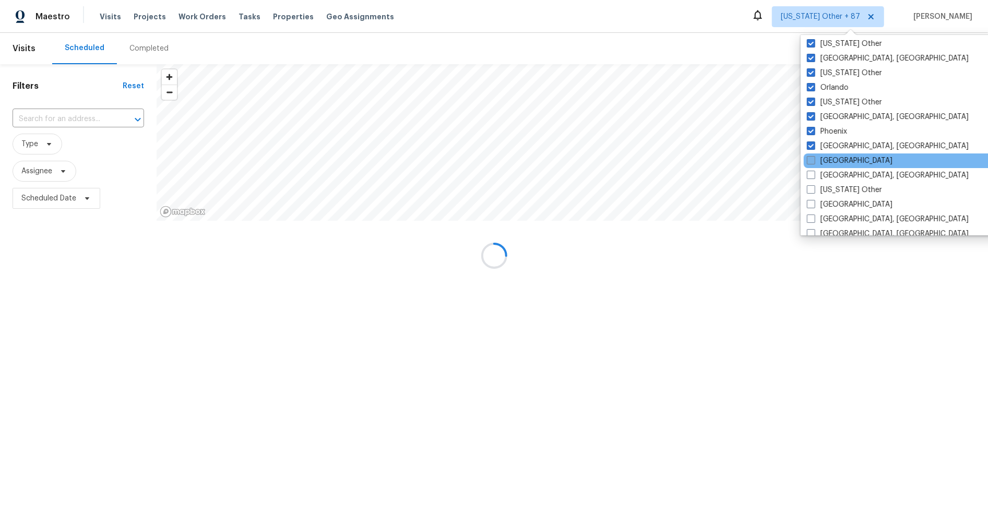
click at [811, 161] on span at bounding box center [811, 160] width 8 height 8
click at [811, 161] on input "[GEOGRAPHIC_DATA]" at bounding box center [810, 159] width 7 height 7
checkbox input "true"
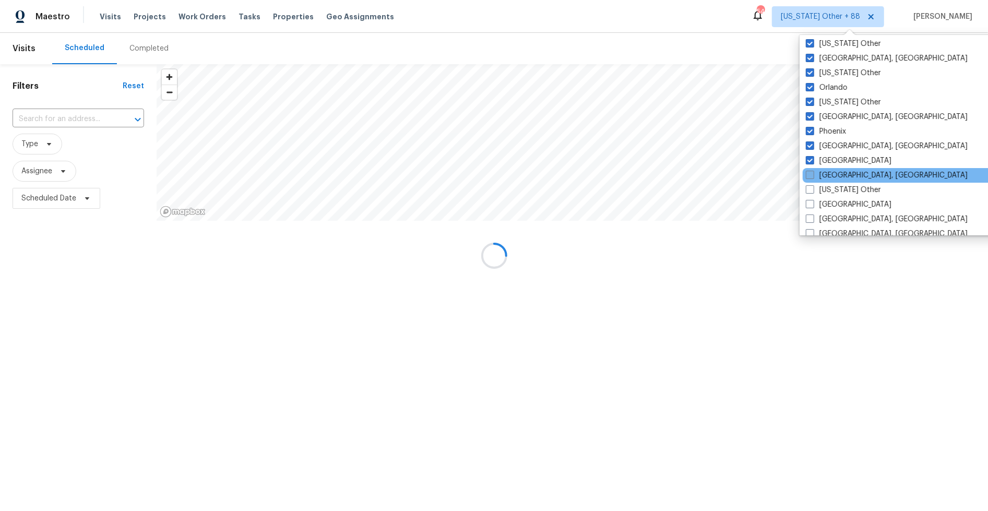
click at [811, 170] on label "[GEOGRAPHIC_DATA], [GEOGRAPHIC_DATA]" at bounding box center [887, 175] width 162 height 10
click at [811, 170] on input "[GEOGRAPHIC_DATA], [GEOGRAPHIC_DATA]" at bounding box center [809, 173] width 7 height 7
checkbox input "true"
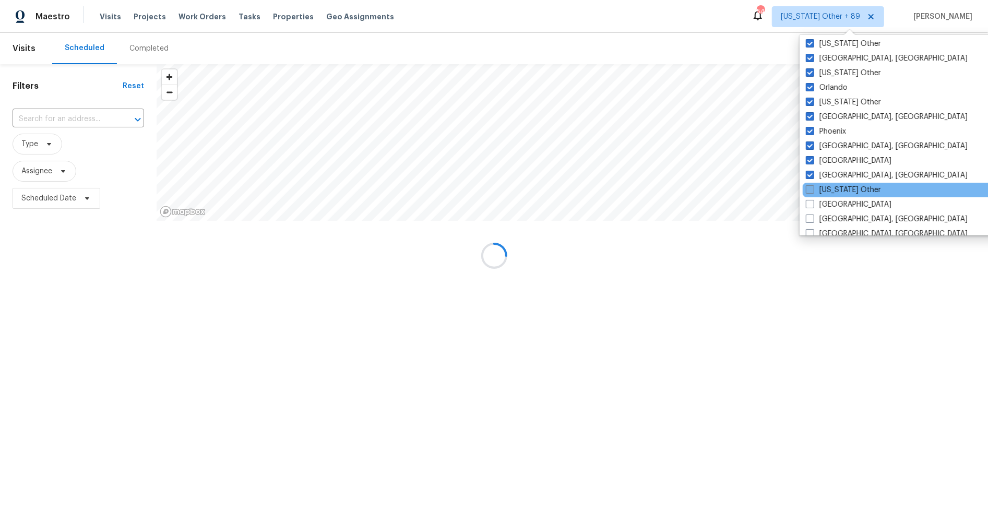
click at [811, 185] on span at bounding box center [810, 189] width 8 height 8
click at [811, 185] on input "[US_STATE] Other" at bounding box center [809, 188] width 7 height 7
checkbox input "true"
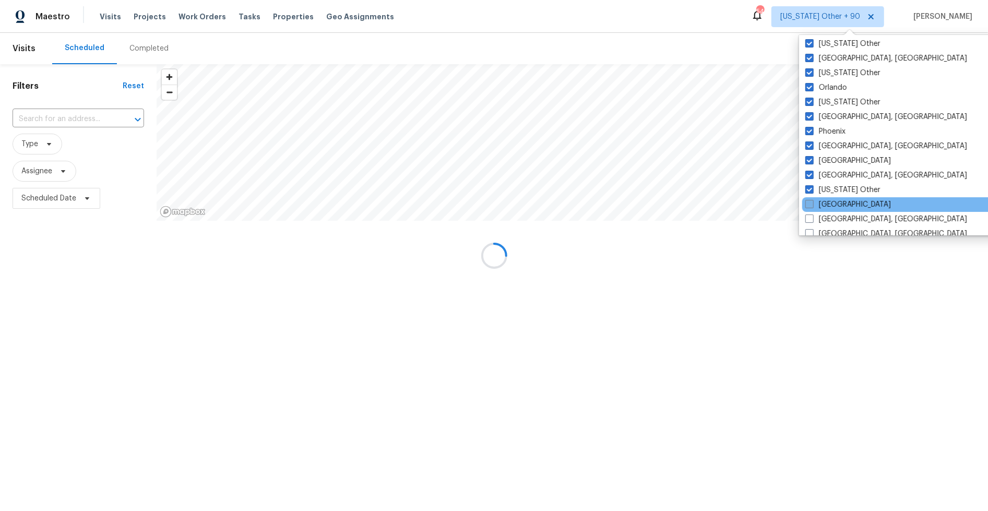
click at [811, 201] on span at bounding box center [809, 204] width 8 height 8
click at [811, 201] on input "[GEOGRAPHIC_DATA]" at bounding box center [808, 202] width 7 height 7
checkbox input "true"
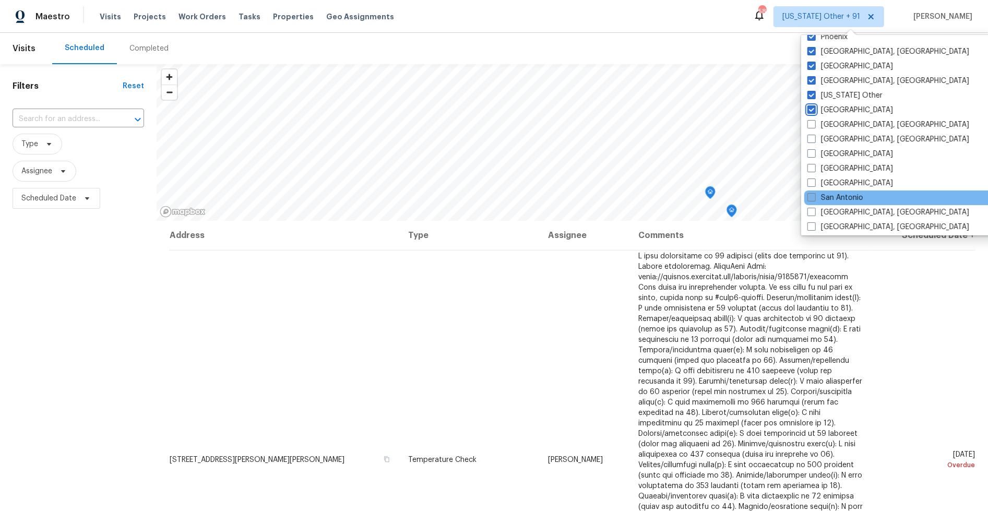
scroll to position [1280, 0]
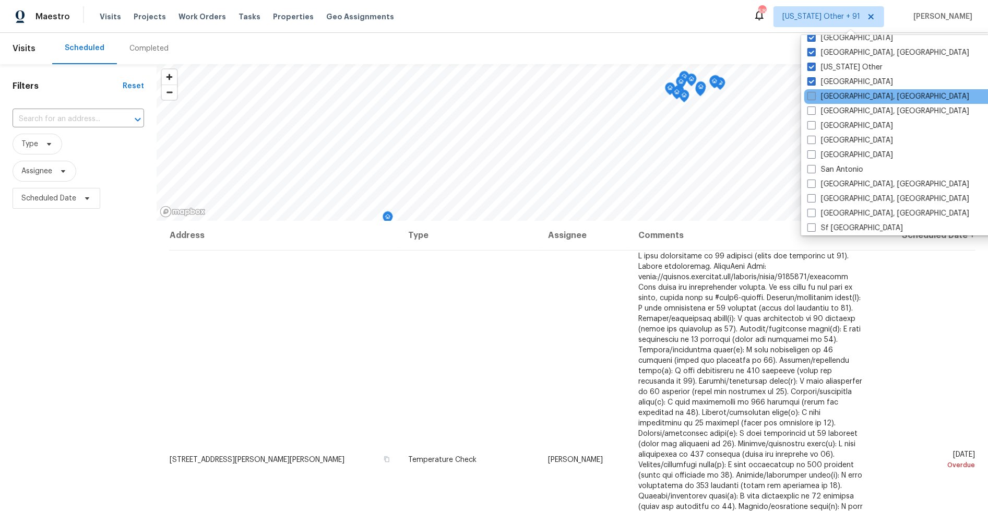
click at [815, 94] on span at bounding box center [812, 96] width 8 height 8
click at [814, 94] on input "[GEOGRAPHIC_DATA], [GEOGRAPHIC_DATA]" at bounding box center [811, 94] width 7 height 7
checkbox input "true"
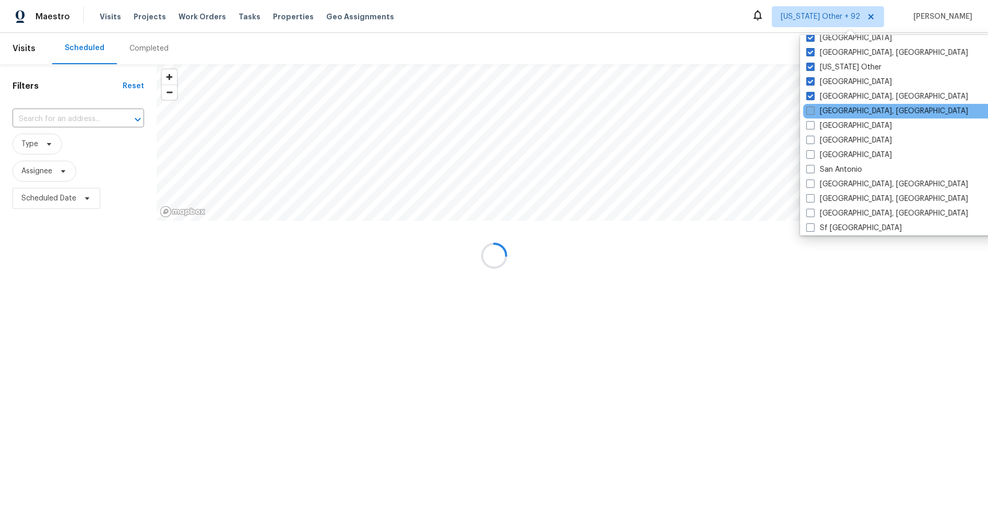
click at [815, 109] on label "[GEOGRAPHIC_DATA], [GEOGRAPHIC_DATA]" at bounding box center [887, 111] width 162 height 10
click at [813, 109] on input "[GEOGRAPHIC_DATA], [GEOGRAPHIC_DATA]" at bounding box center [809, 109] width 7 height 7
checkbox input "true"
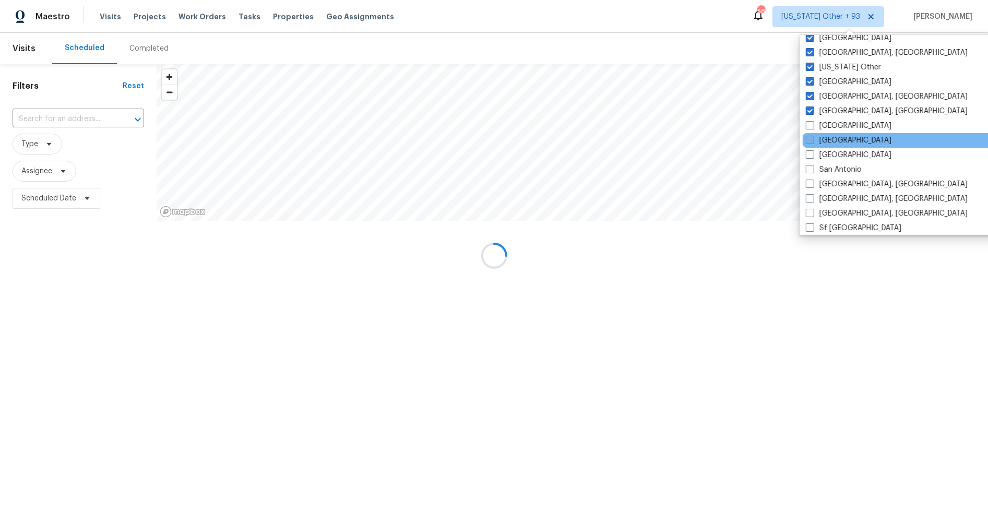
drag, startPoint x: 813, startPoint y: 122, endPoint x: 811, endPoint y: 136, distance: 13.7
click at [813, 122] on span at bounding box center [810, 125] width 8 height 8
click at [813, 122] on input "[GEOGRAPHIC_DATA]" at bounding box center [809, 124] width 7 height 7
checkbox input "true"
click at [811, 137] on span at bounding box center [810, 140] width 8 height 8
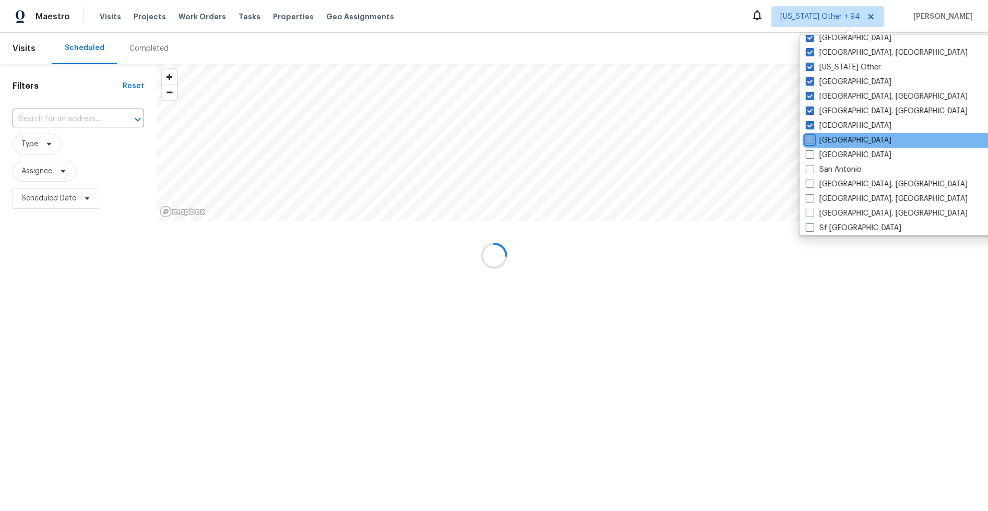
click at [811, 137] on input "[GEOGRAPHIC_DATA]" at bounding box center [809, 138] width 7 height 7
checkbox input "true"
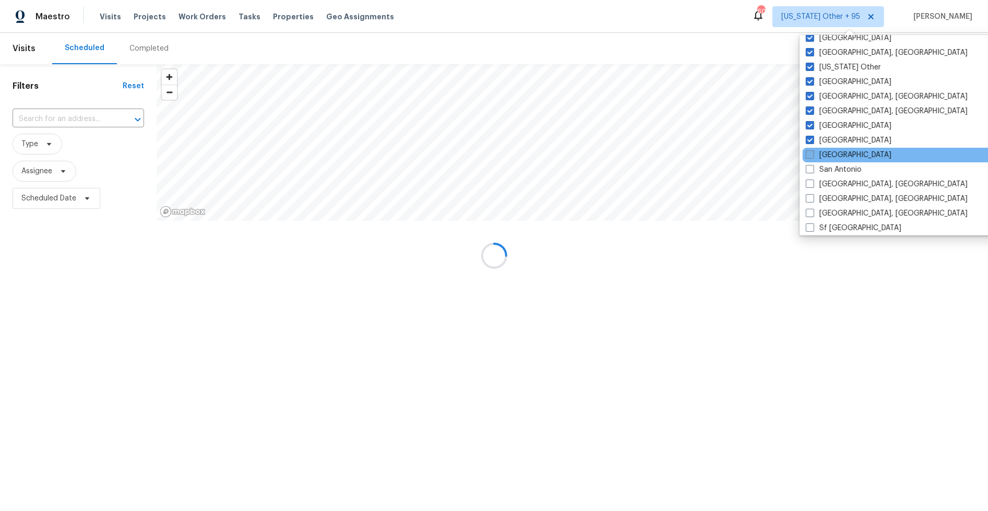
click at [811, 153] on span at bounding box center [810, 154] width 8 height 8
click at [811, 153] on input "[GEOGRAPHIC_DATA]" at bounding box center [809, 153] width 7 height 7
checkbox input "true"
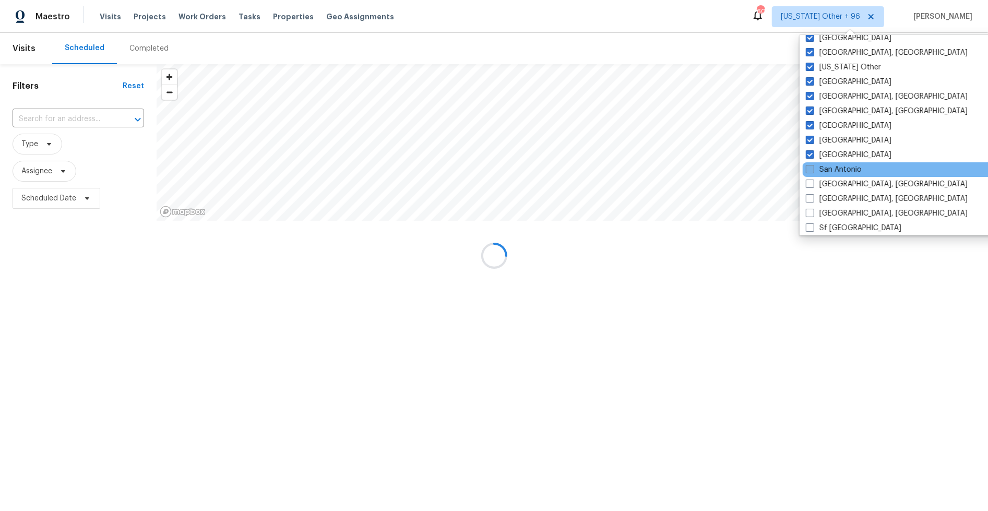
click at [811, 172] on span at bounding box center [810, 169] width 8 height 8
click at [811, 171] on input "San Antonio" at bounding box center [809, 167] width 7 height 7
checkbox input "true"
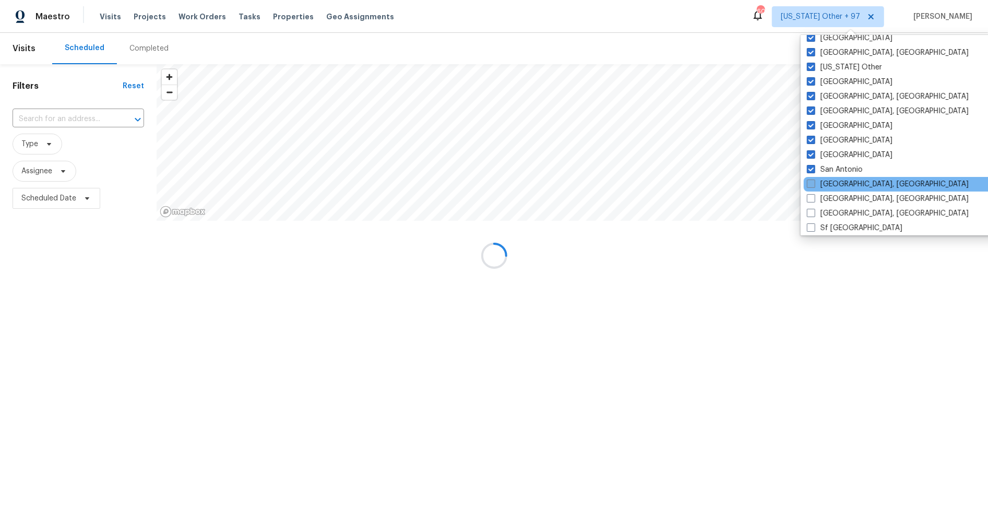
click at [811, 186] on span at bounding box center [811, 184] width 8 height 8
click at [811, 186] on input "[GEOGRAPHIC_DATA], [GEOGRAPHIC_DATA]" at bounding box center [810, 182] width 7 height 7
checkbox input "true"
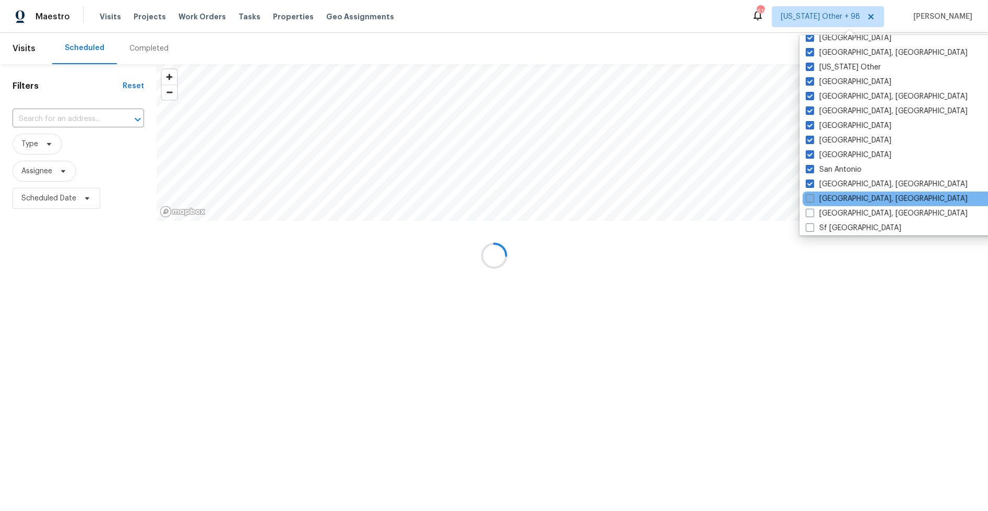
click at [811, 199] on span at bounding box center [810, 198] width 8 height 8
click at [811, 199] on input "[GEOGRAPHIC_DATA], [GEOGRAPHIC_DATA]" at bounding box center [809, 197] width 7 height 7
checkbox input "true"
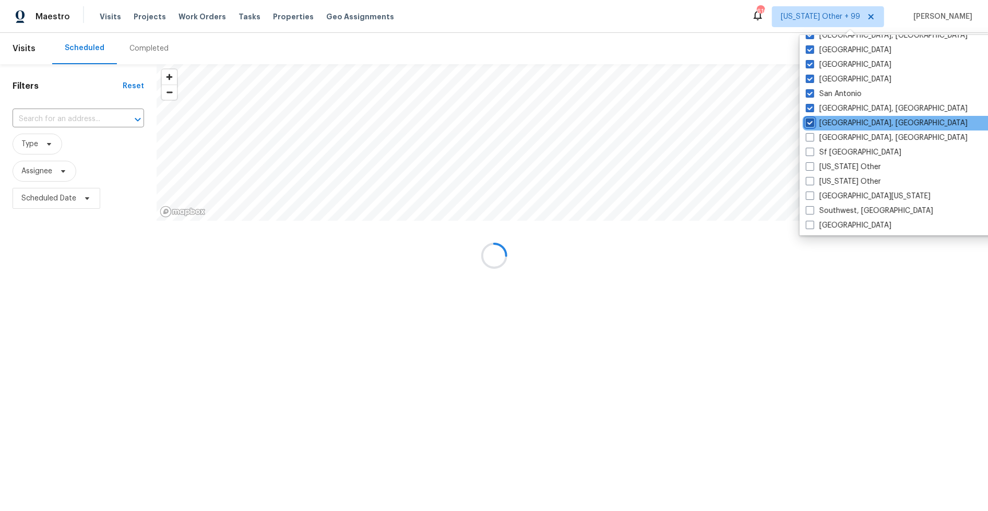
scroll to position [1404, 0]
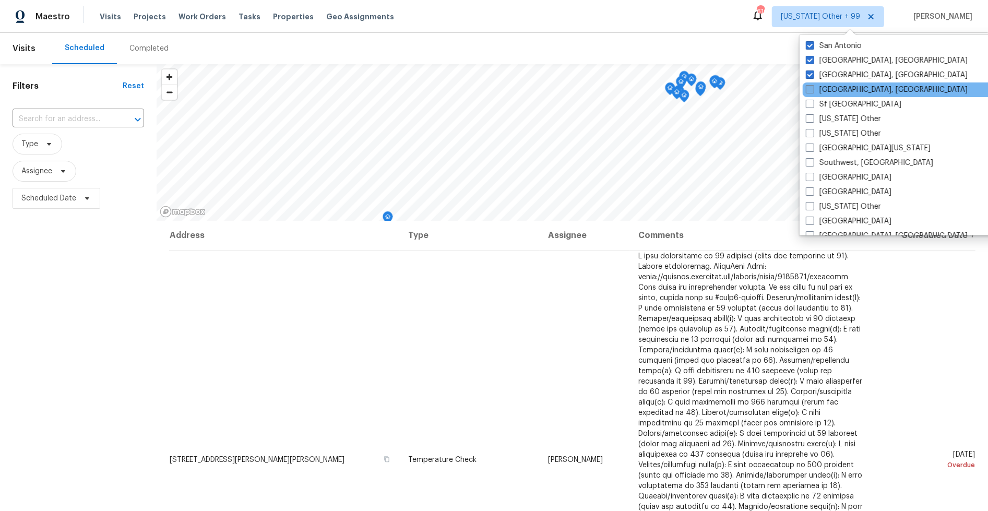
click at [813, 94] on label "[GEOGRAPHIC_DATA], [GEOGRAPHIC_DATA]" at bounding box center [887, 90] width 162 height 10
click at [813, 91] on input "[GEOGRAPHIC_DATA], [GEOGRAPHIC_DATA]" at bounding box center [809, 88] width 7 height 7
checkbox input "true"
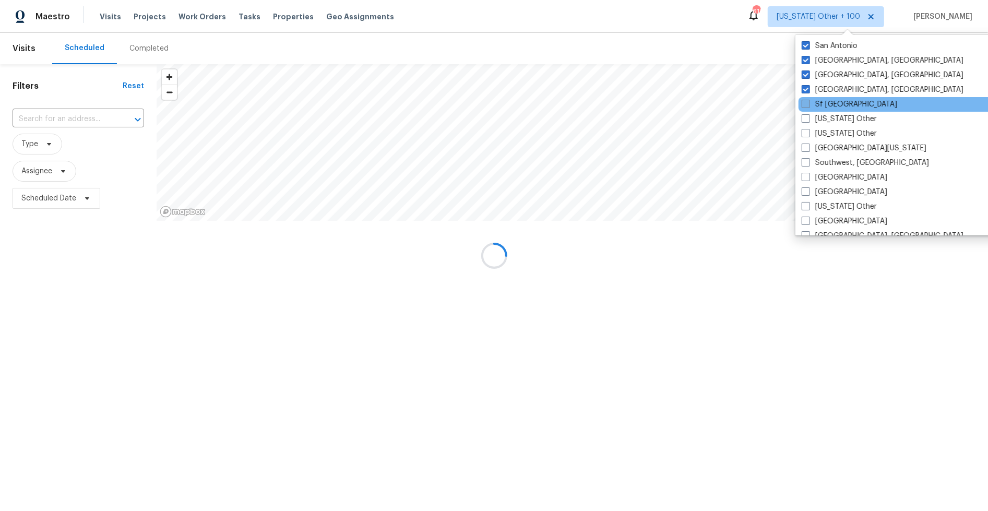
click at [813, 104] on label "Sf [GEOGRAPHIC_DATA]" at bounding box center [850, 104] width 96 height 10
click at [809, 104] on input "Sf [GEOGRAPHIC_DATA]" at bounding box center [805, 102] width 7 height 7
checkbox input "true"
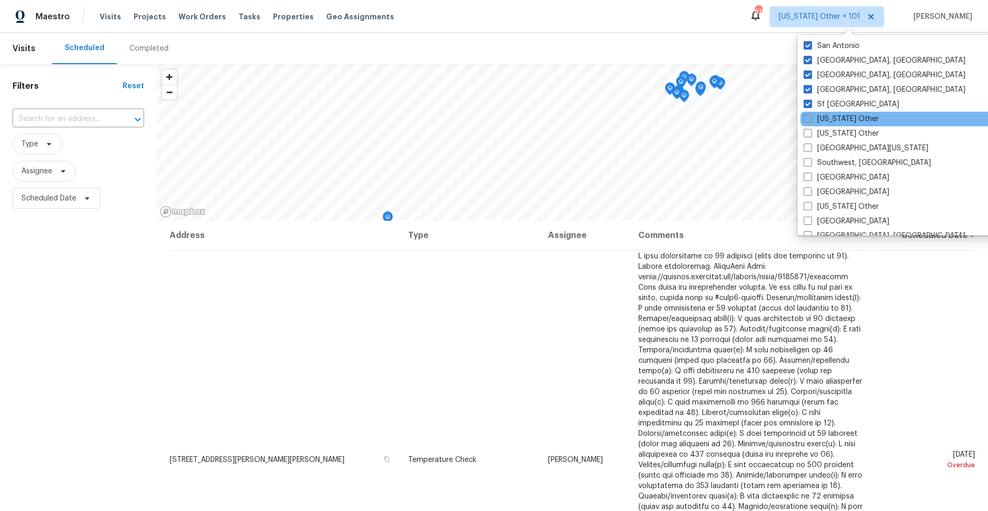
click at [810, 117] on span at bounding box center [808, 118] width 8 height 8
click at [810, 117] on input "[US_STATE] Other" at bounding box center [807, 117] width 7 height 7
checkbox input "true"
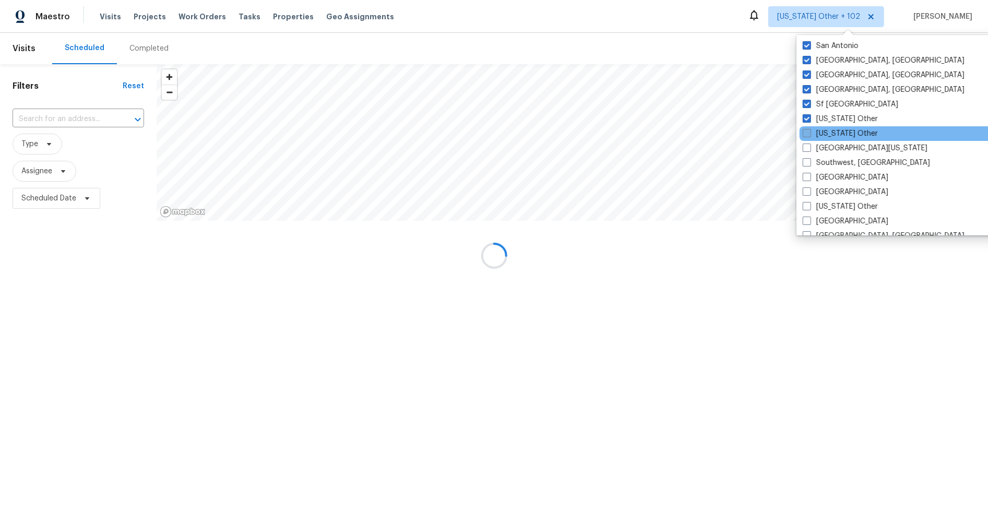
click at [810, 135] on span at bounding box center [807, 133] width 8 height 8
click at [810, 135] on input "[US_STATE] Other" at bounding box center [806, 131] width 7 height 7
checkbox input "true"
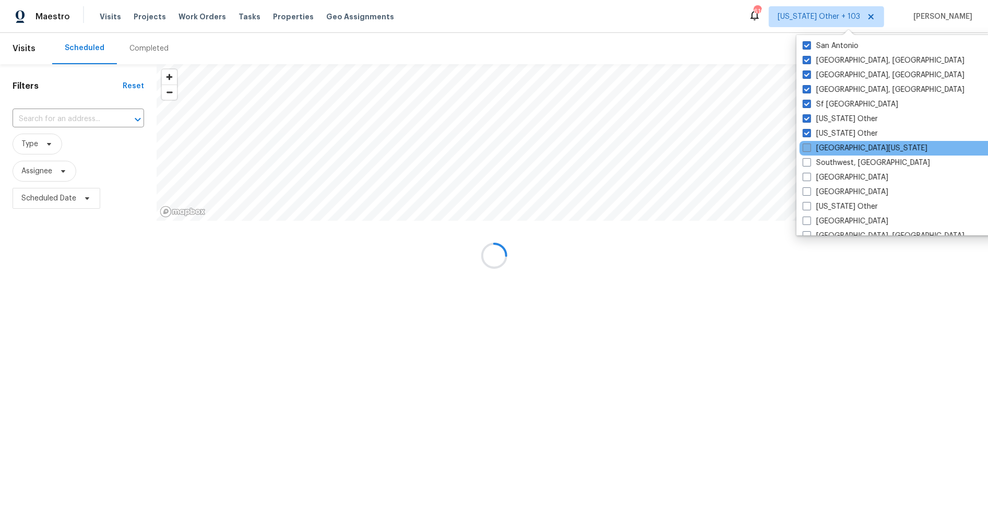
click at [805, 148] on span at bounding box center [807, 148] width 8 height 8
click at [805, 148] on input "[GEOGRAPHIC_DATA][US_STATE]" at bounding box center [806, 146] width 7 height 7
checkbox input "true"
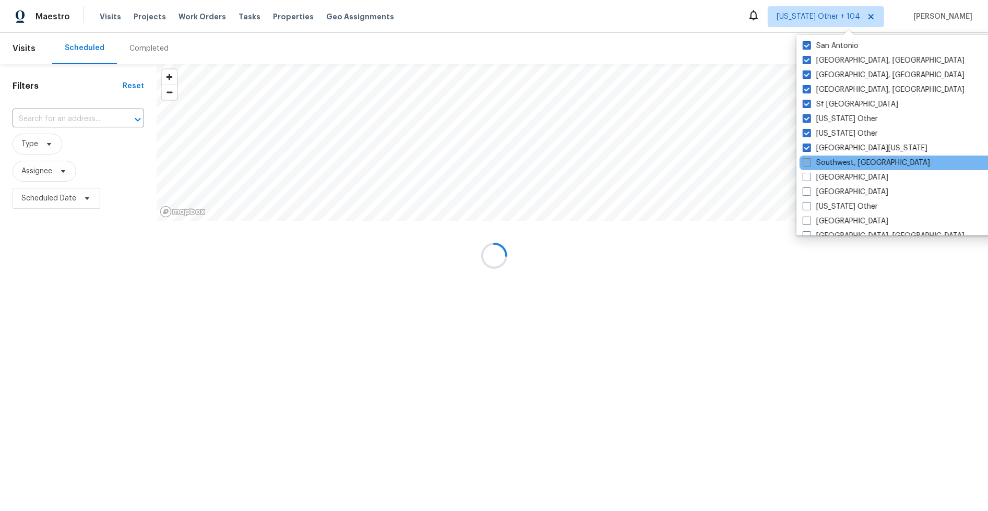
click at [805, 161] on span at bounding box center [807, 162] width 8 height 8
click at [805, 161] on input "Southwest, [GEOGRAPHIC_DATA]" at bounding box center [806, 161] width 7 height 7
checkbox input "true"
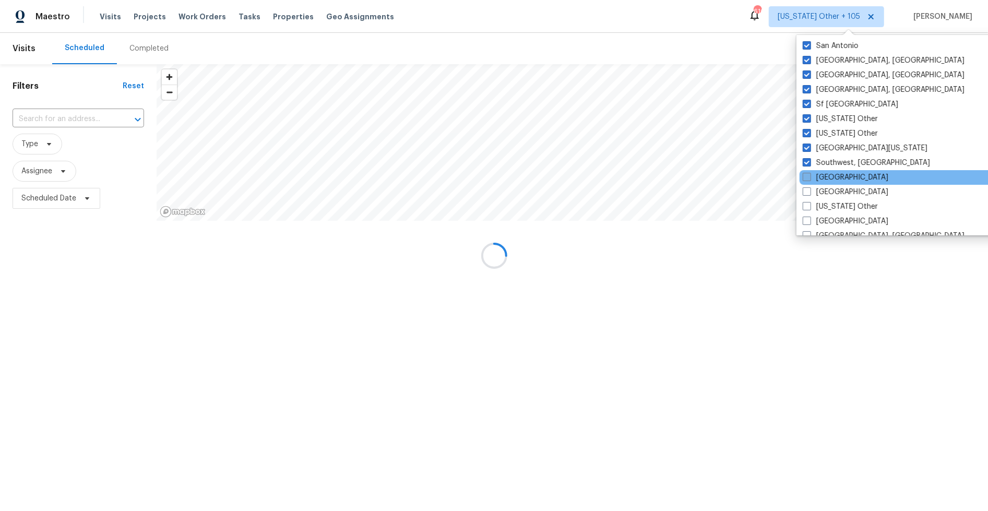
click at [804, 177] on span at bounding box center [807, 177] width 8 height 8
click at [804, 177] on input "[GEOGRAPHIC_DATA]" at bounding box center [806, 175] width 7 height 7
checkbox input "true"
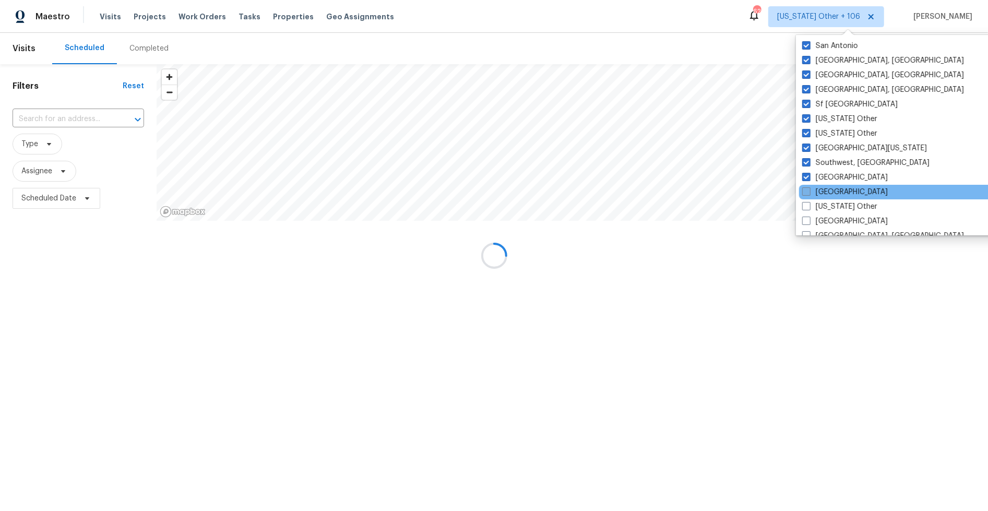
click at [806, 193] on span at bounding box center [806, 191] width 8 height 8
click at [806, 193] on input "[GEOGRAPHIC_DATA]" at bounding box center [805, 190] width 7 height 7
checkbox input "true"
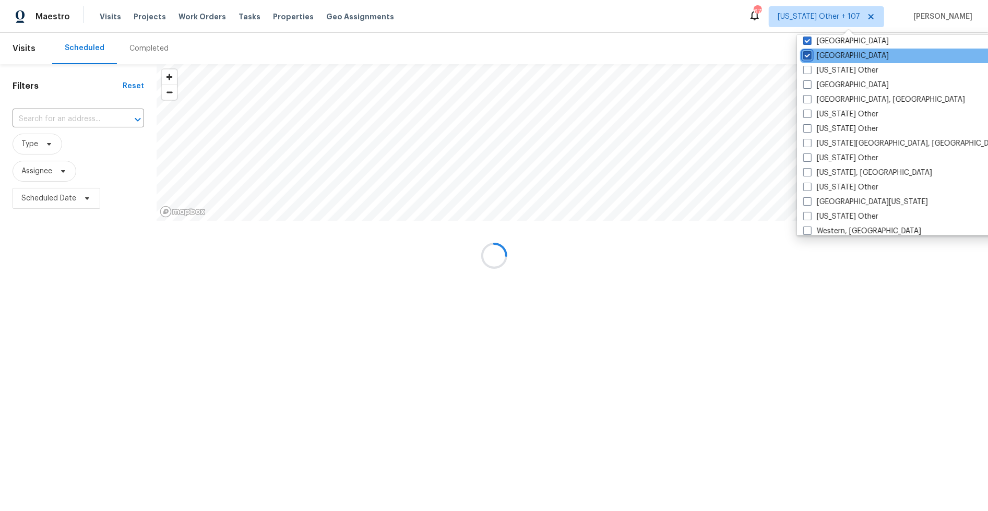
scroll to position [1544, 0]
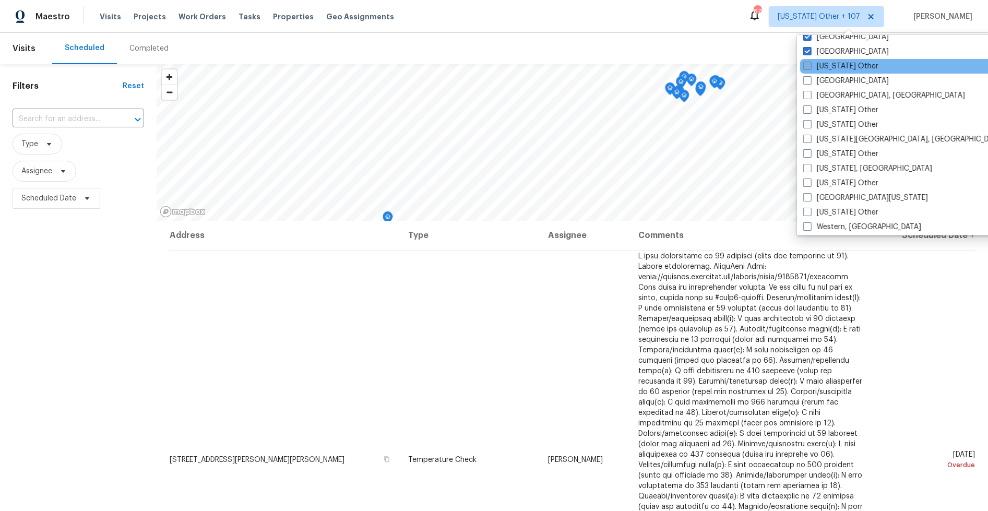
click at [808, 65] on span at bounding box center [807, 66] width 8 height 8
click at [808, 65] on input "[US_STATE] Other" at bounding box center [806, 64] width 7 height 7
checkbox input "true"
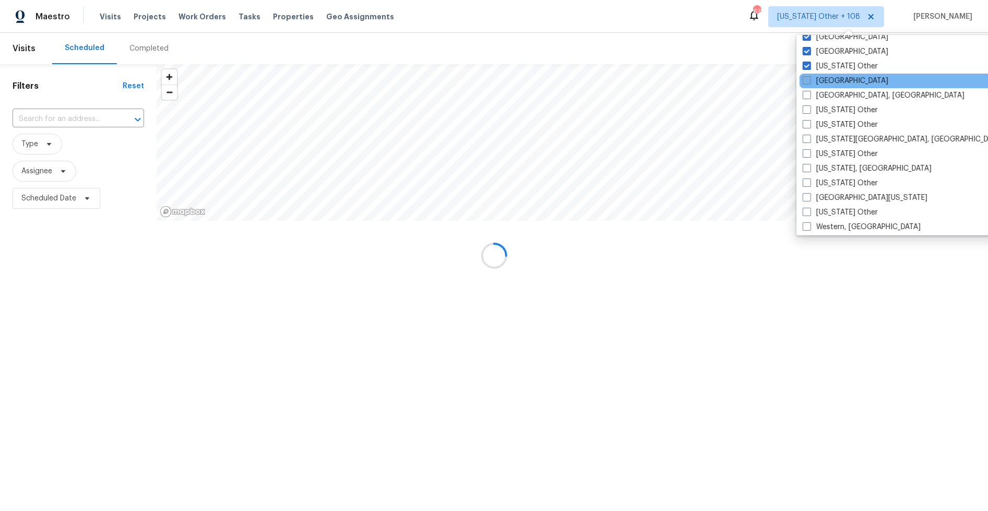
click at [808, 76] on span at bounding box center [807, 80] width 8 height 8
click at [808, 76] on input "[GEOGRAPHIC_DATA]" at bounding box center [806, 79] width 7 height 7
checkbox input "true"
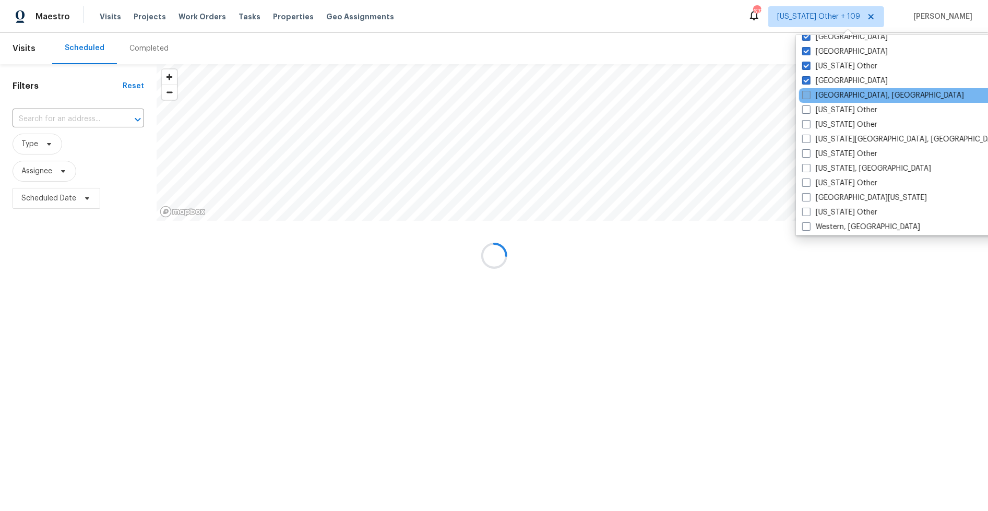
click at [809, 93] on span at bounding box center [806, 95] width 8 height 8
click at [809, 93] on input "[GEOGRAPHIC_DATA], [GEOGRAPHIC_DATA]" at bounding box center [805, 93] width 7 height 7
checkbox input "true"
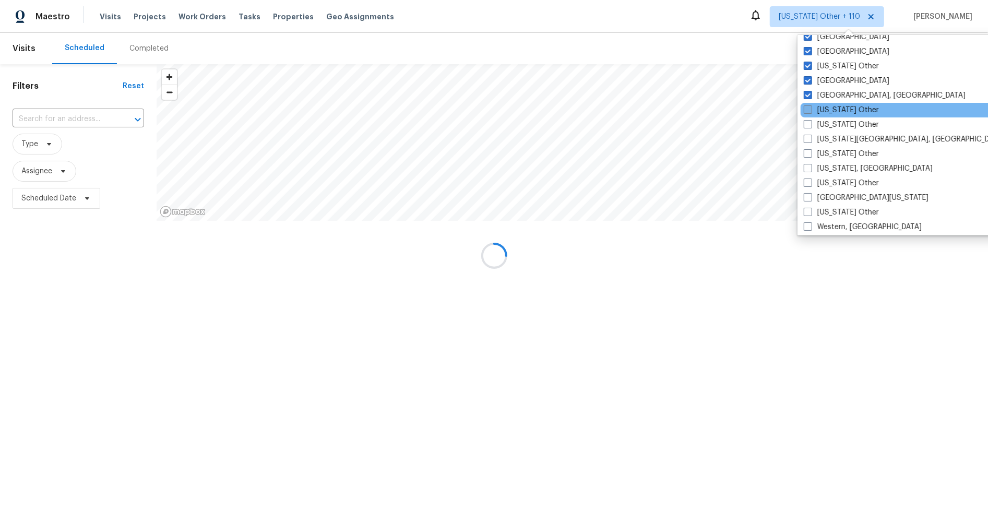
click at [805, 109] on span at bounding box center [808, 109] width 8 height 8
click at [805, 109] on input "[US_STATE] Other" at bounding box center [807, 108] width 7 height 7
checkbox input "true"
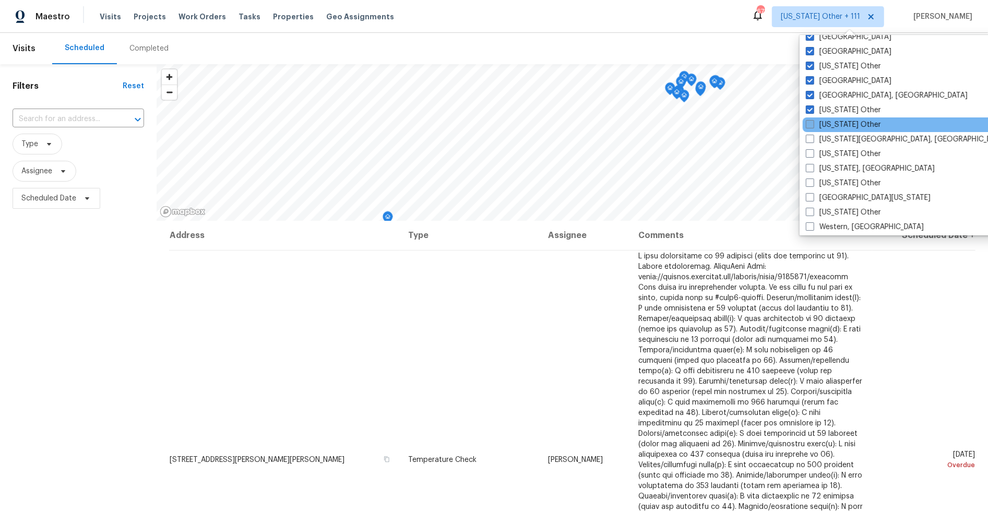
click at [809, 125] on span at bounding box center [810, 124] width 8 height 8
click at [809, 125] on input "[US_STATE] Other" at bounding box center [809, 123] width 7 height 7
checkbox input "true"
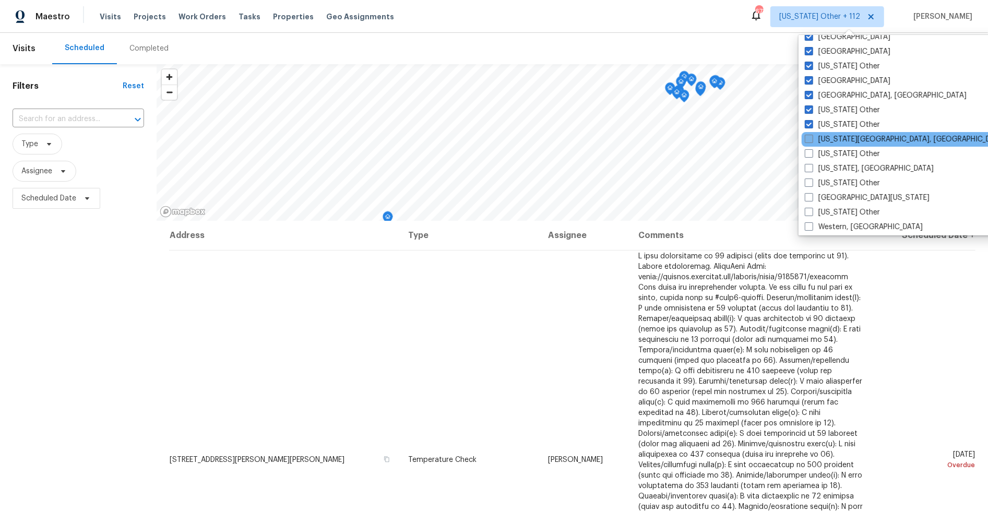
click at [810, 136] on span at bounding box center [809, 139] width 8 height 8
click at [810, 136] on input "[US_STATE][GEOGRAPHIC_DATA], [GEOGRAPHIC_DATA]" at bounding box center [808, 137] width 7 height 7
checkbox input "true"
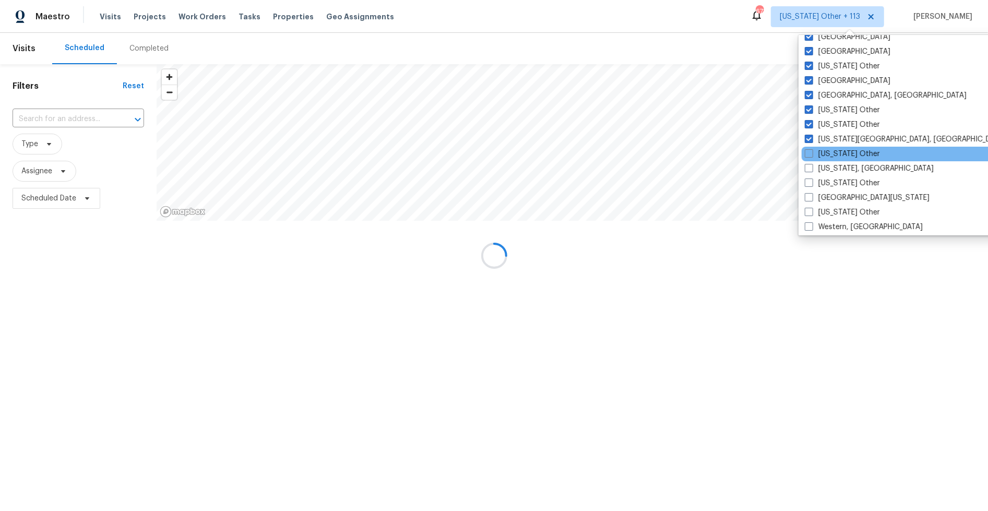
click at [810, 147] on div "[US_STATE] Other" at bounding box center [907, 154] width 210 height 15
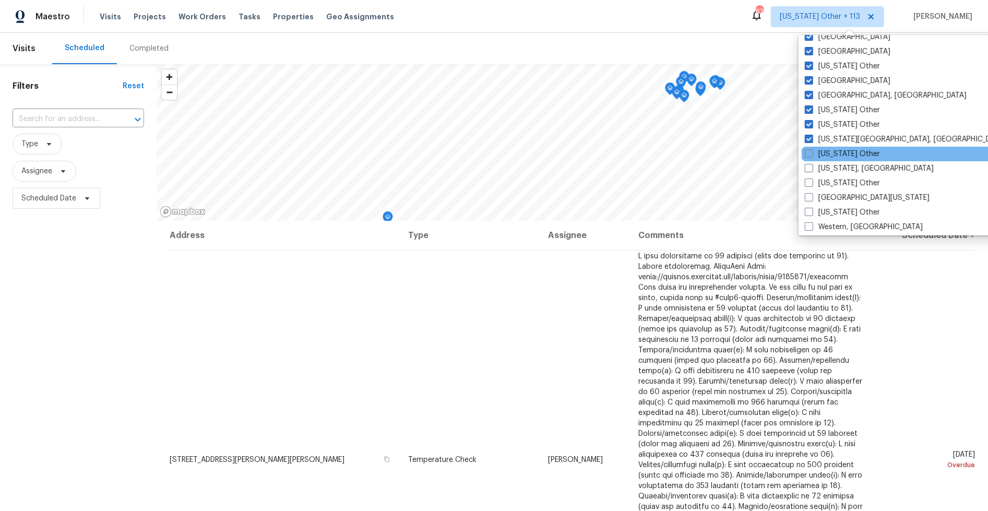
click at [810, 150] on span at bounding box center [809, 153] width 8 height 8
click at [810, 150] on input "[US_STATE] Other" at bounding box center [808, 152] width 7 height 7
checkbox input "true"
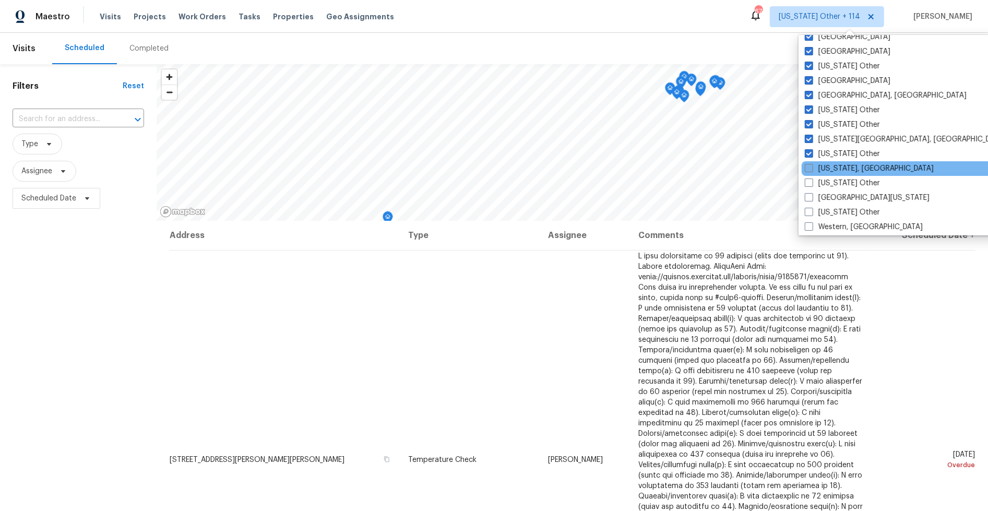
click at [809, 170] on span at bounding box center [809, 168] width 8 height 8
click at [809, 170] on input "[US_STATE], [GEOGRAPHIC_DATA]" at bounding box center [808, 166] width 7 height 7
checkbox input "true"
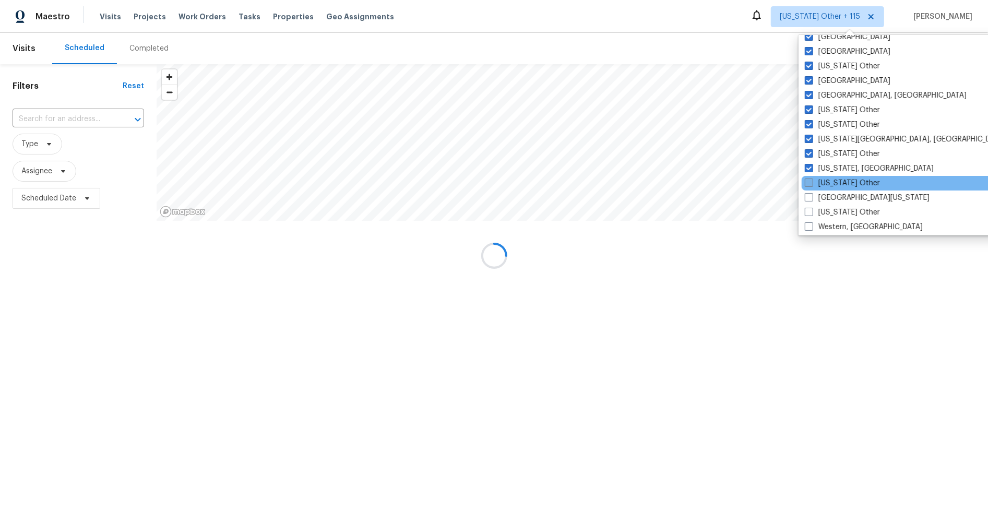
click at [809, 186] on label "[US_STATE] Other" at bounding box center [842, 183] width 75 height 10
click at [809, 185] on input "[US_STATE] Other" at bounding box center [808, 181] width 7 height 7
checkbox input "true"
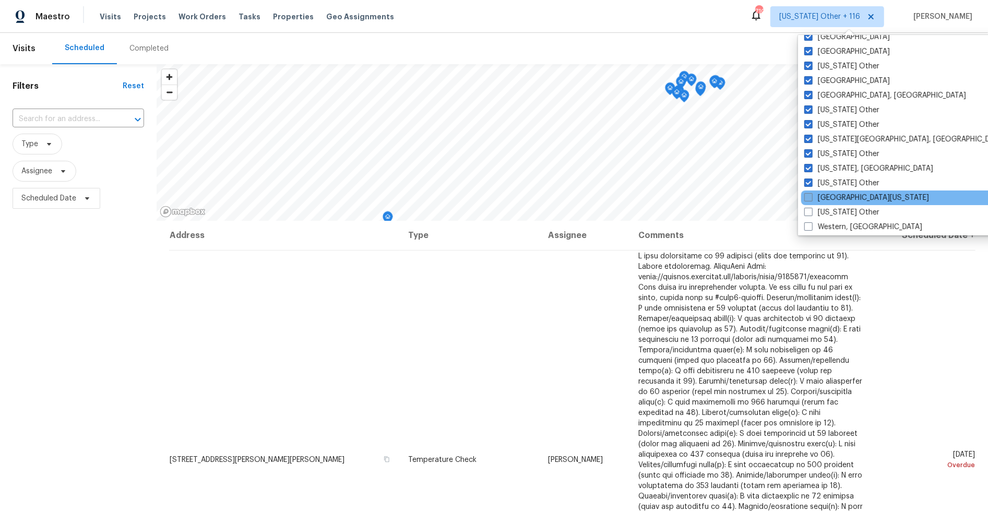
click at [811, 198] on span at bounding box center [808, 197] width 8 height 8
click at [811, 198] on input "[GEOGRAPHIC_DATA][US_STATE]" at bounding box center [807, 196] width 7 height 7
checkbox input "true"
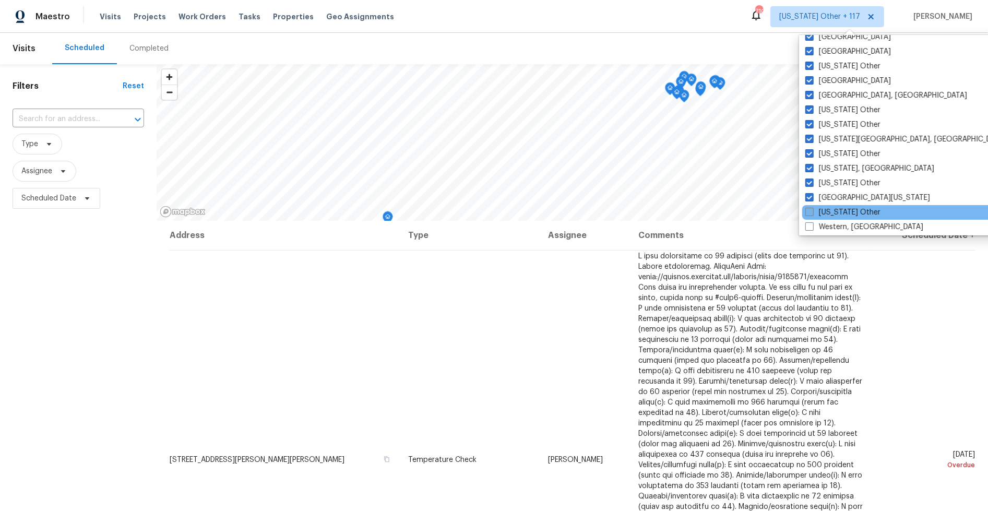
click at [809, 215] on span at bounding box center [809, 212] width 8 height 8
click at [809, 214] on input "[US_STATE] Other" at bounding box center [808, 210] width 7 height 7
checkbox input "true"
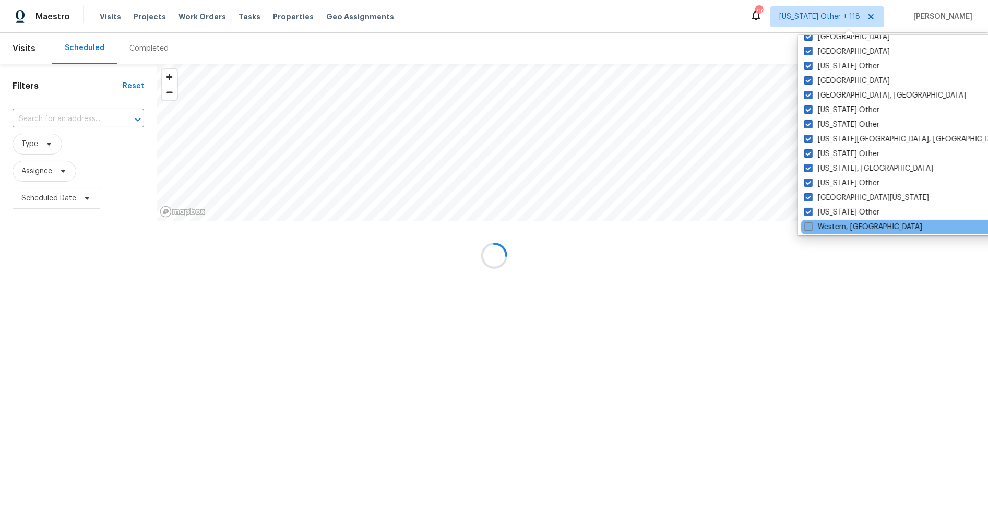
click at [808, 224] on span at bounding box center [808, 226] width 8 height 8
click at [808, 224] on input "Western, [GEOGRAPHIC_DATA]" at bounding box center [807, 225] width 7 height 7
checkbox input "true"
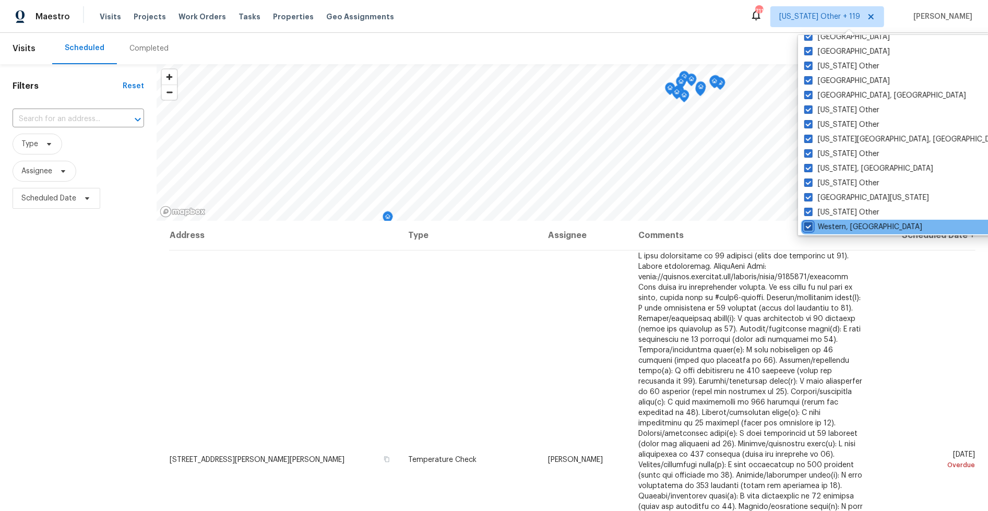
scroll to position [1576, 0]
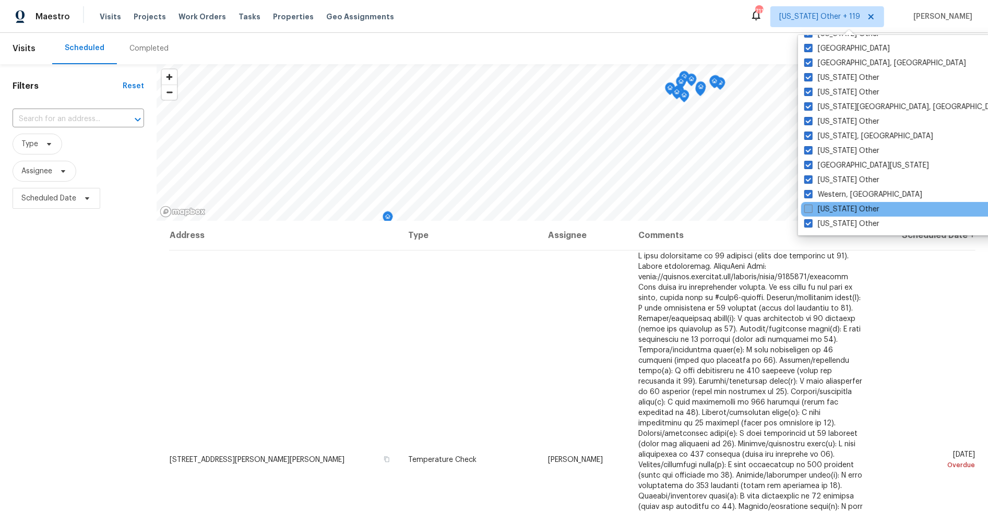
click at [812, 211] on span at bounding box center [808, 209] width 8 height 8
click at [811, 211] on input "[US_STATE] Other" at bounding box center [807, 207] width 7 height 7
checkbox input "true"
